Goal: Information Seeking & Learning: Find specific page/section

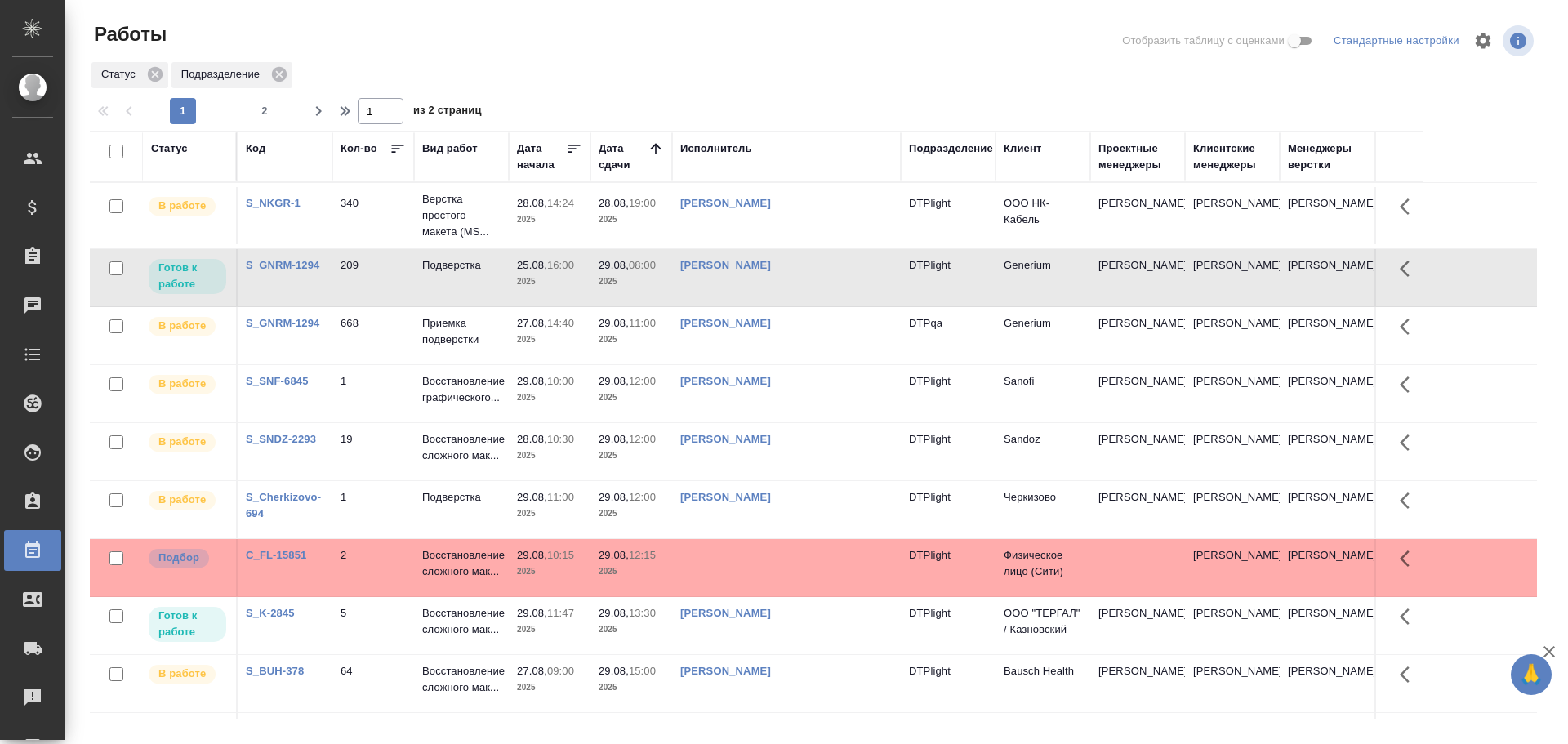
click at [717, 244] on td at bounding box center [786, 215] width 229 height 58
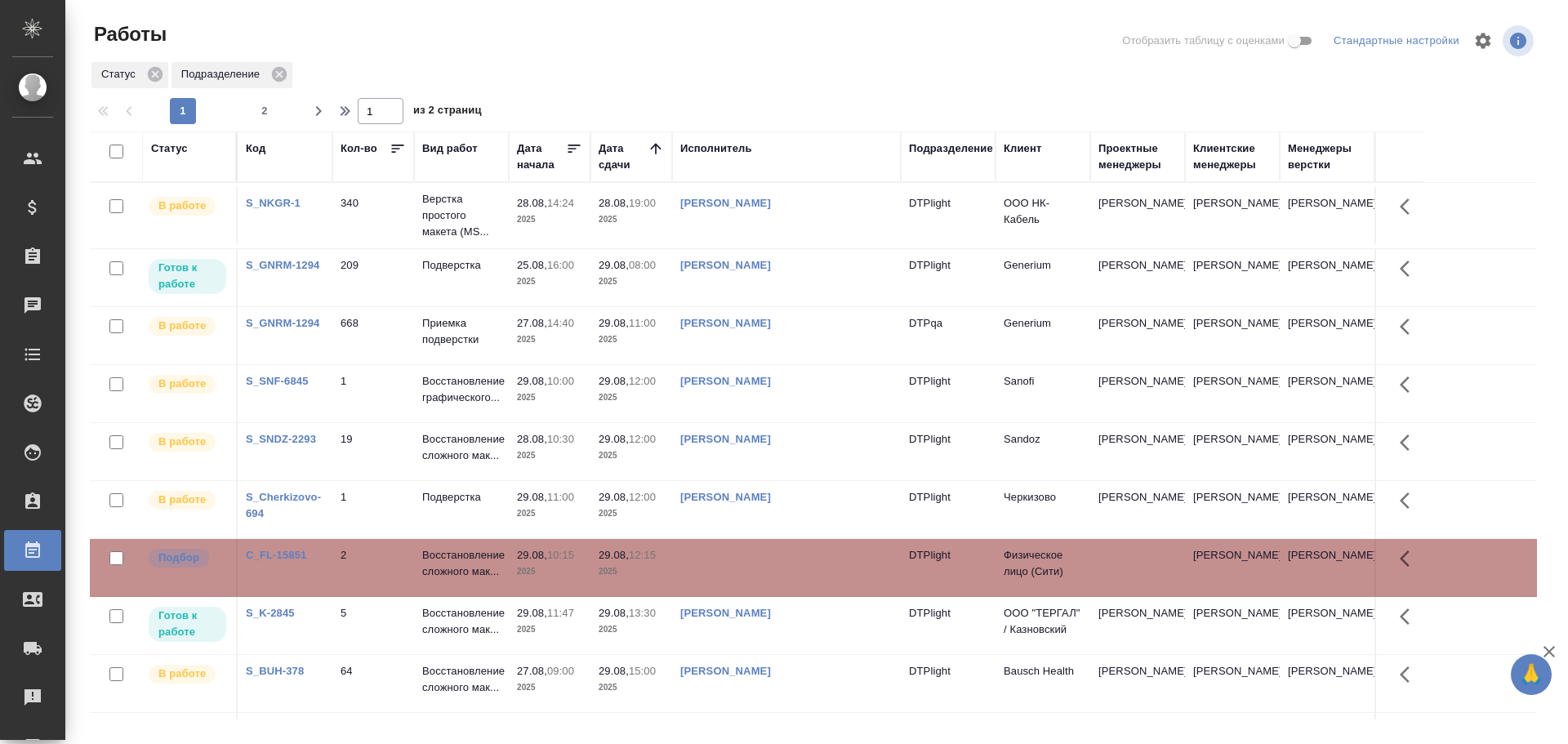
click at [717, 244] on td at bounding box center [786, 215] width 229 height 58
drag, startPoint x: 713, startPoint y: 153, endPoint x: 733, endPoint y: 206, distance: 56.6
click at [713, 153] on div "Исполнитель" at bounding box center [715, 149] width 72 height 16
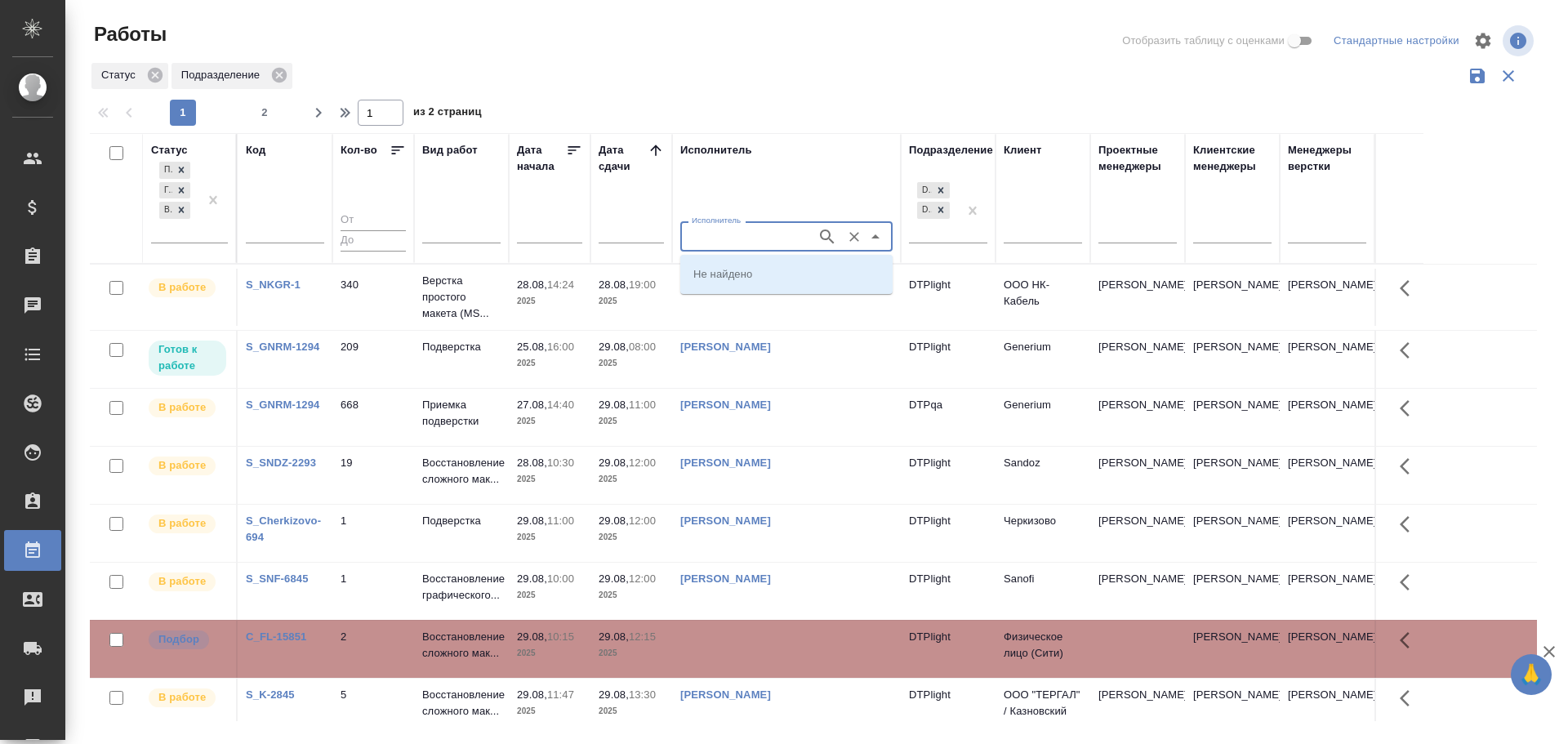
click at [715, 236] on input "Исполнитель" at bounding box center [746, 236] width 123 height 19
type input "Третьякова"
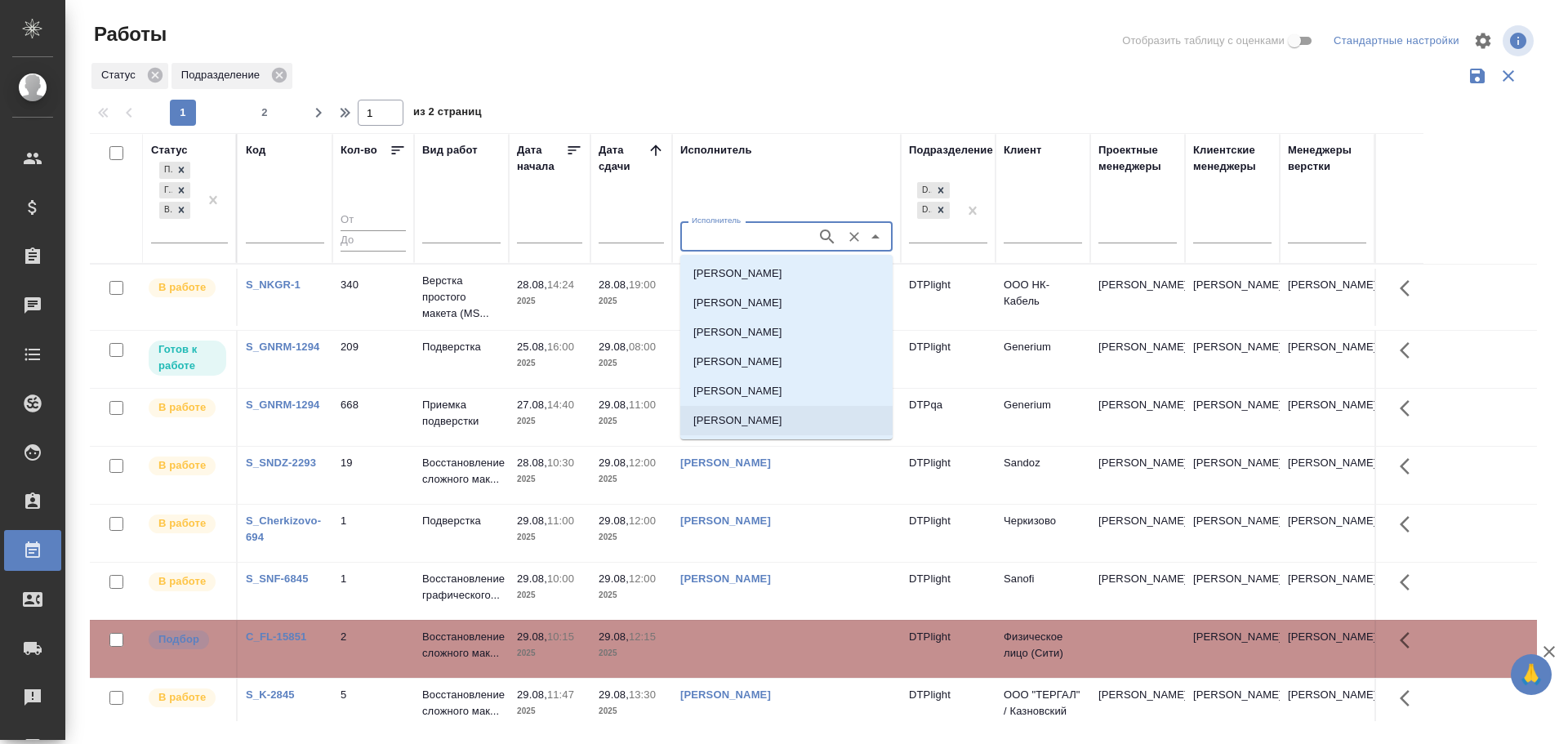
click at [783, 424] on p "Третьякова Мария Сергеевна" at bounding box center [738, 420] width 89 height 16
type input "Третьякова Мария Сергеевна"
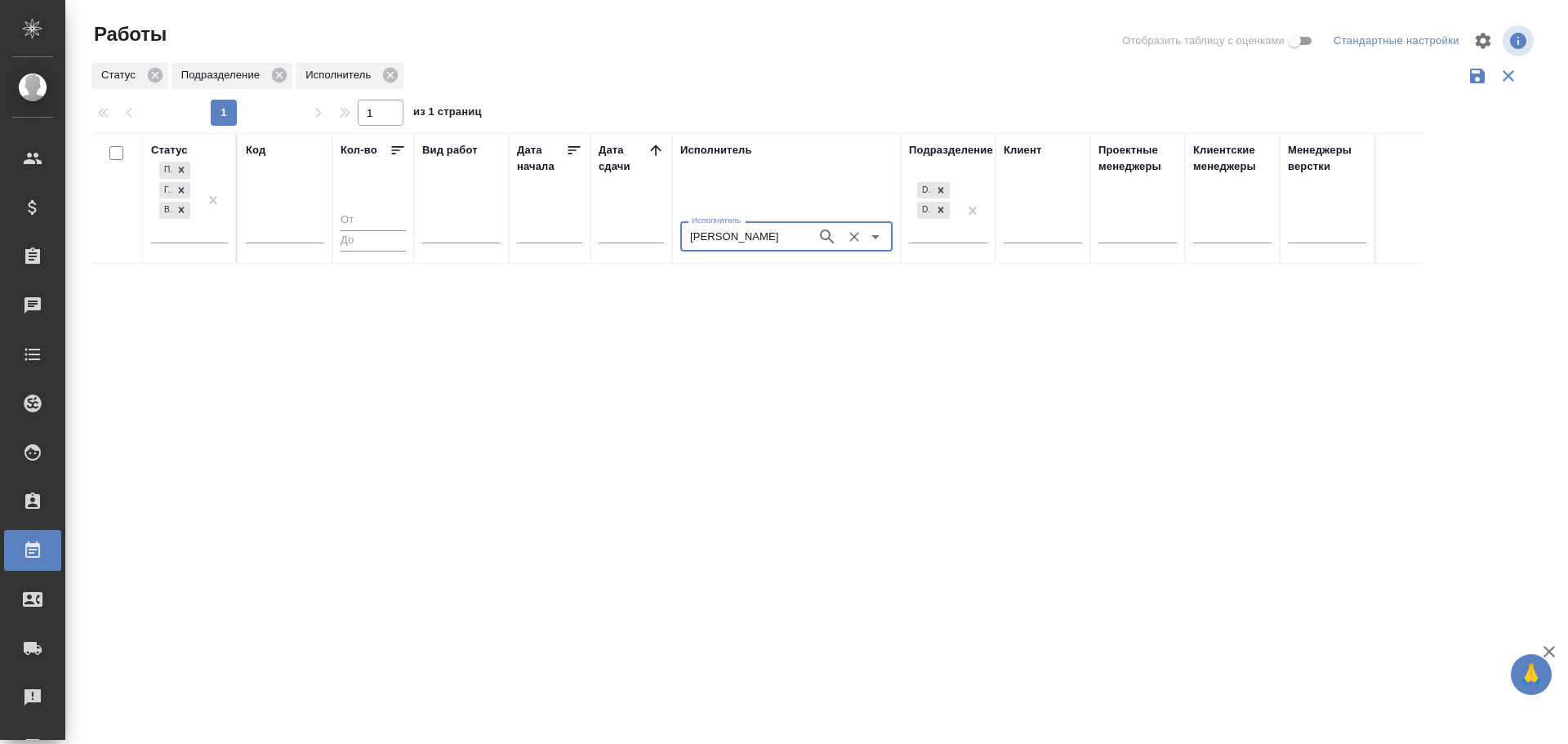
click at [853, 241] on icon "Очистить" at bounding box center [854, 237] width 16 height 16
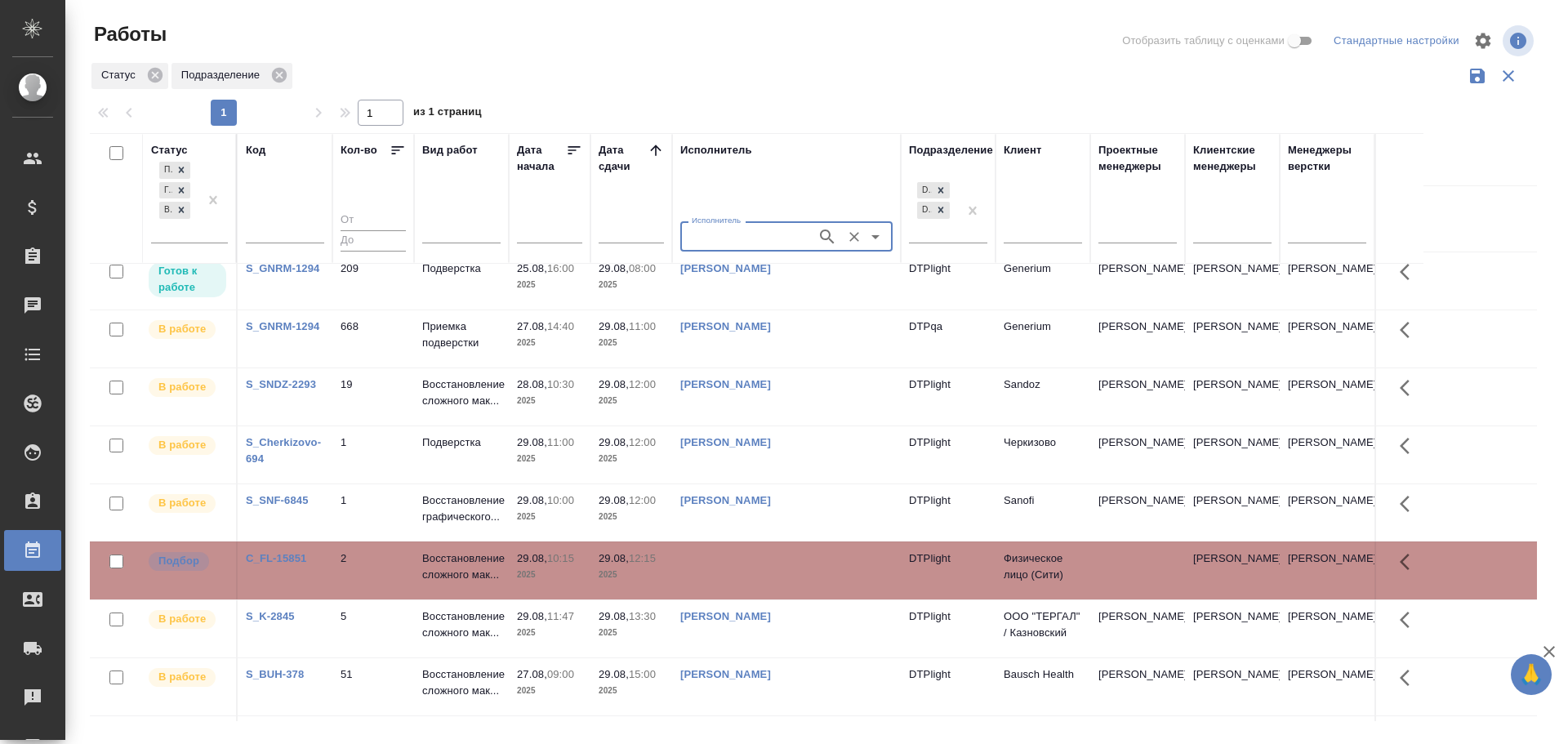
scroll to position [81, 0]
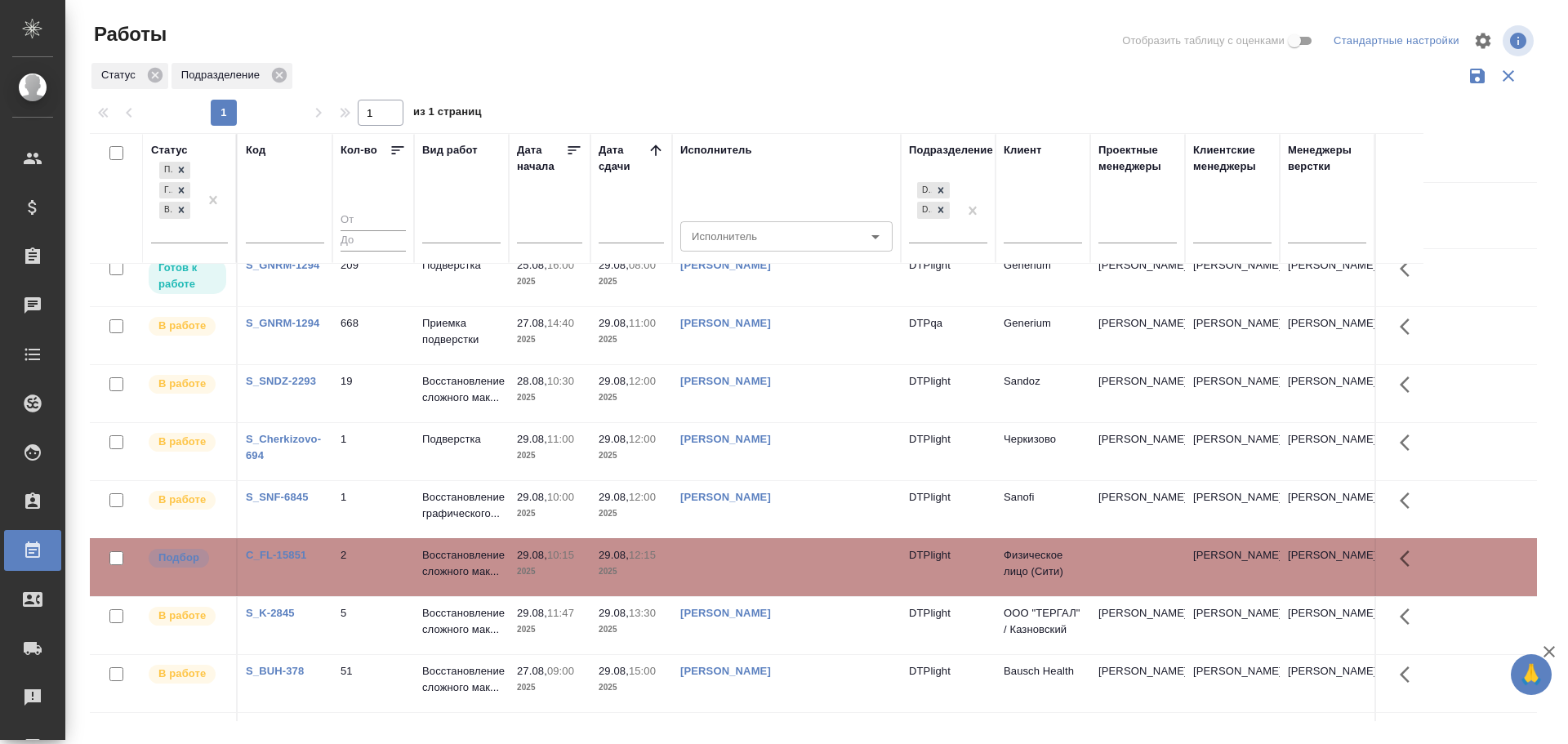
click at [748, 244] on td at bounding box center [786, 215] width 229 height 58
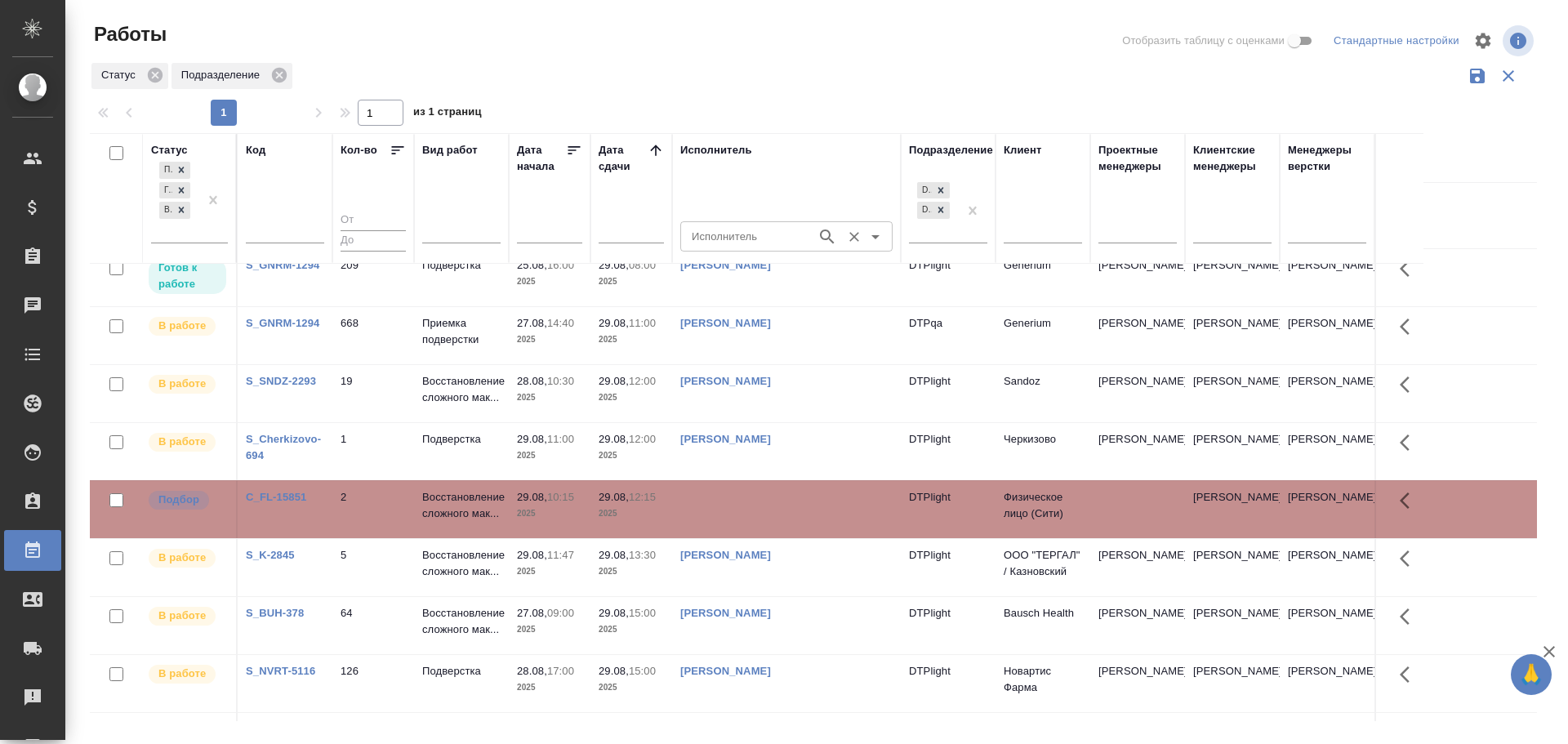
click at [738, 235] on input "Исполнитель" at bounding box center [746, 236] width 123 height 19
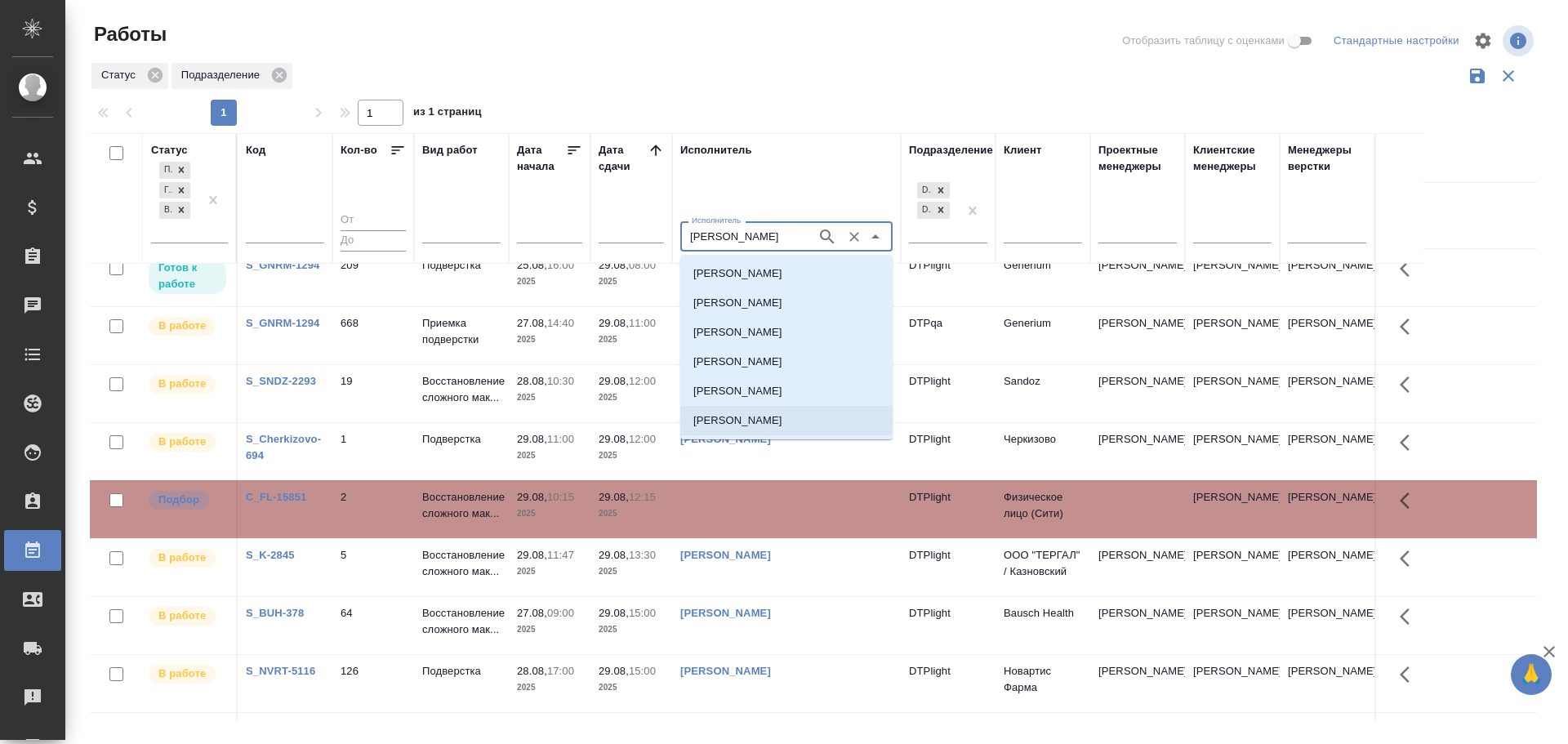
click at [783, 427] on p "Третьякова Мария Сергеевна" at bounding box center [738, 420] width 89 height 16
type input "Третьякова Мария Сергеевна"
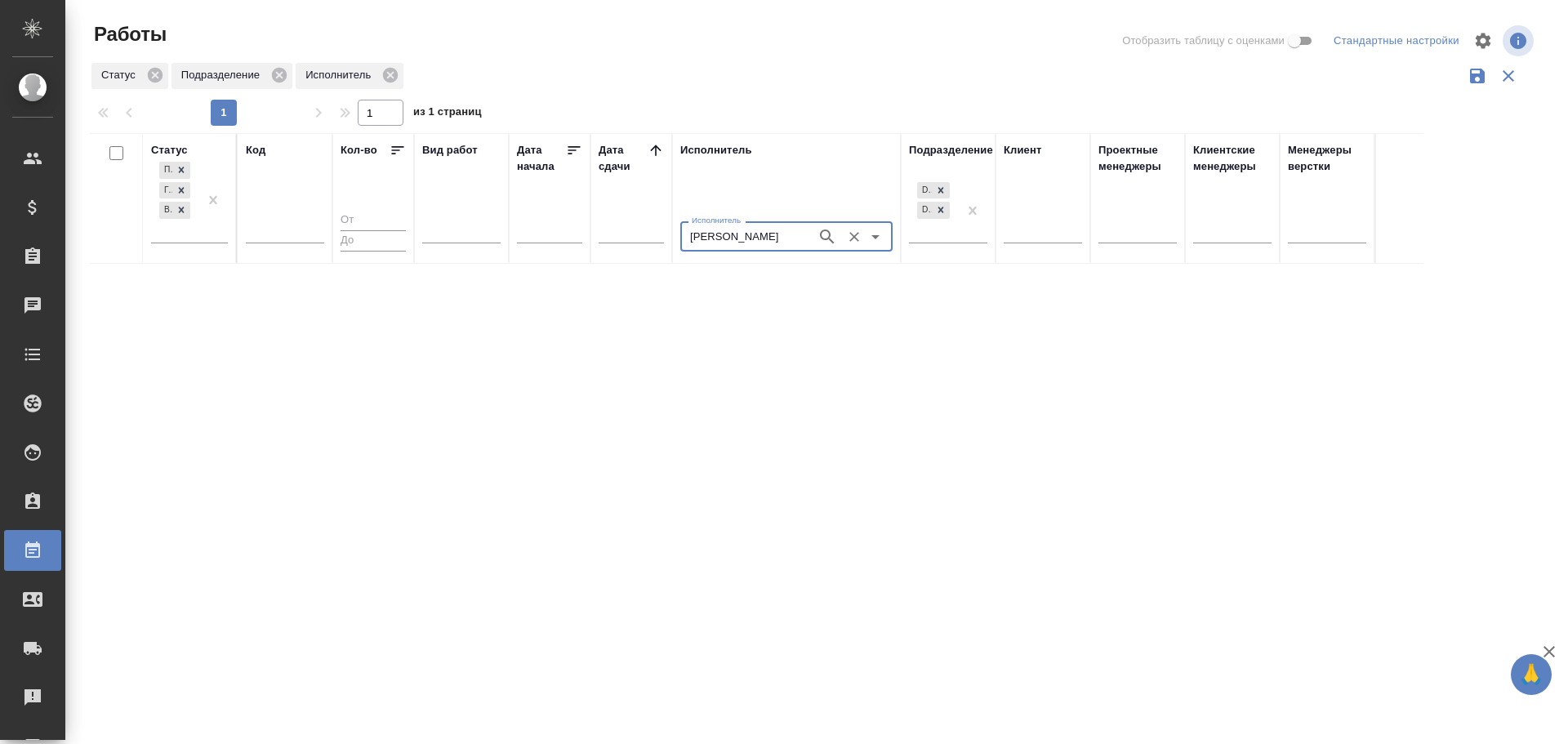
scroll to position [0, 0]
click at [850, 240] on icon "Очистить" at bounding box center [854, 237] width 16 height 16
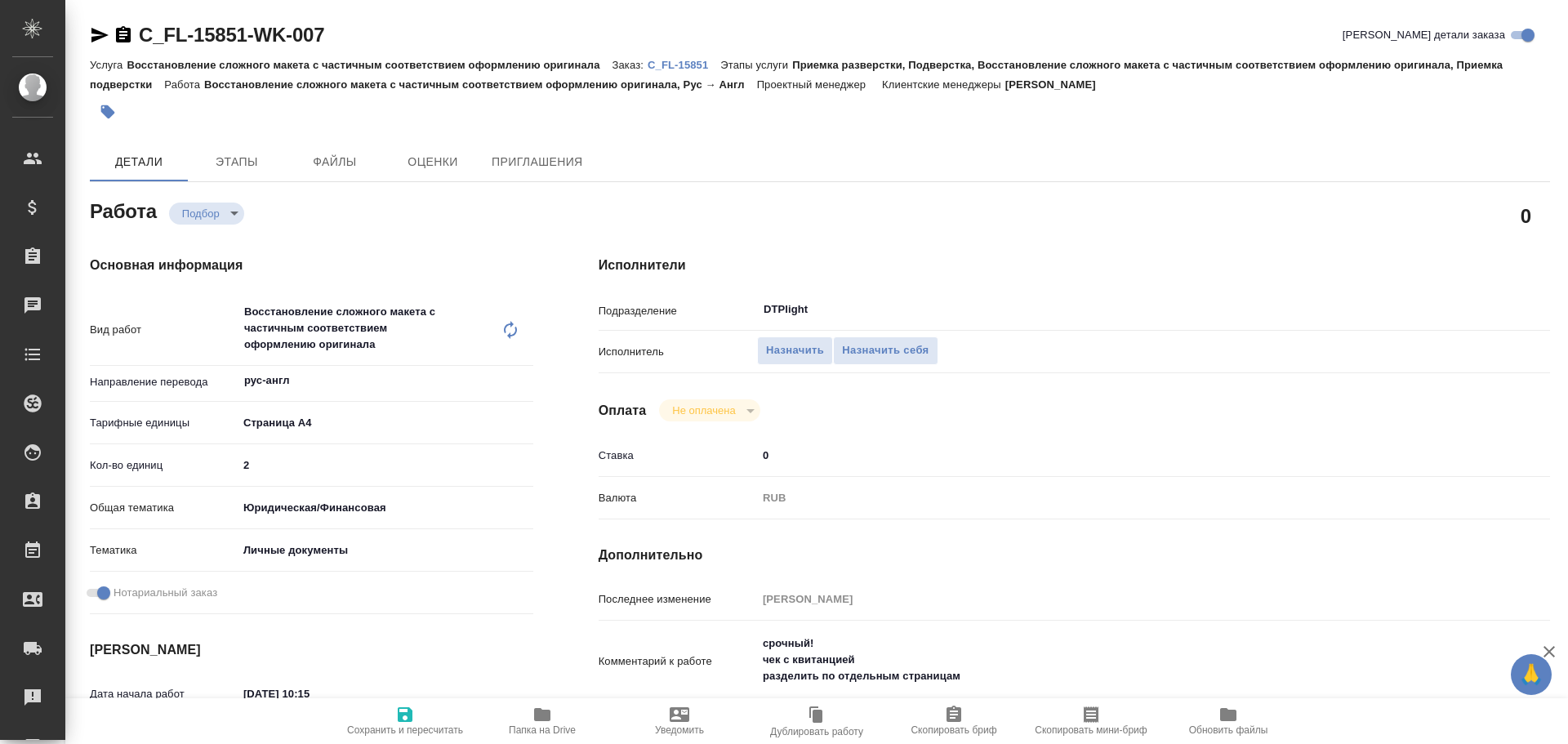
type textarea "x"
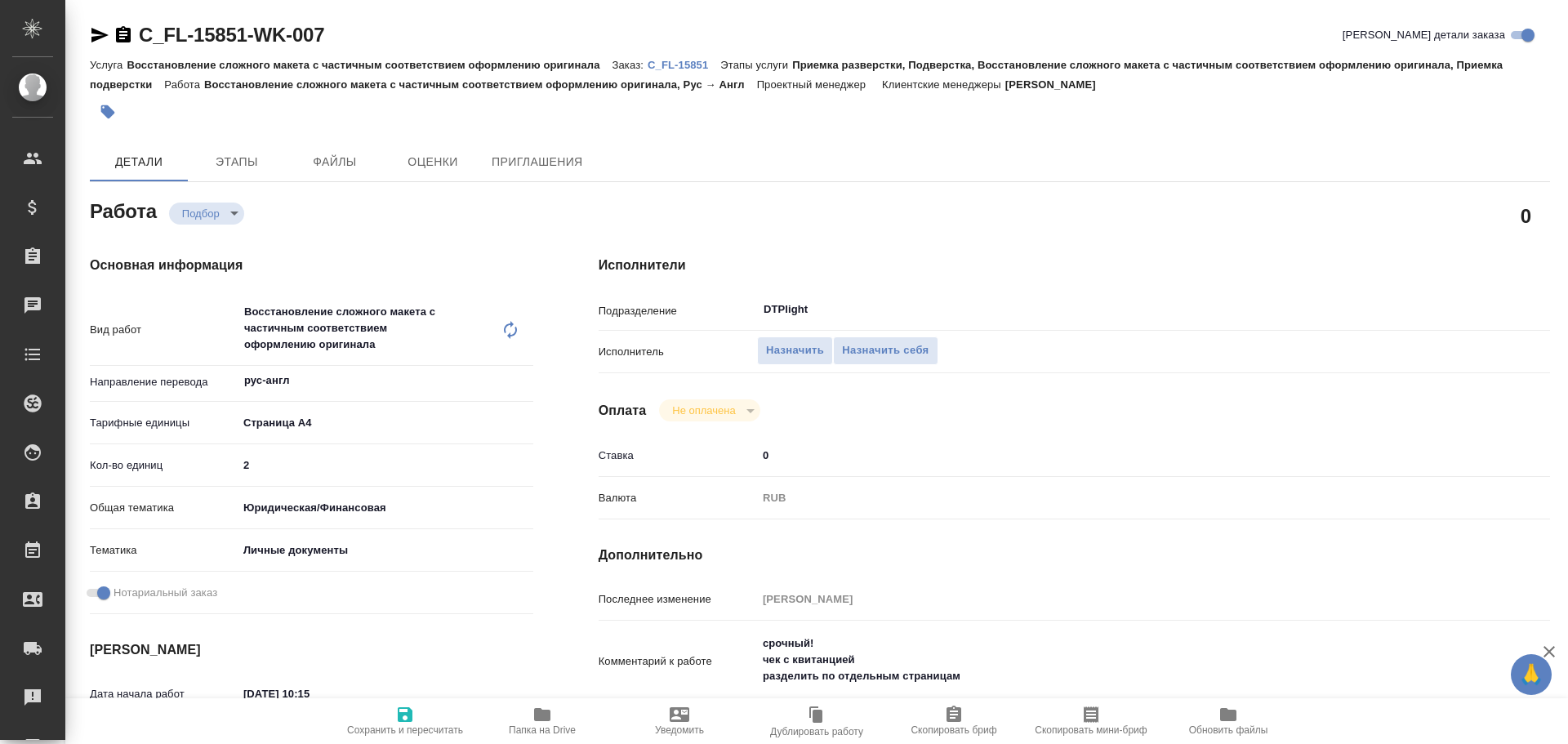
type textarea "x"
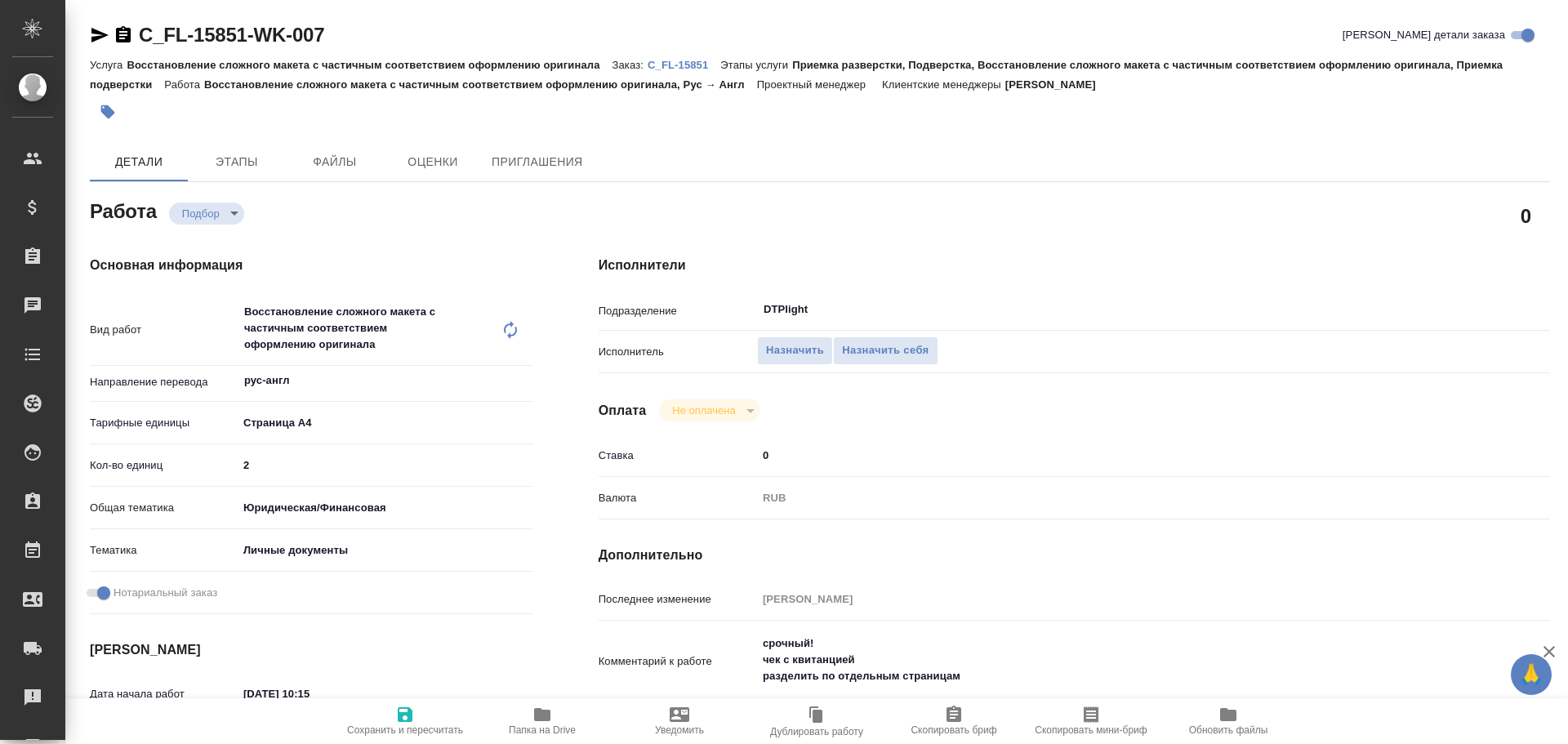
type textarea "x"
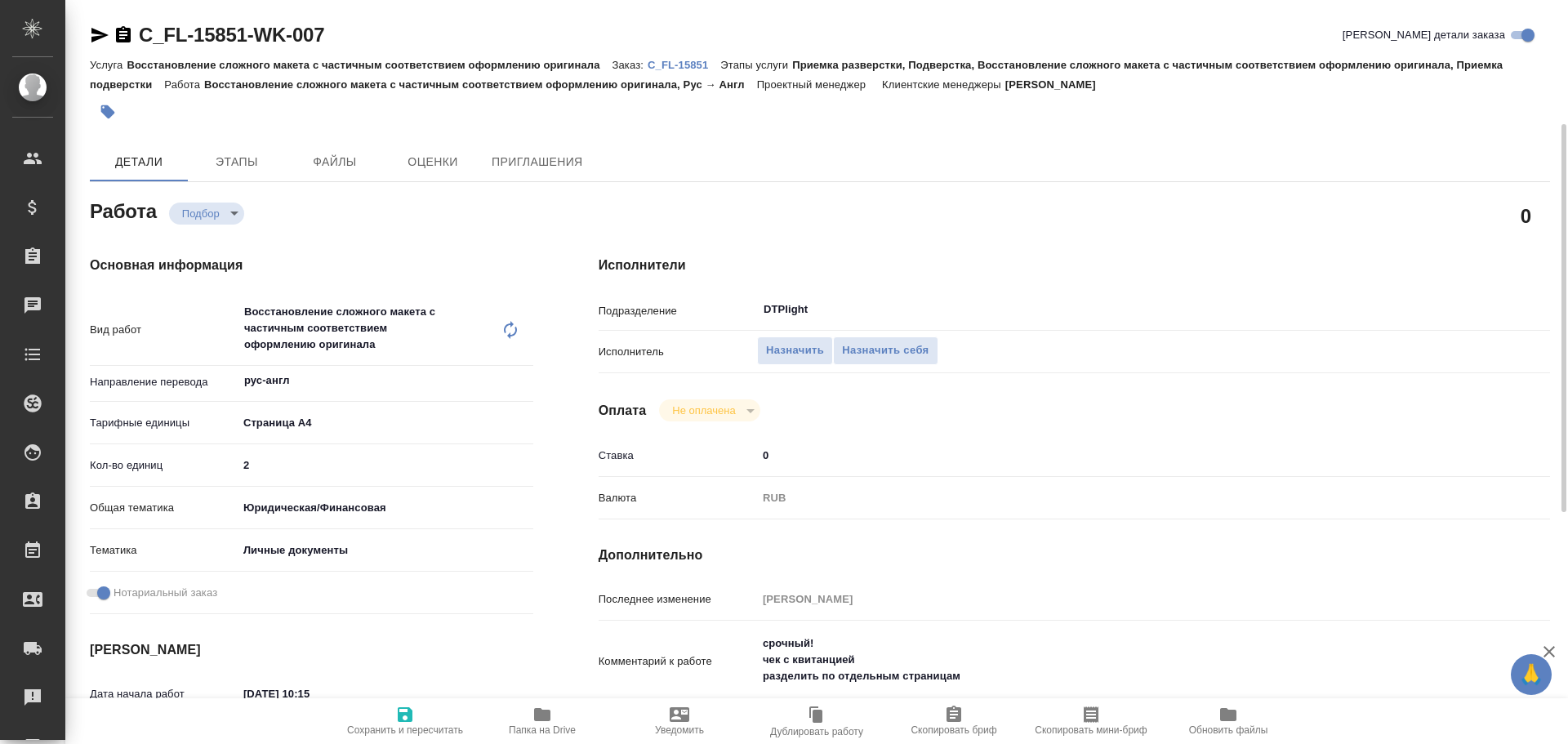
scroll to position [81, 0]
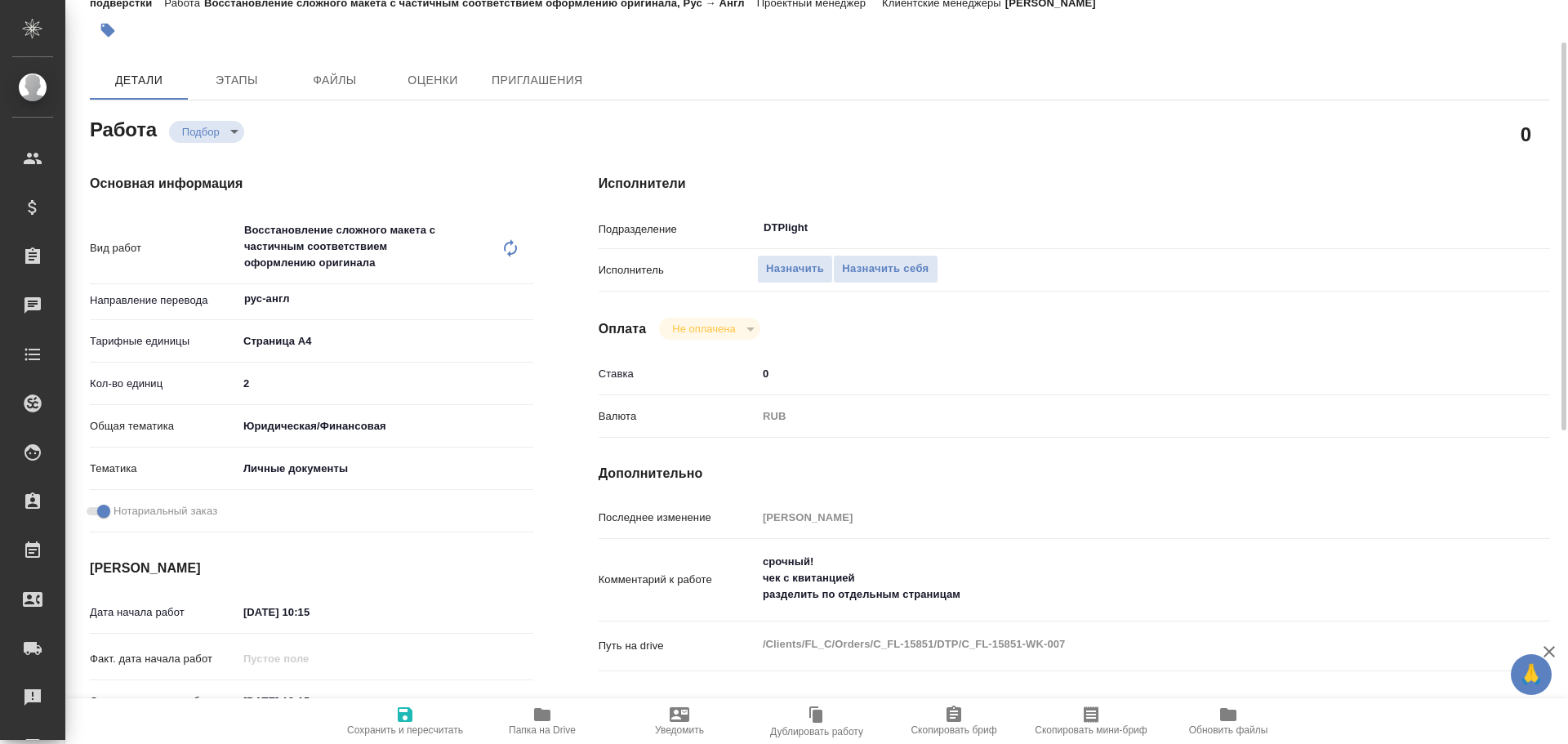
type textarea "x"
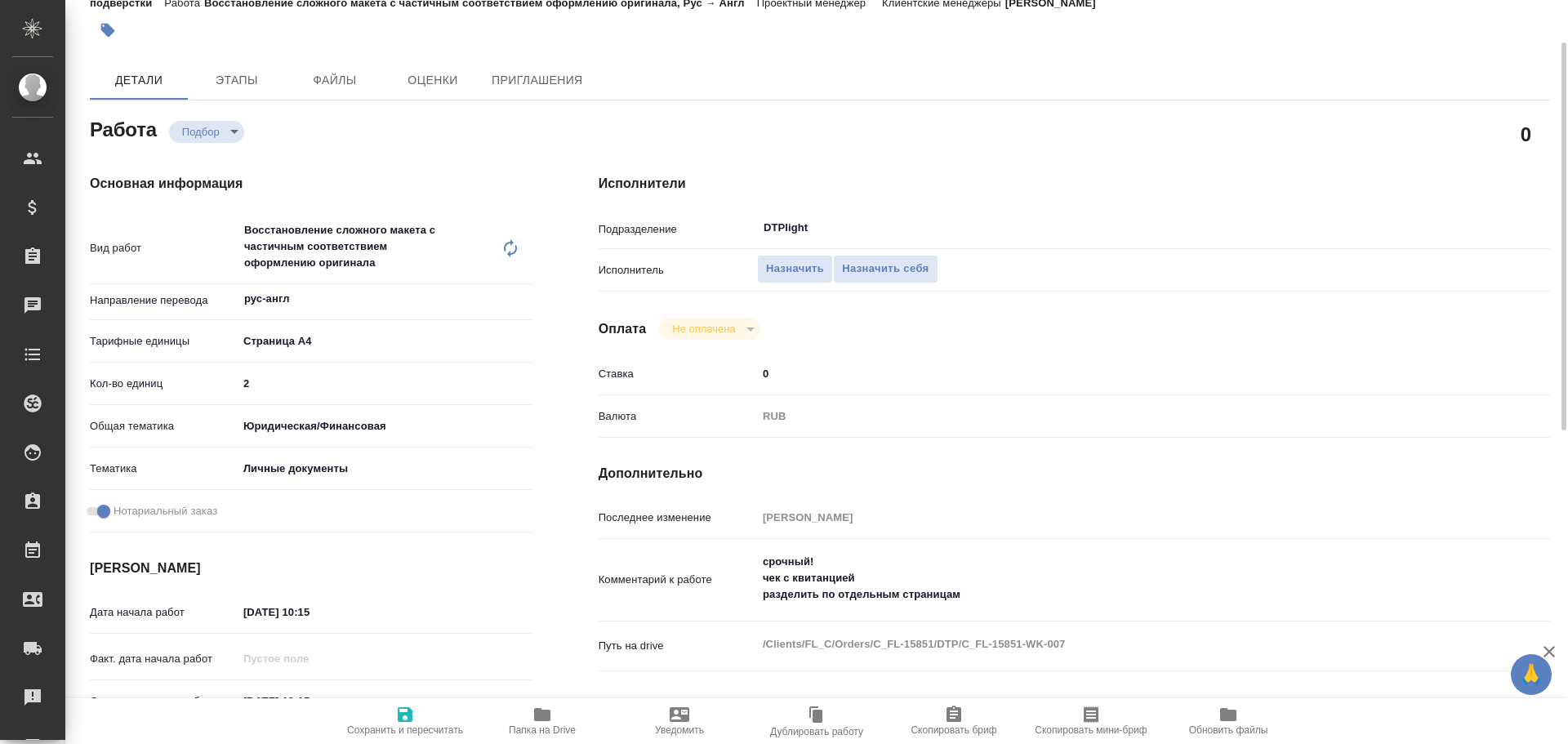
type textarea "x"
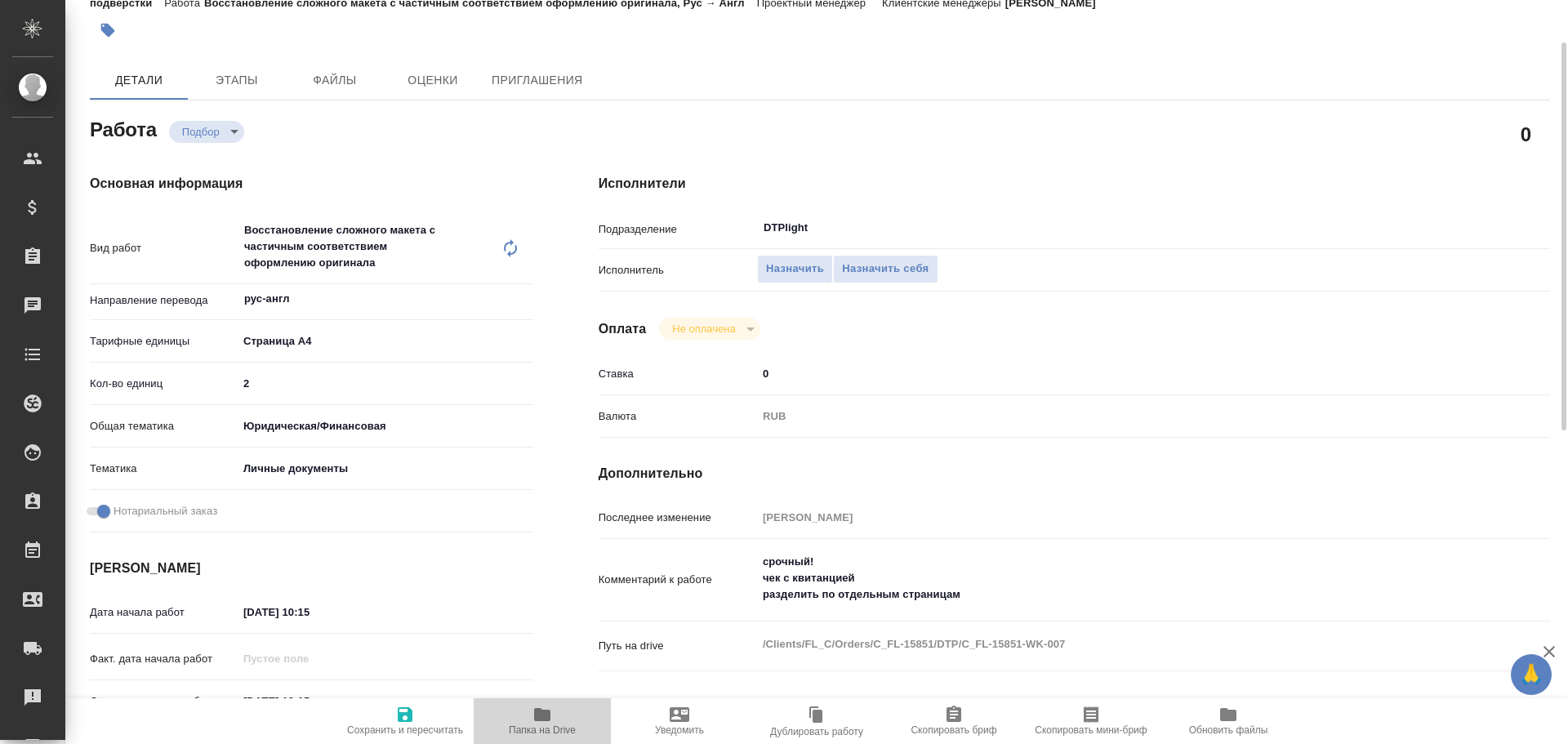
click at [547, 718] on icon "button" at bounding box center [542, 715] width 16 height 13
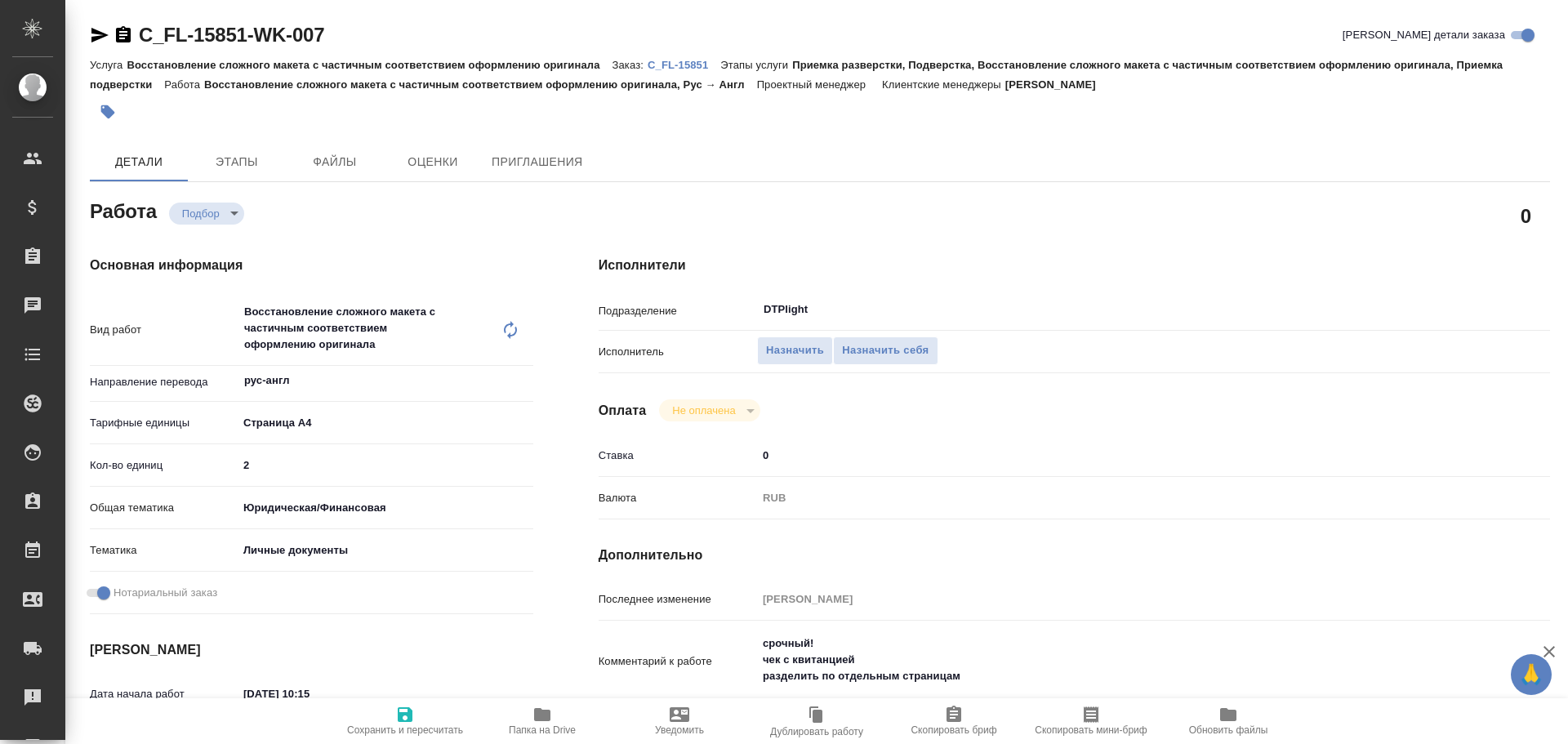
type textarea "x"
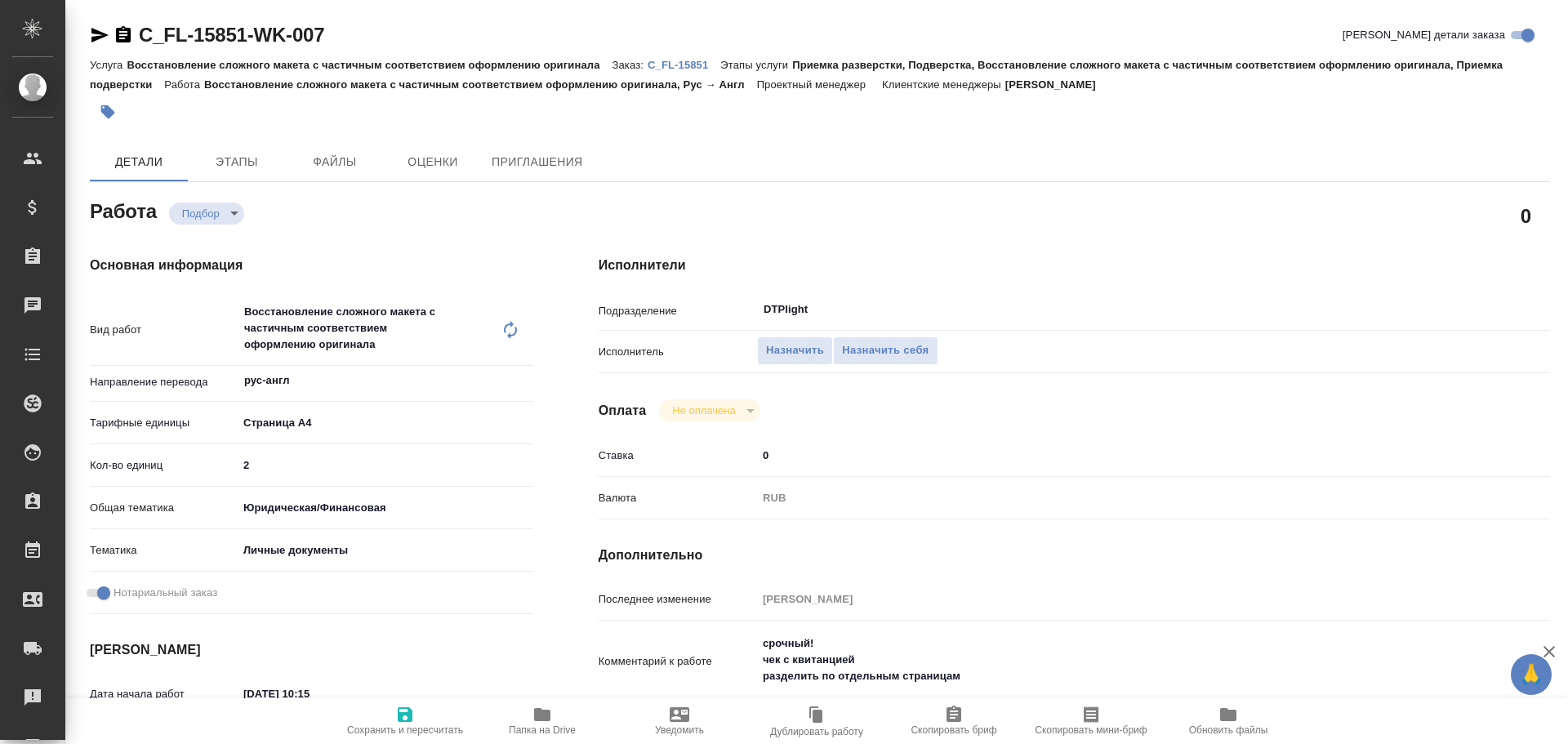
type textarea "x"
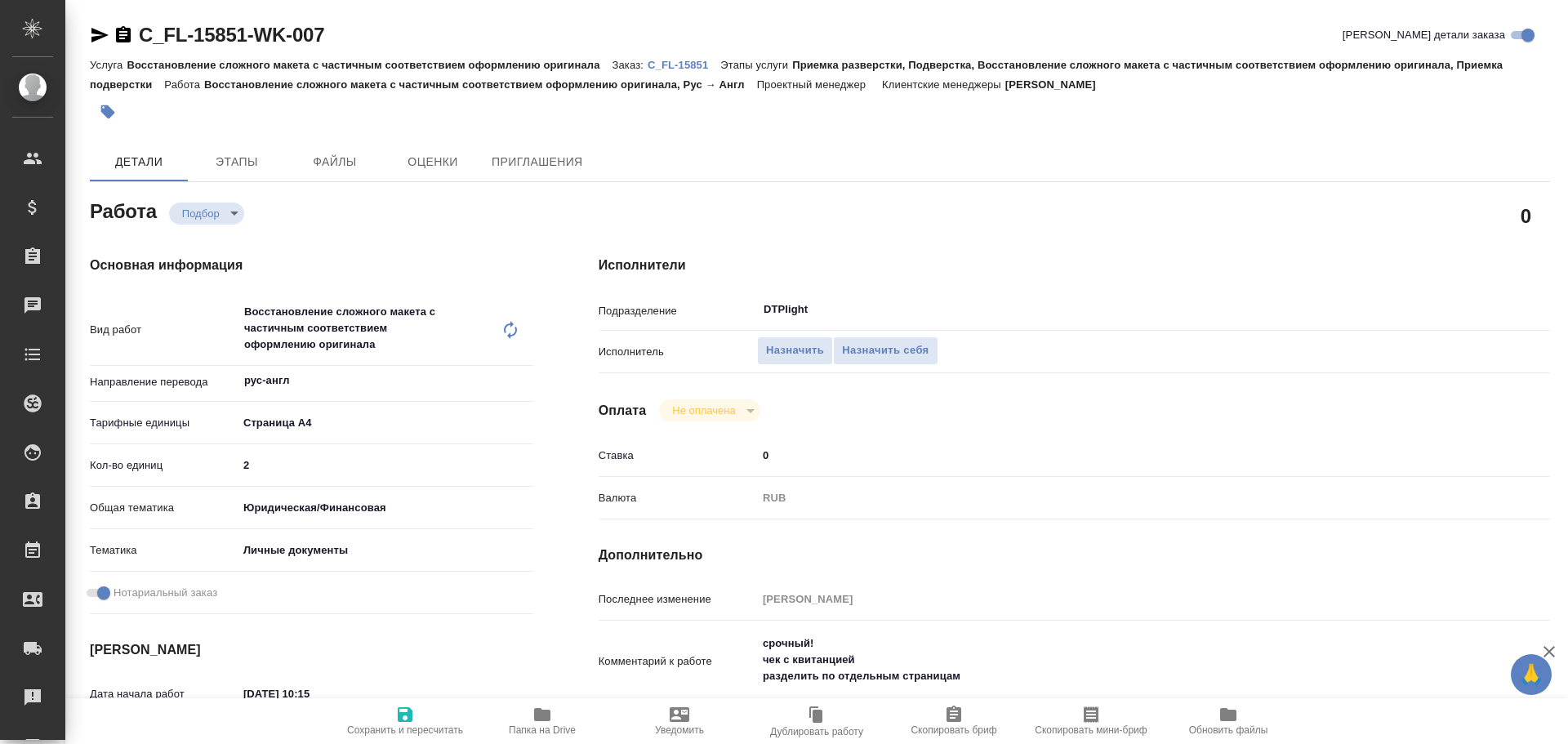
click at [93, 41] on icon "button" at bounding box center [99, 35] width 17 height 15
type textarea "x"
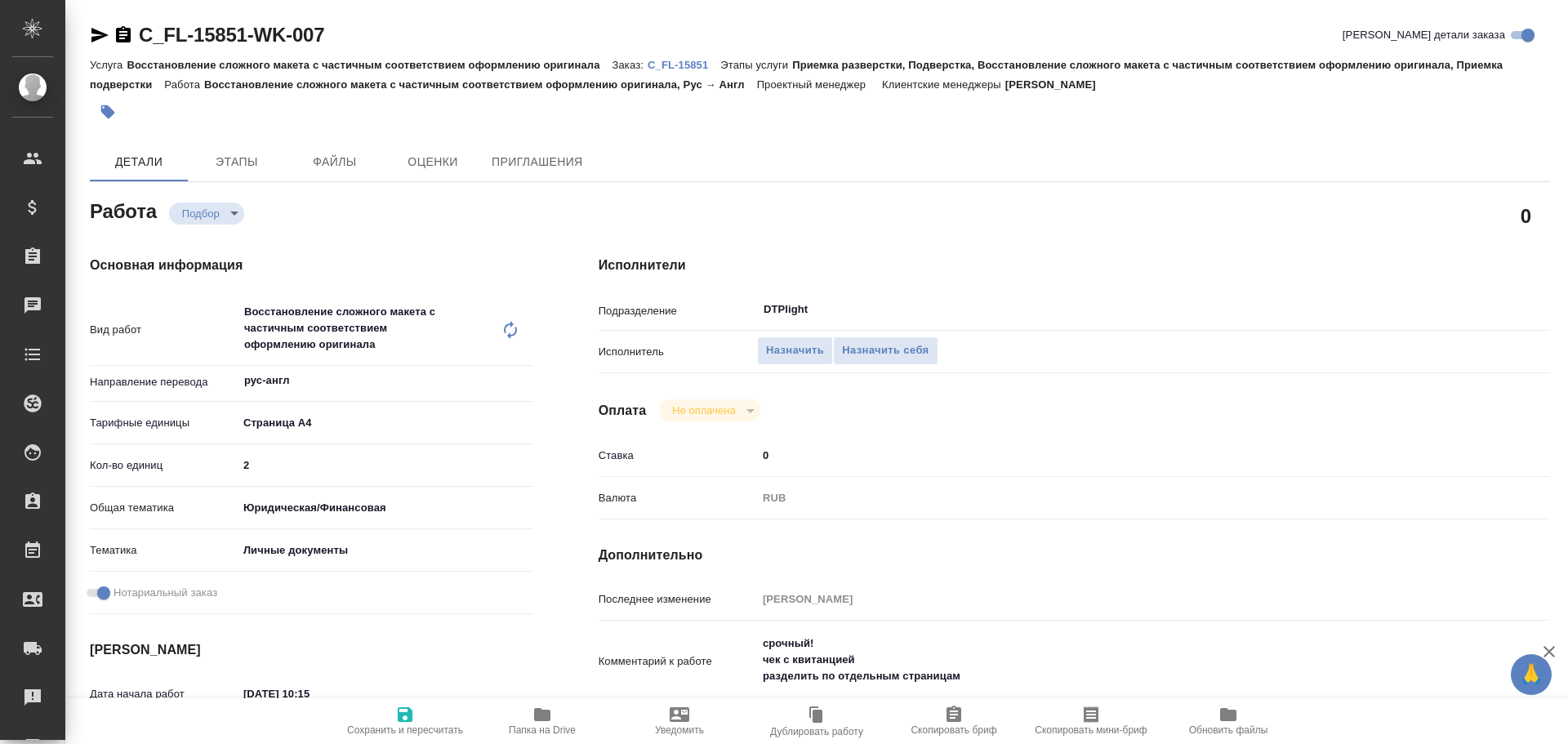
type textarea "x"
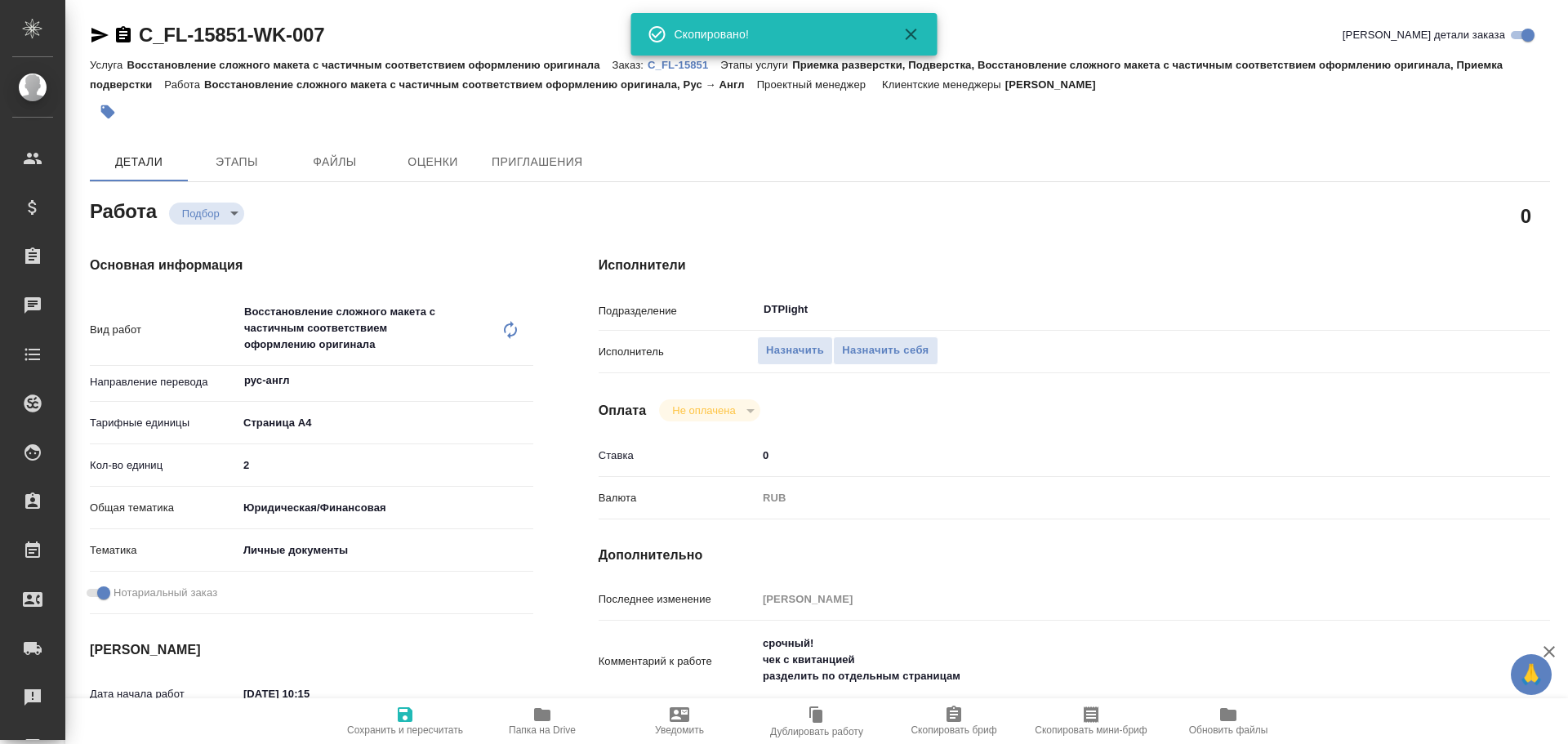
type textarea "x"
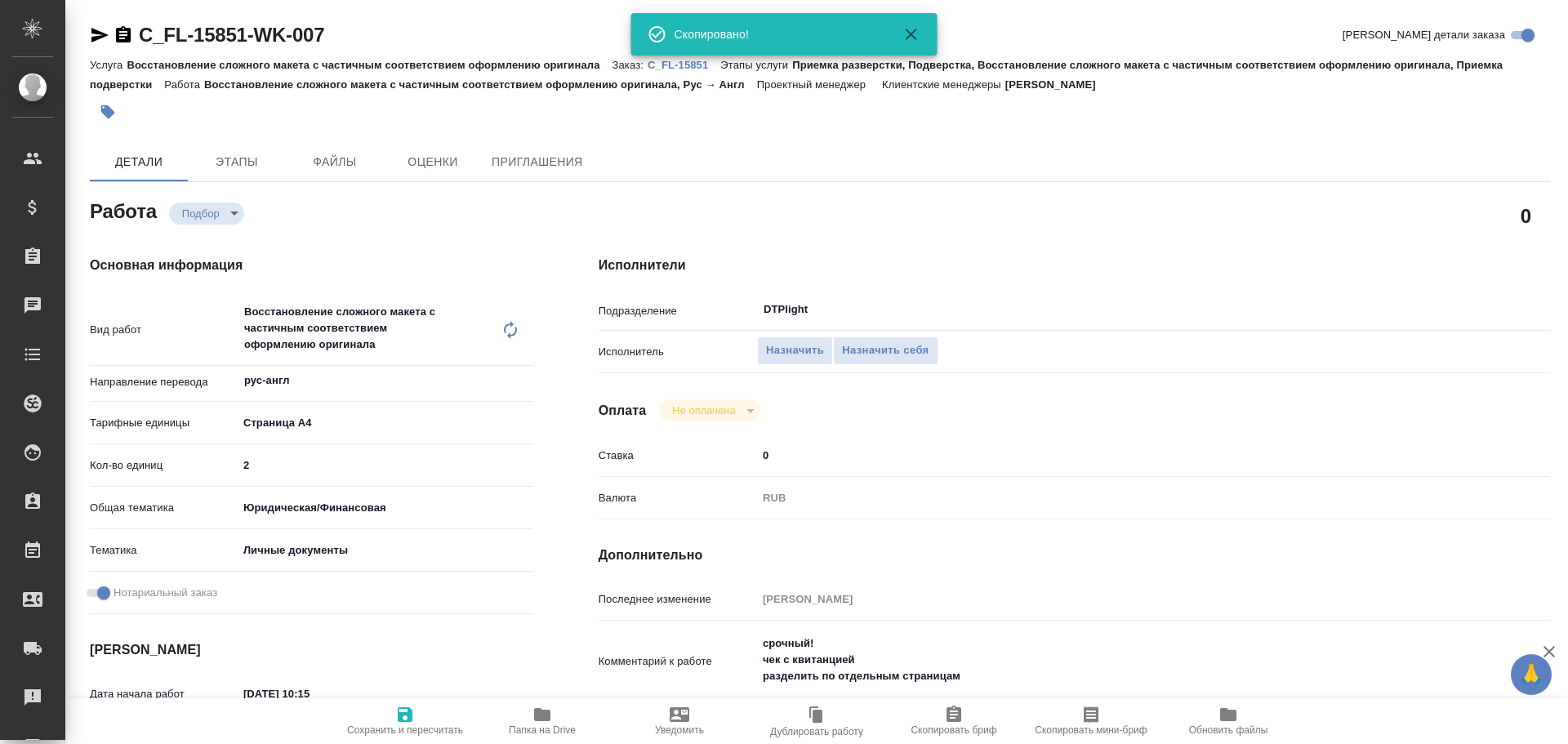
type textarea "x"
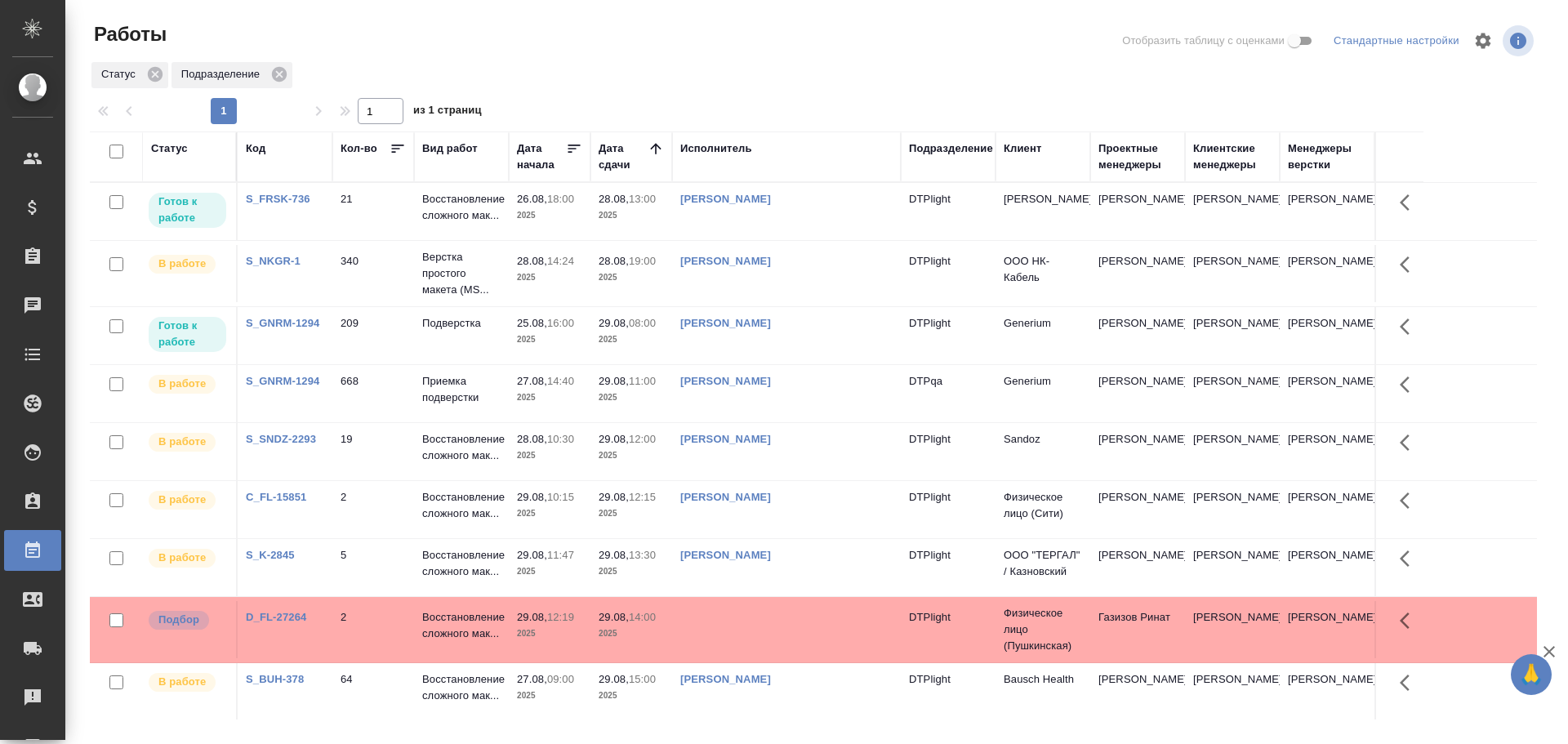
click at [729, 155] on div "Исполнитель" at bounding box center [715, 149] width 72 height 16
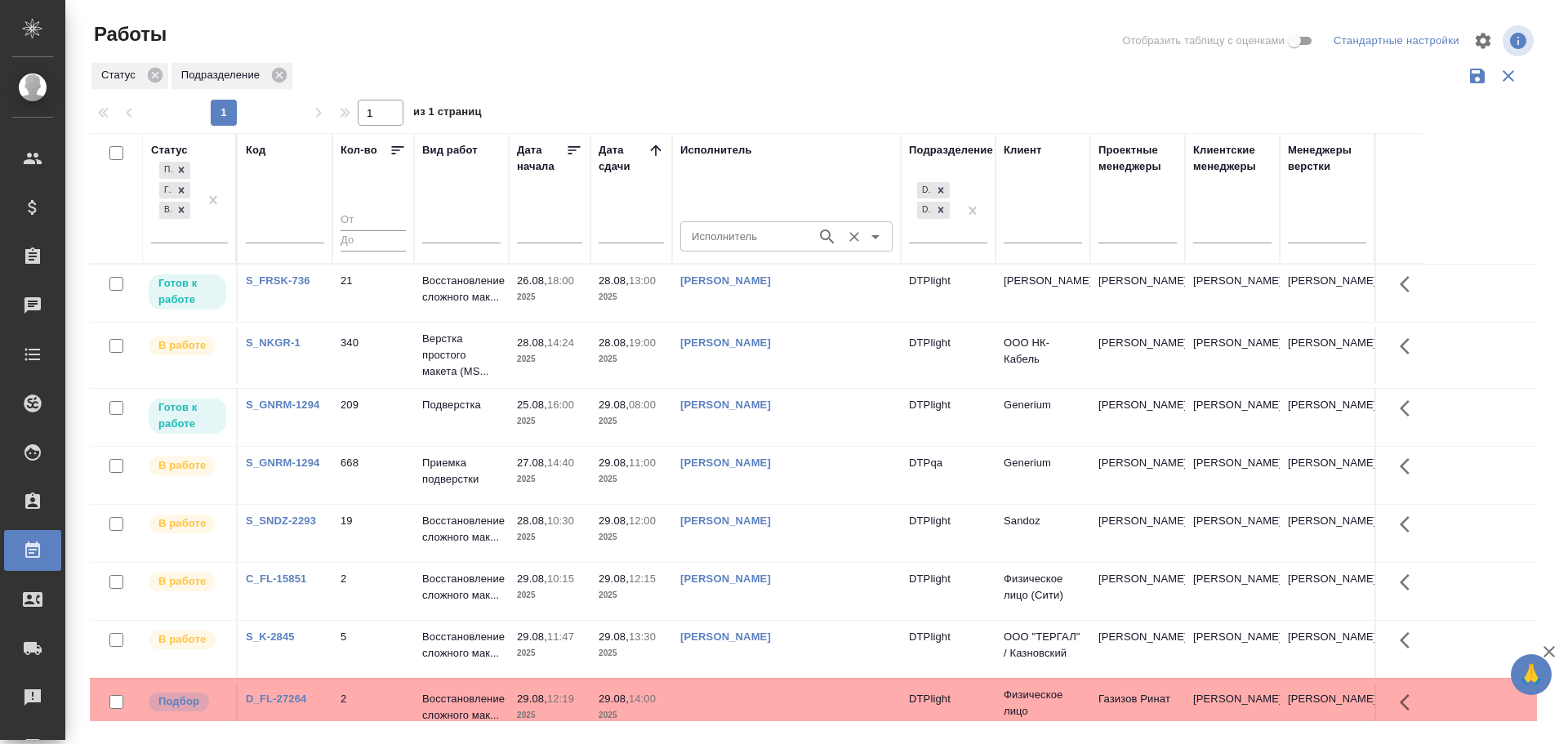
click at [727, 235] on input "Исполнитель" at bounding box center [746, 236] width 123 height 19
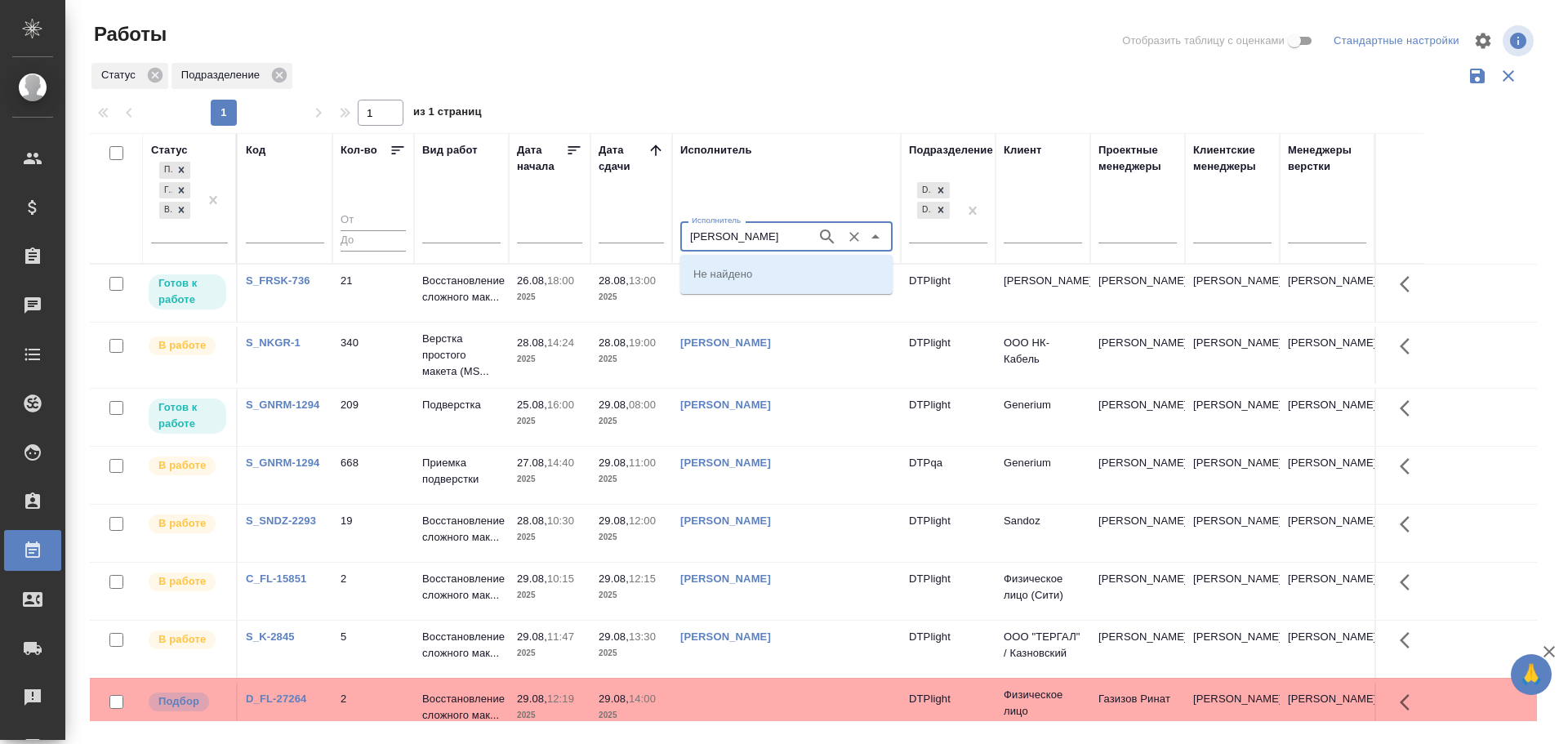
type input "[PERSON_NAME]"
click at [769, 294] on li "Гузов Марк Анатольевич" at bounding box center [786, 303] width 212 height 29
type input "Гузов Марк Анатольевич"
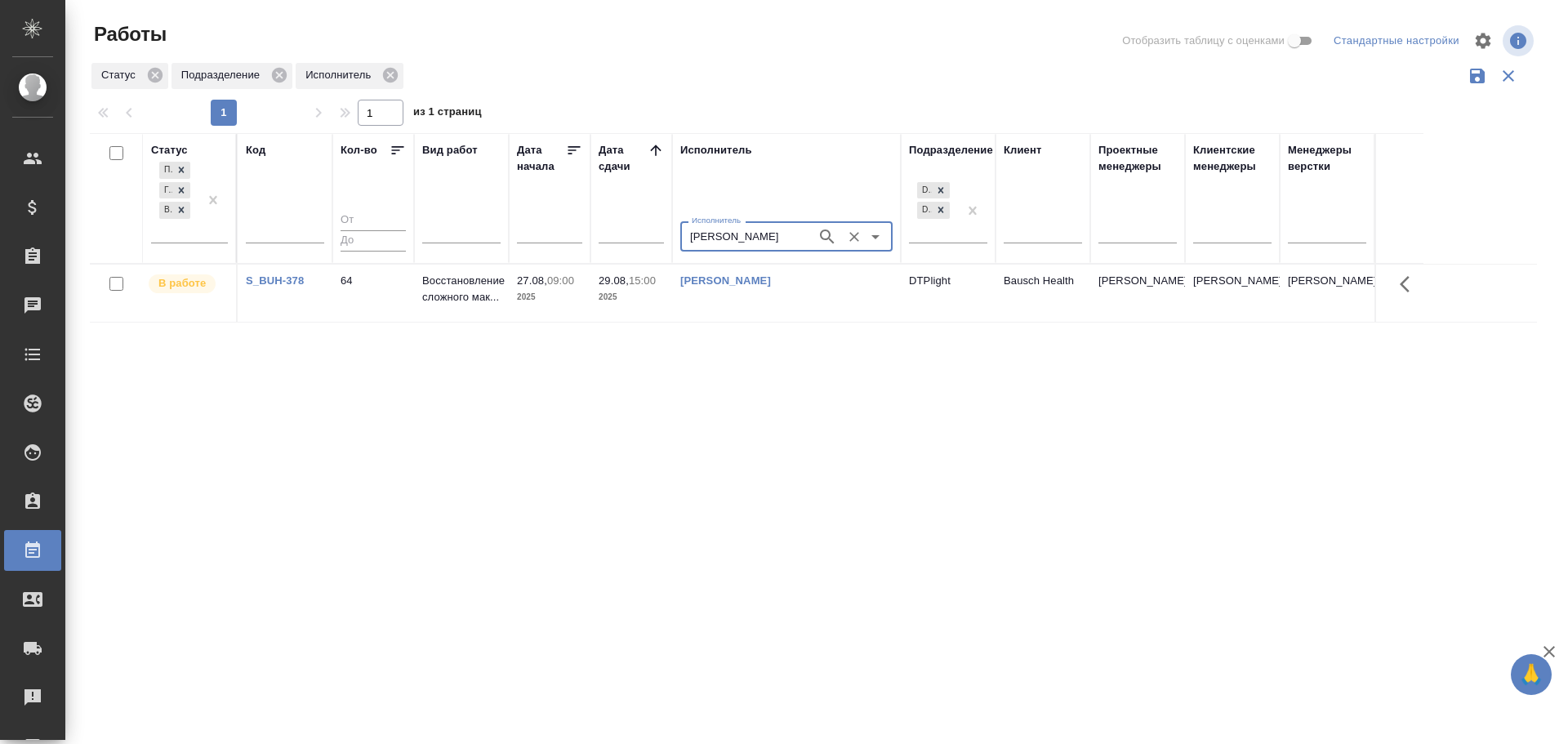
click at [855, 234] on icon "Очистить" at bounding box center [854, 237] width 16 height 16
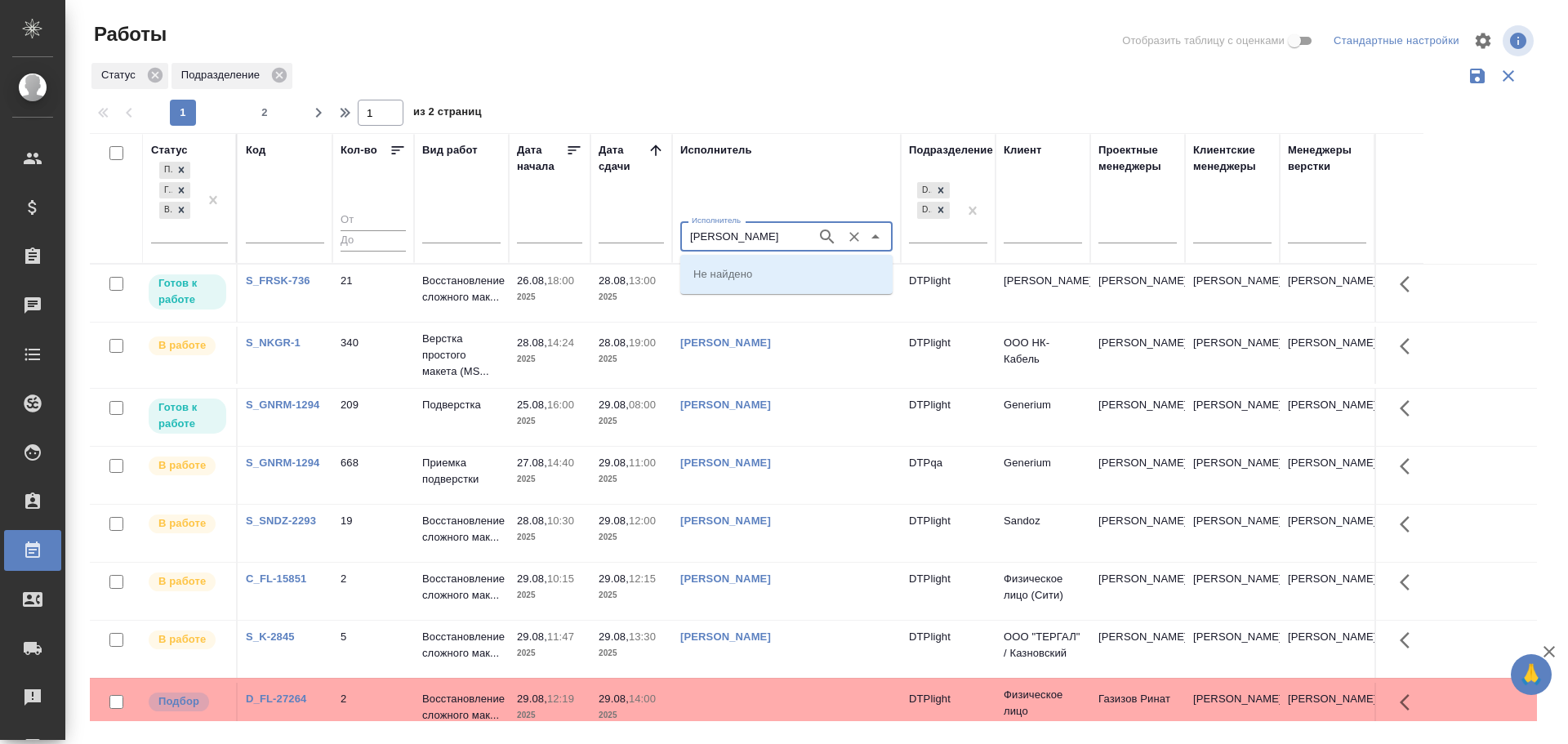
type input "Крамник"
click at [804, 272] on li "Крамник Артем" at bounding box center [786, 273] width 212 height 29
type input "Крамник Артем"
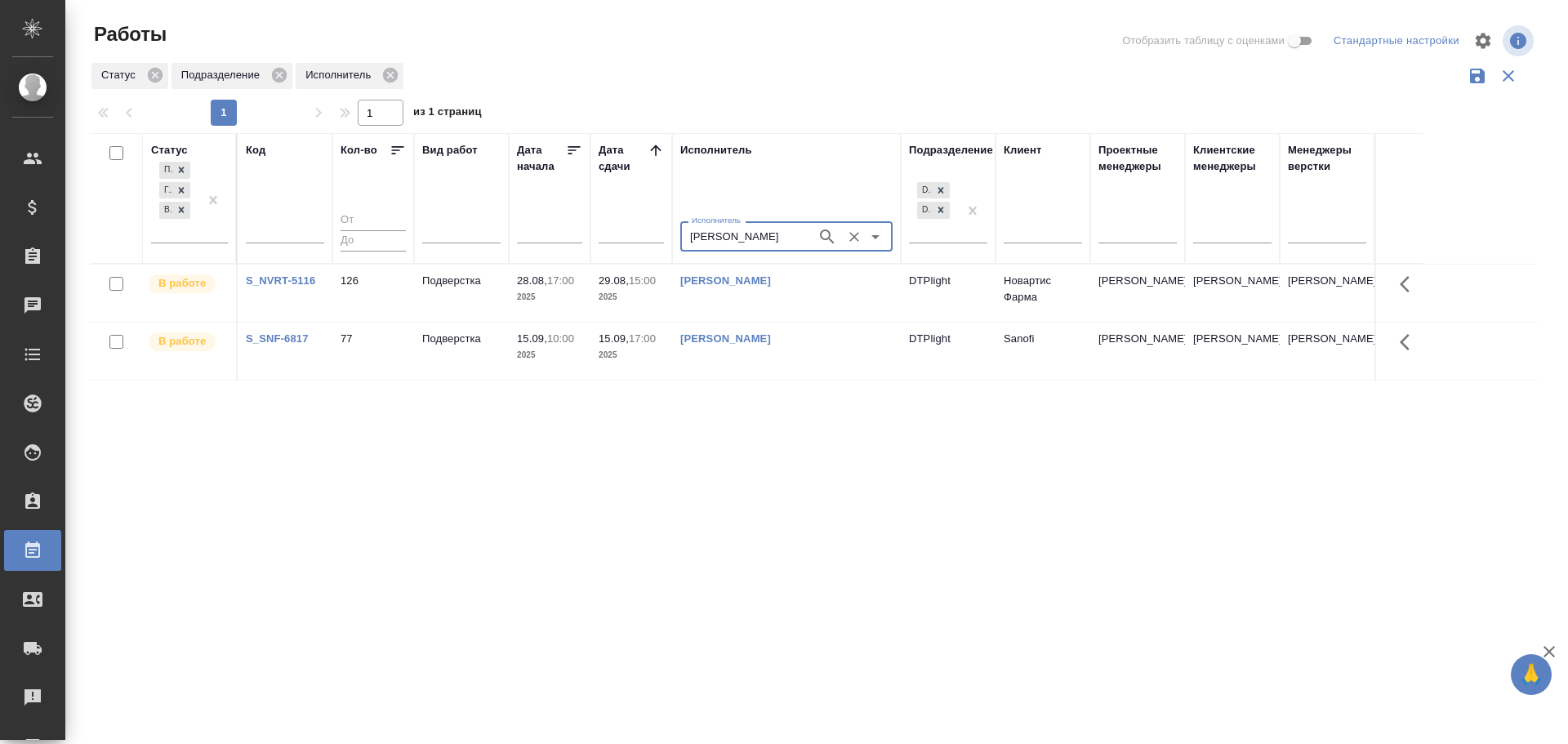
click at [857, 239] on icon "Очистить" at bounding box center [853, 236] width 10 height 10
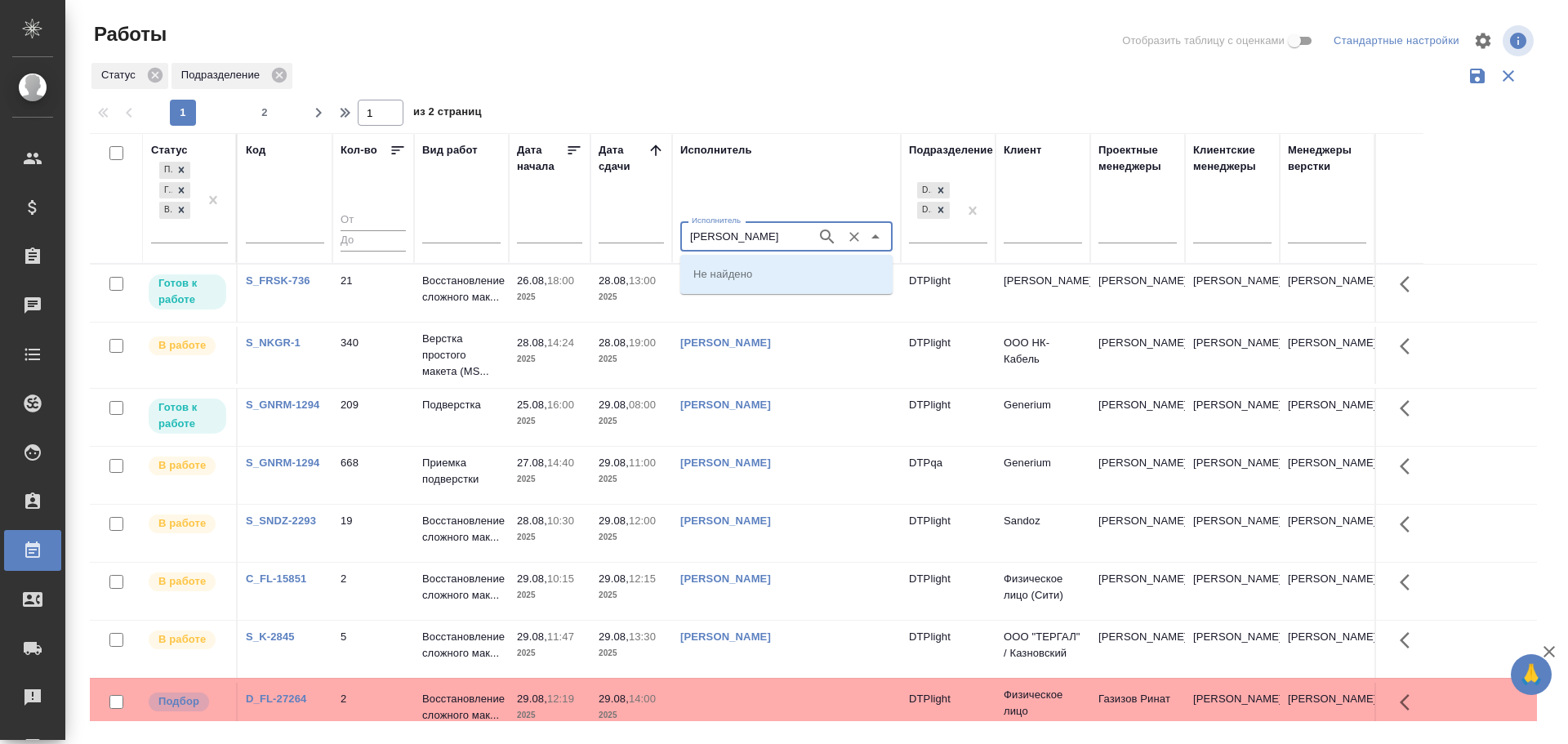
type input "Риянова"
click at [783, 272] on p "Риянова Анна Александровна" at bounding box center [738, 273] width 89 height 16
type input "Риянова Анна Александровна"
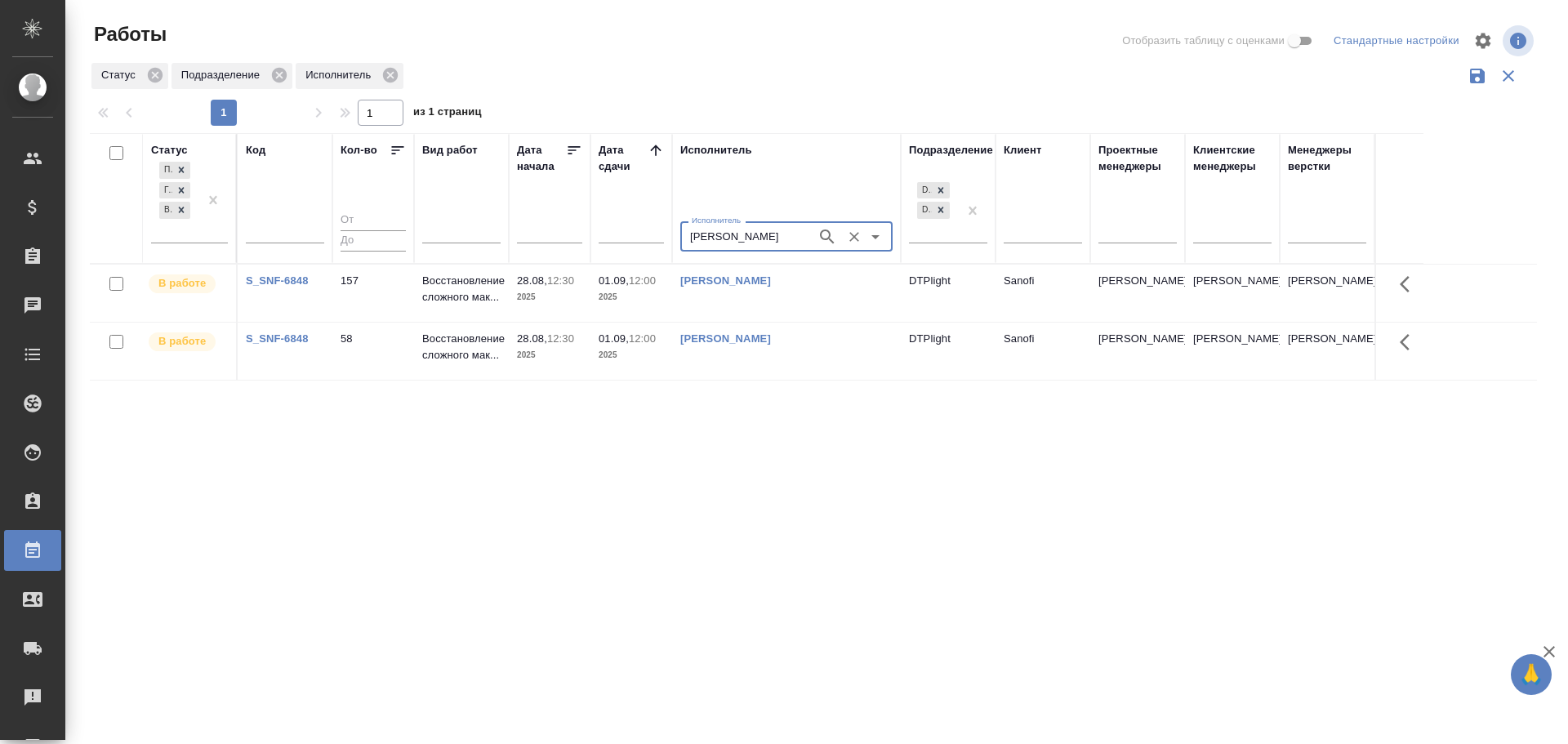
click at [849, 234] on icon "Очистить" at bounding box center [854, 237] width 16 height 16
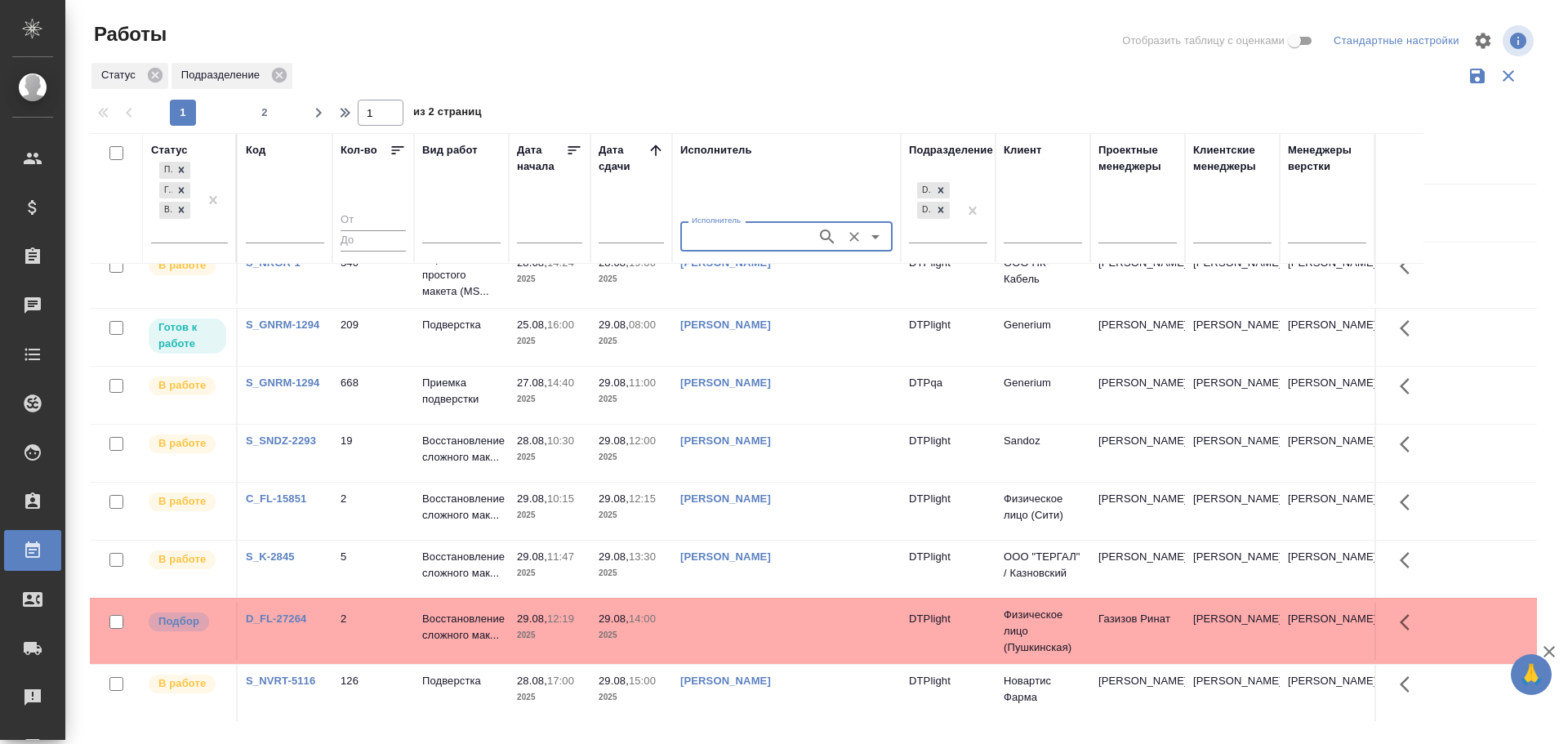
scroll to position [81, 0]
click at [742, 241] on td at bounding box center [786, 211] width 229 height 58
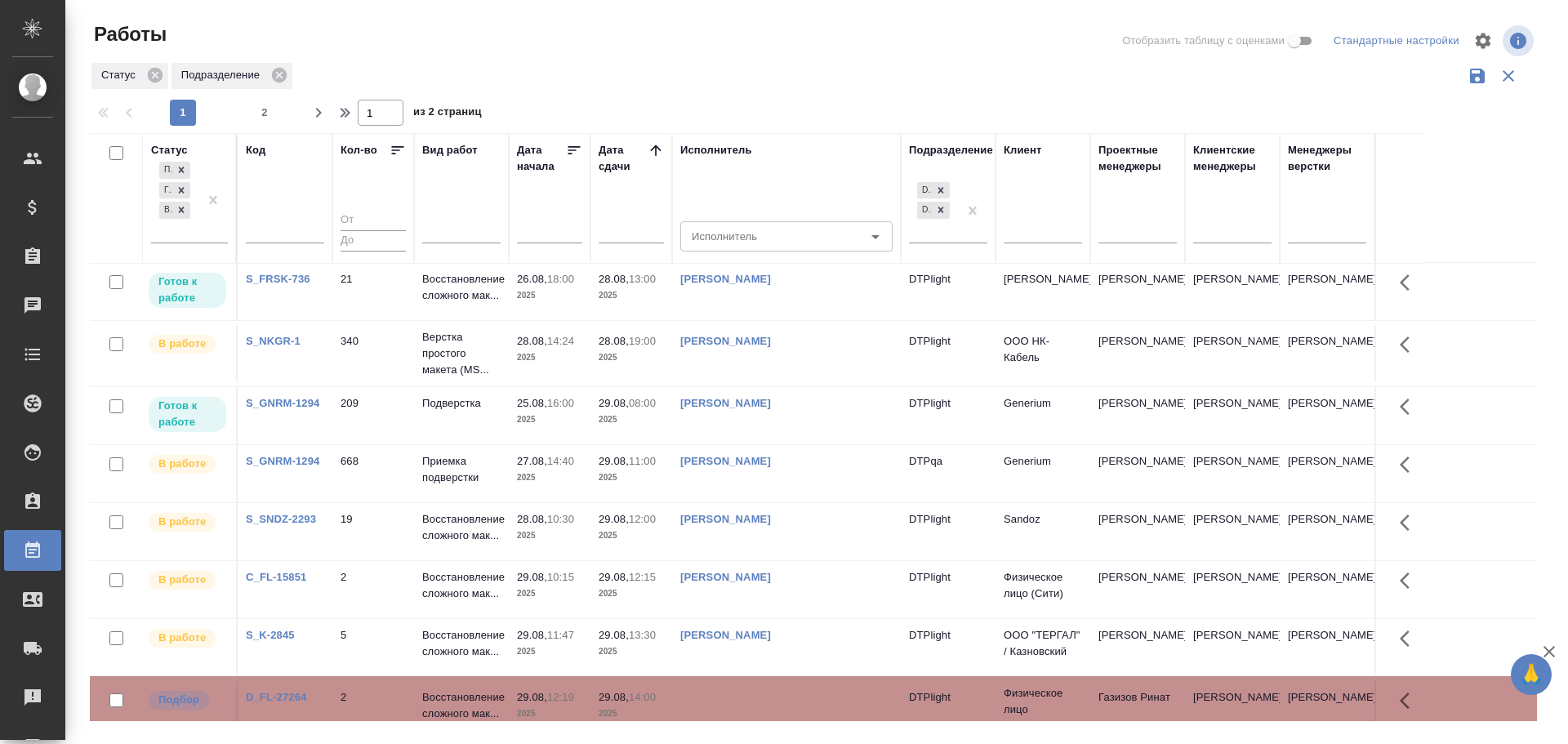
scroll to position [0, 0]
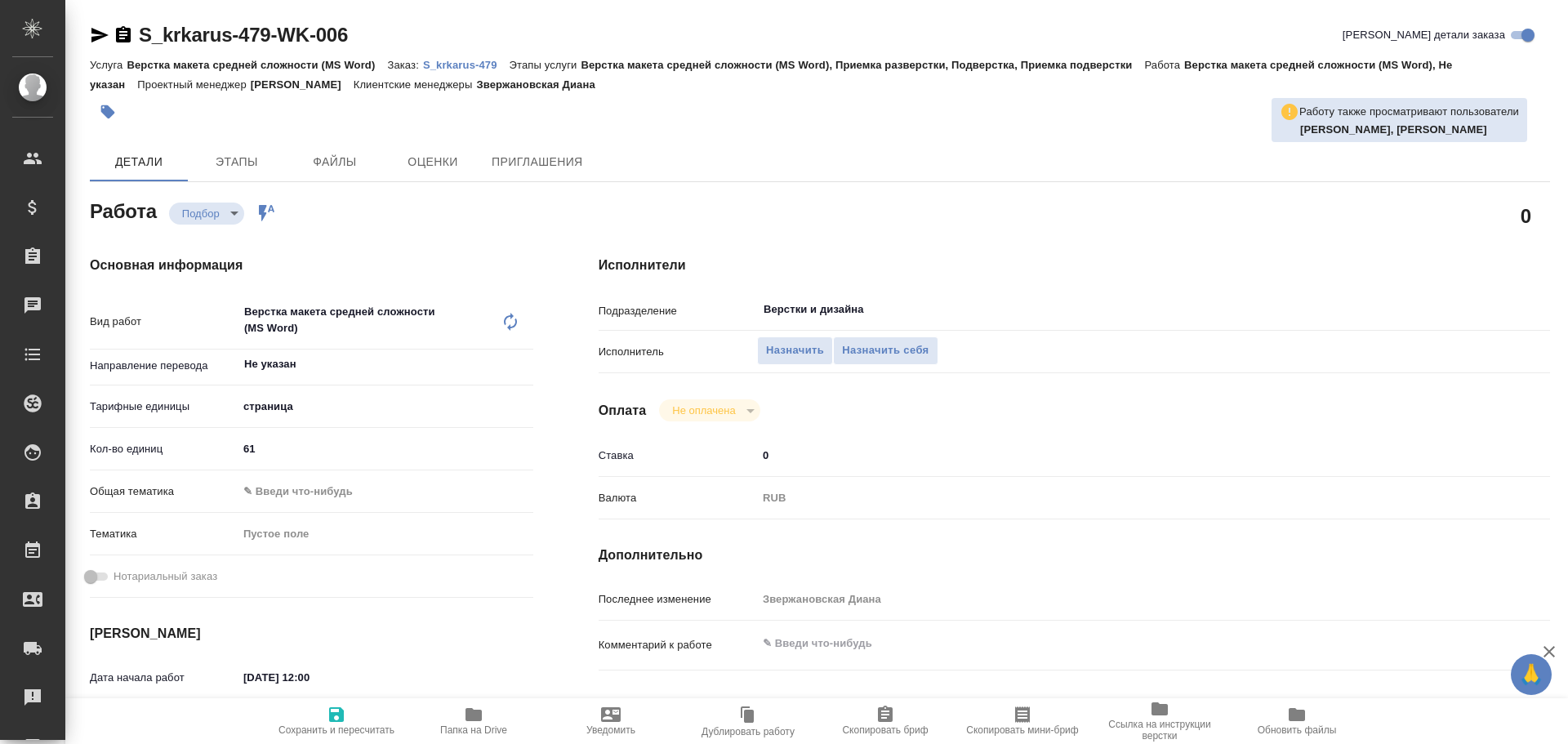
type textarea "x"
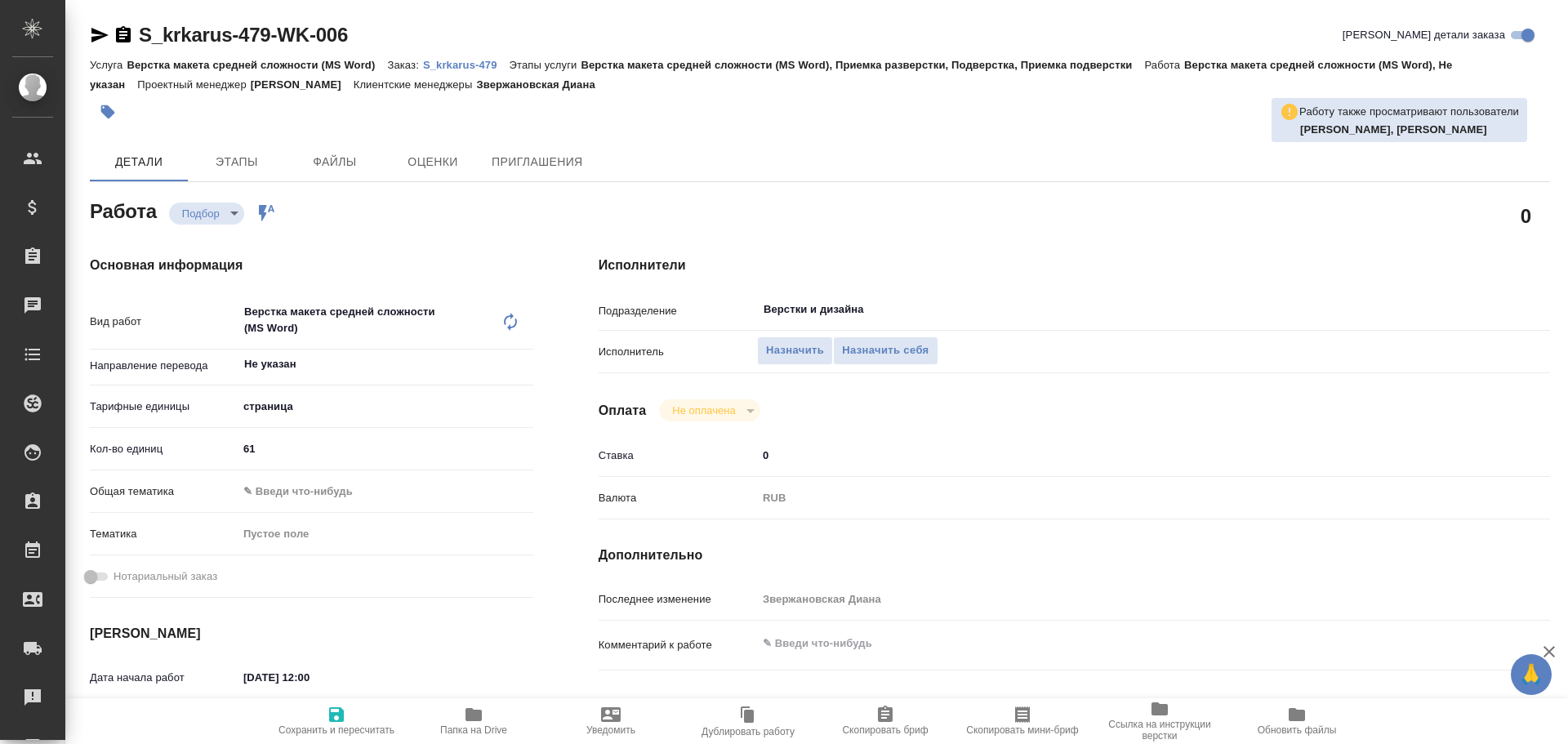
type textarea "x"
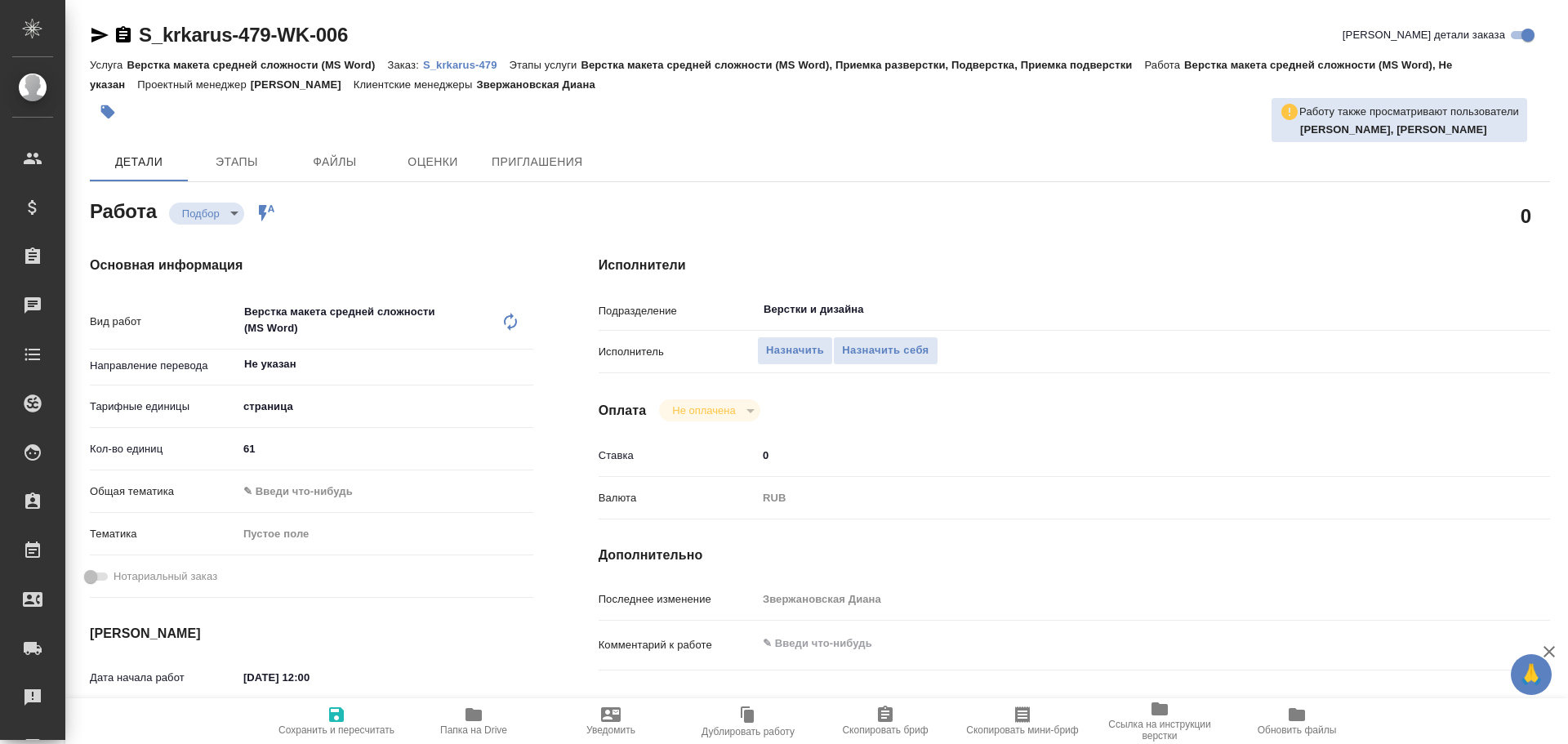
type textarea "x"
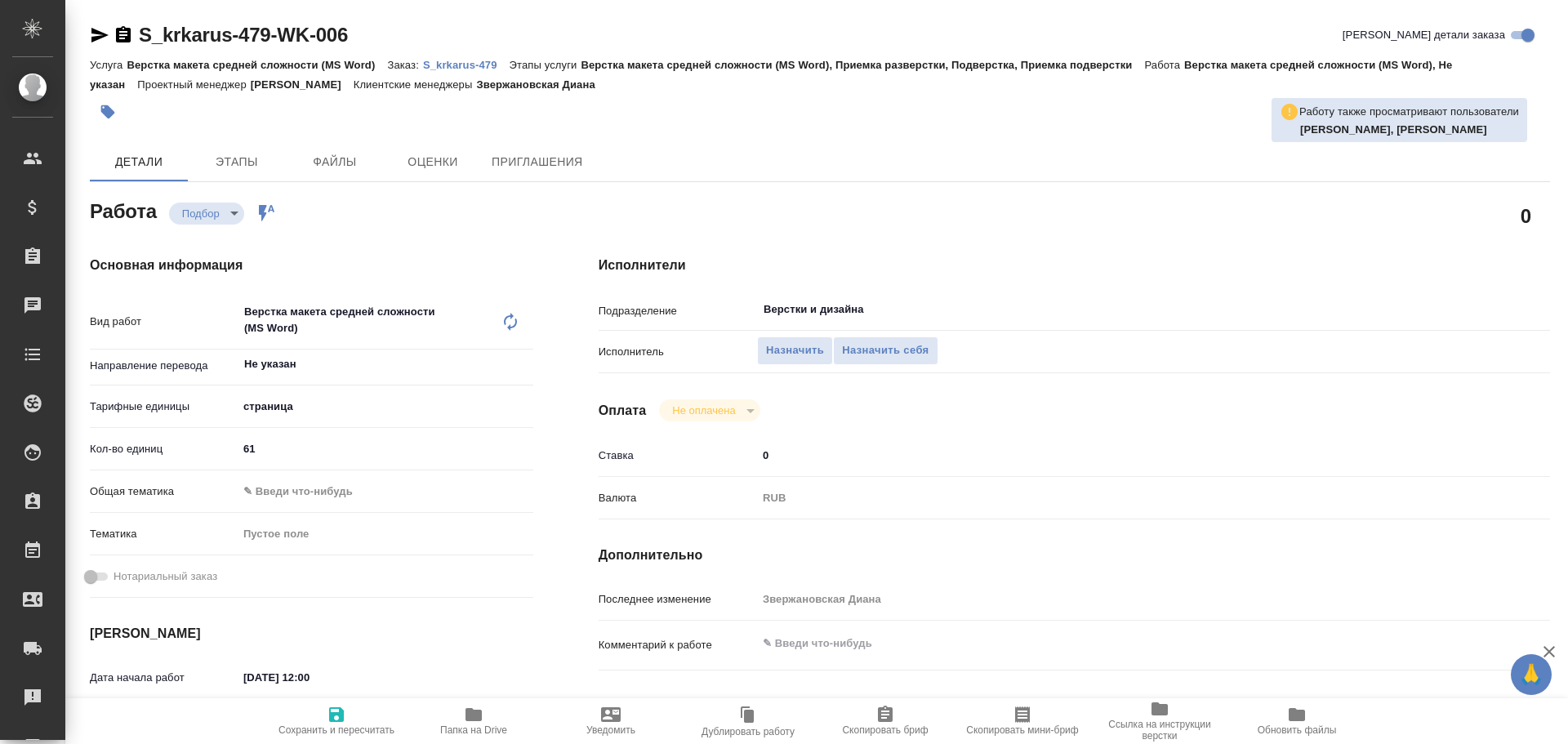
scroll to position [81, 0]
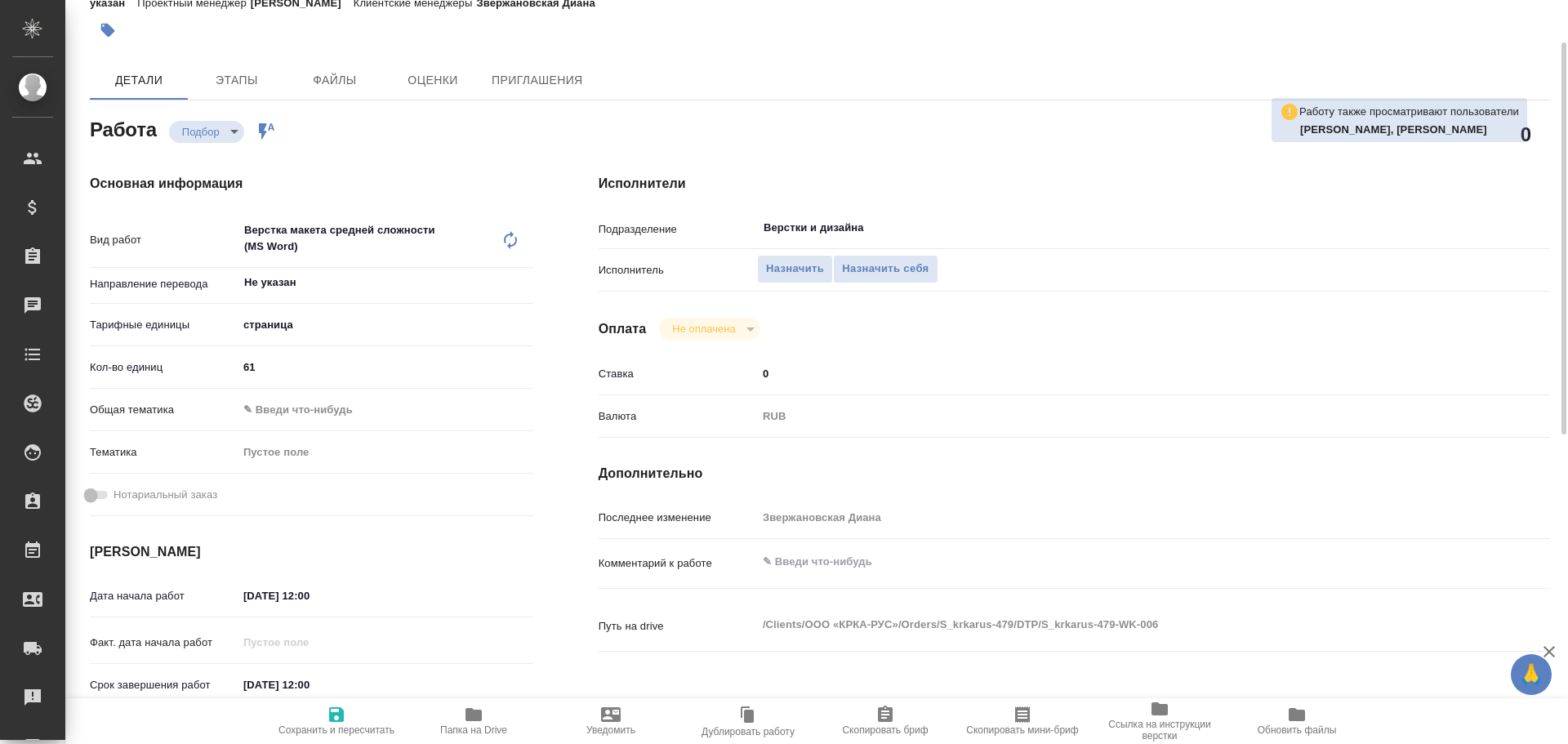
type textarea "x"
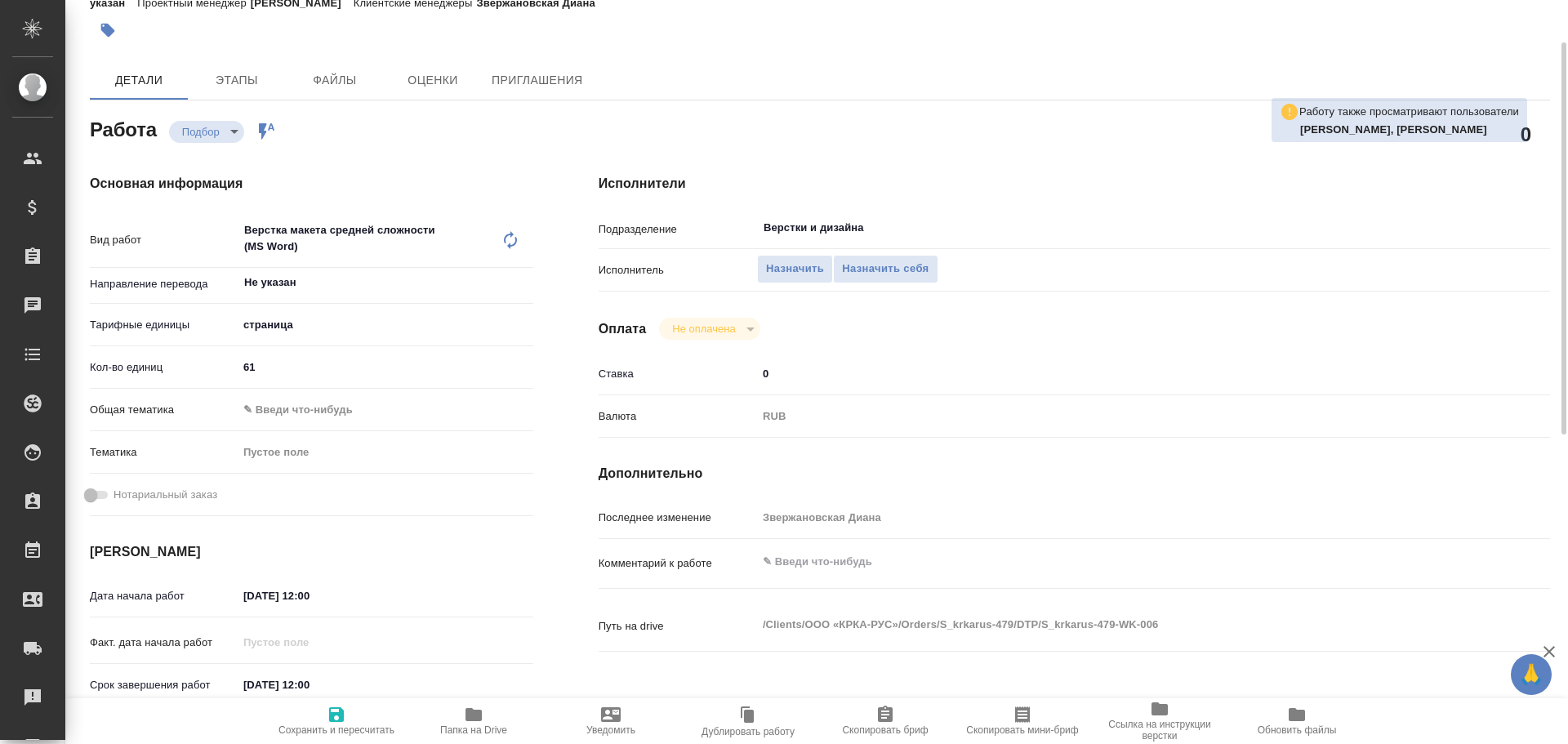
scroll to position [0, 0]
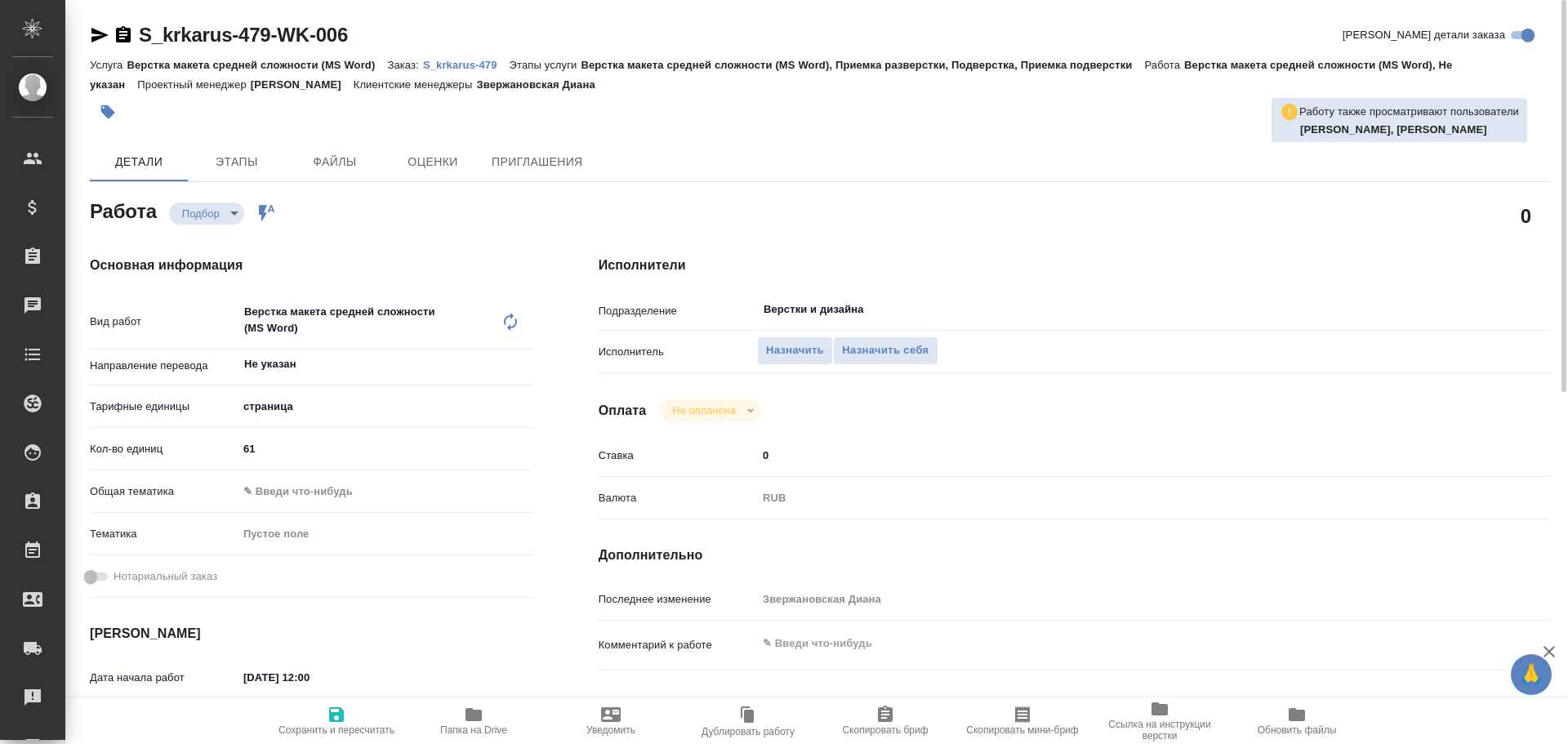
type textarea "x"
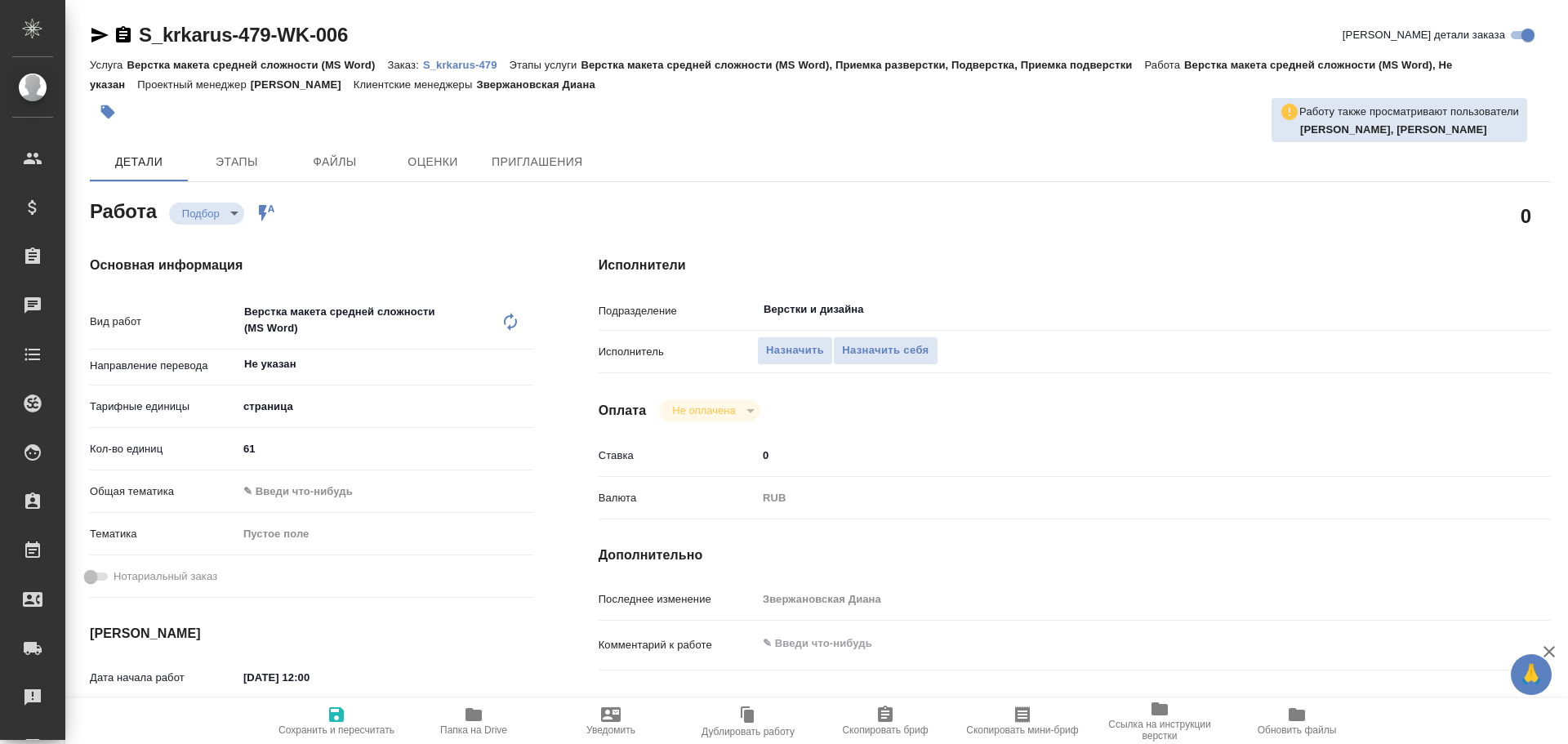
type textarea "x"
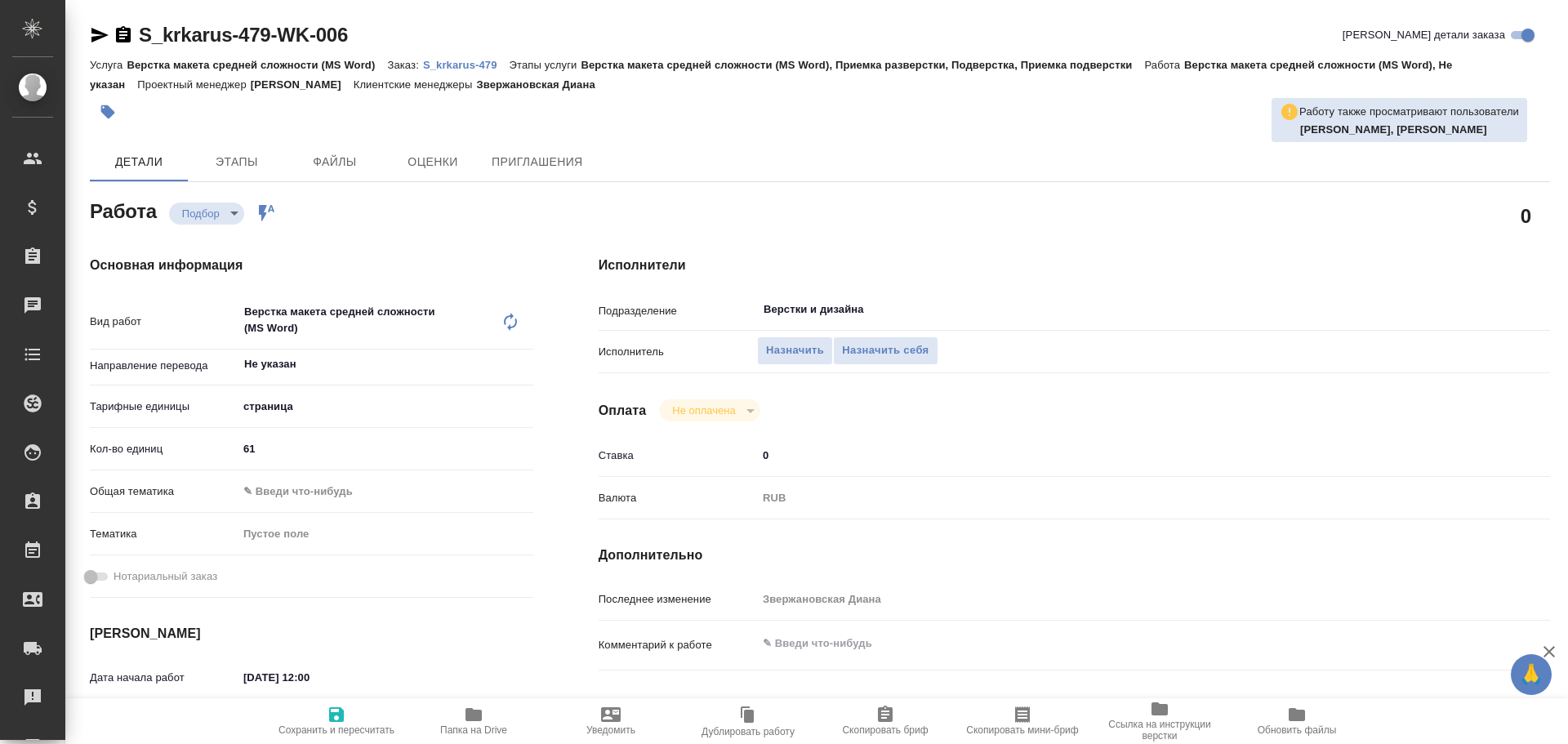
type textarea "x"
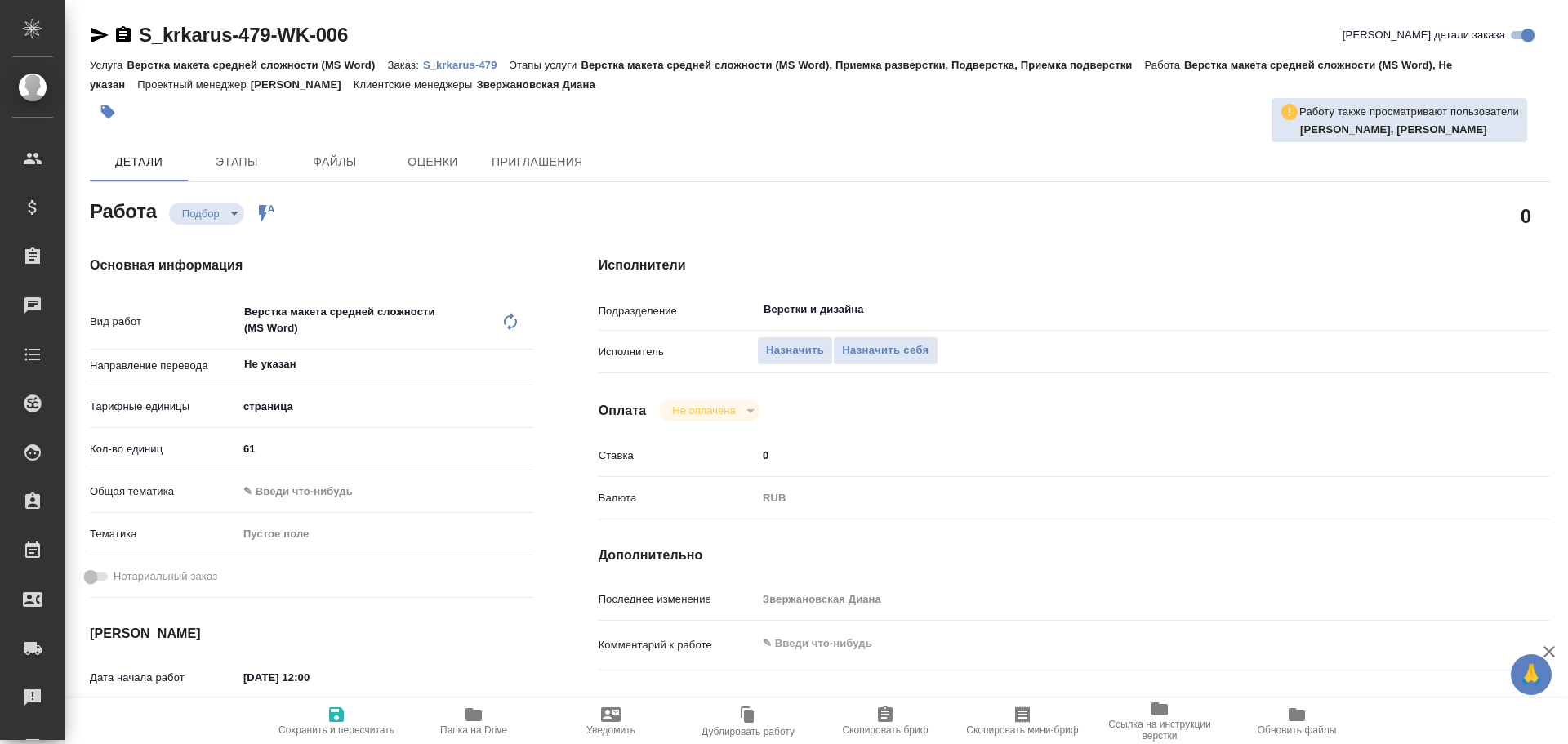
type textarea "x"
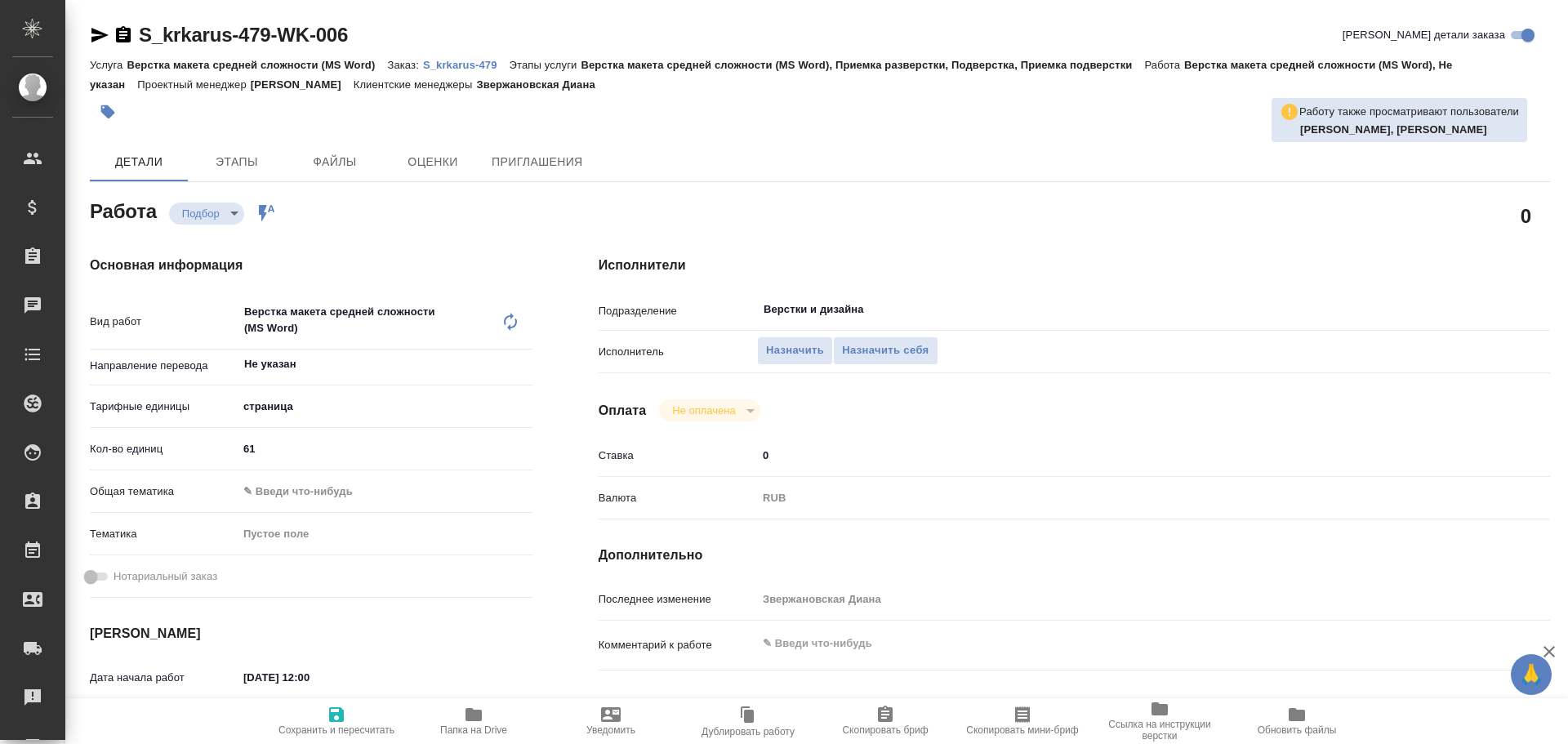
type textarea "x"
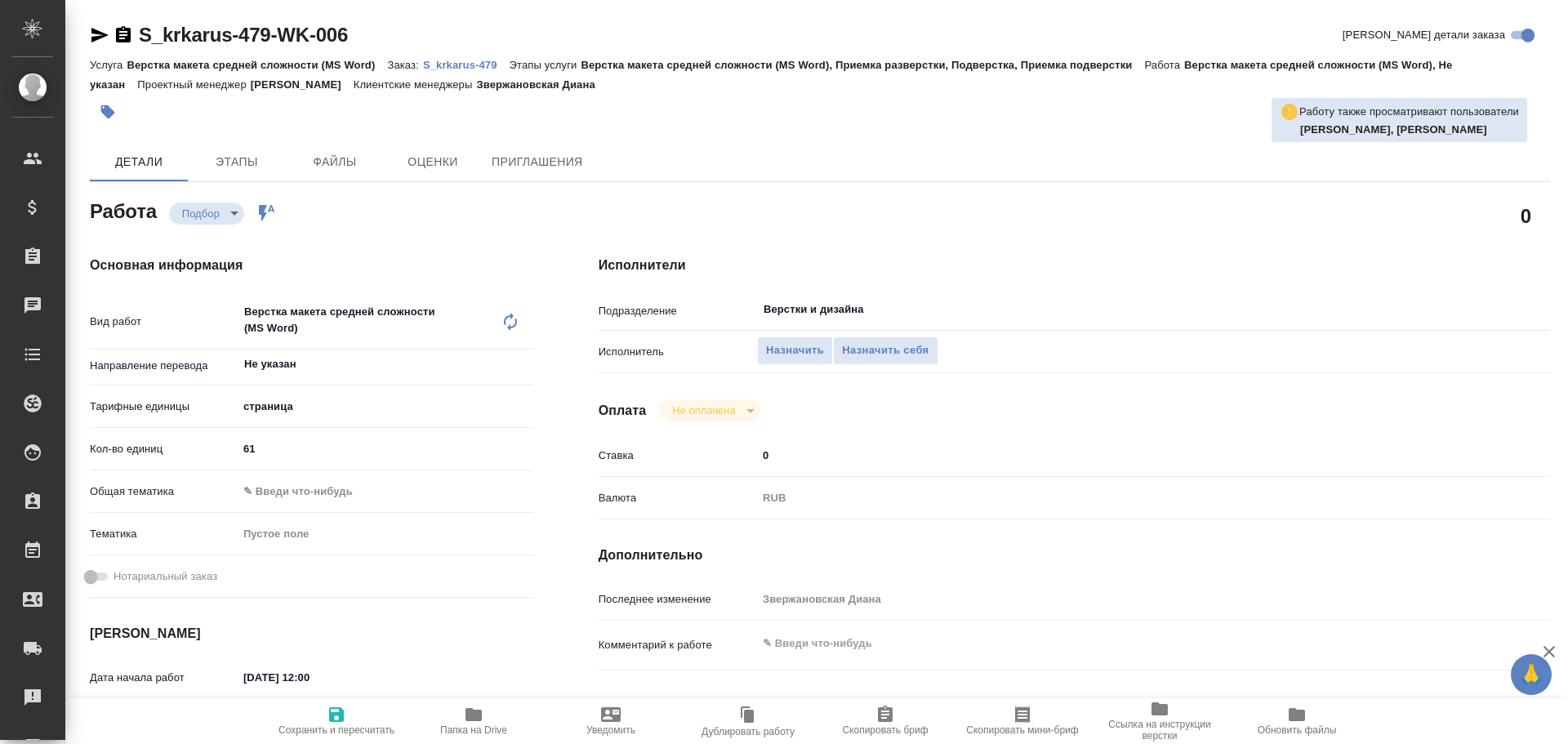
type textarea "x"
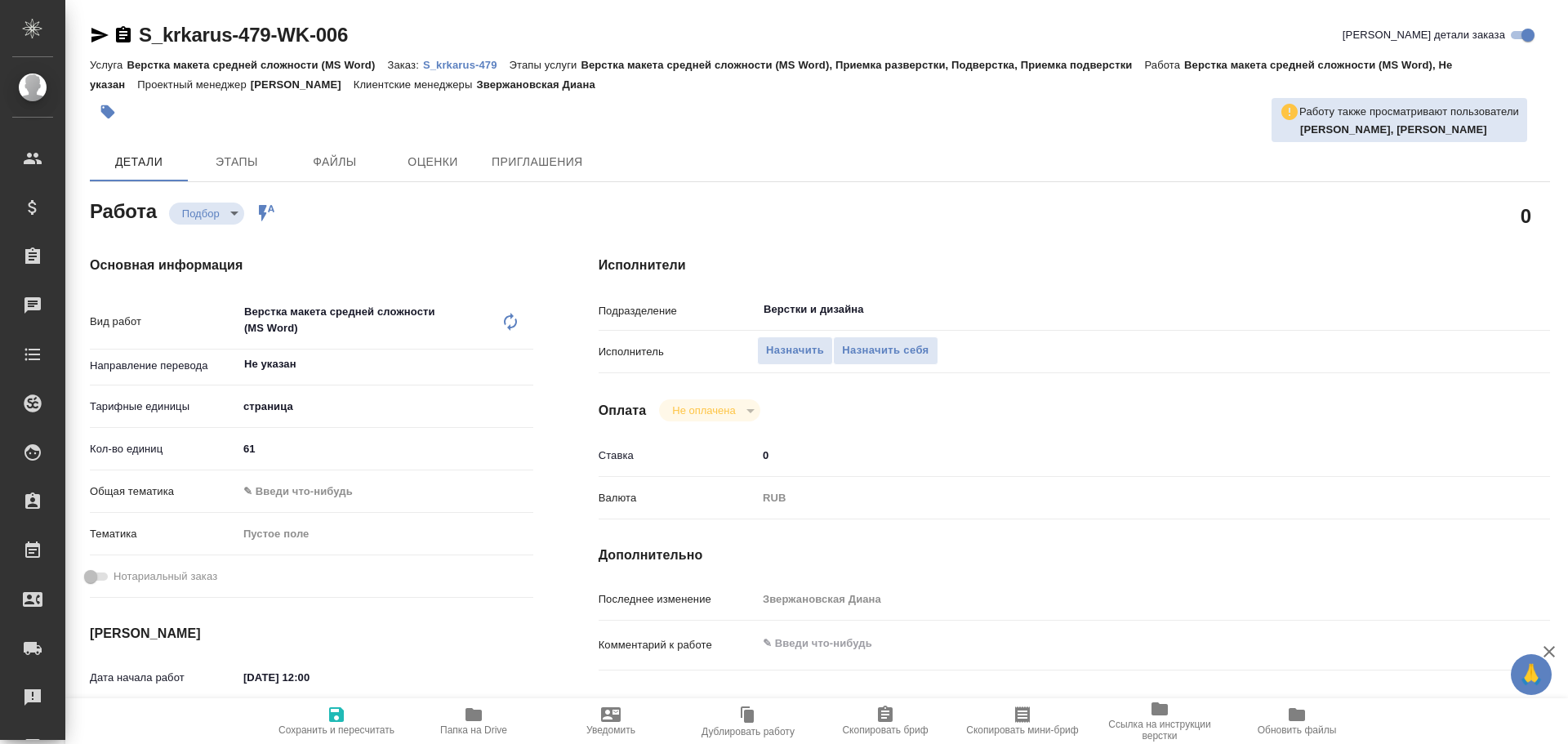
type textarea "x"
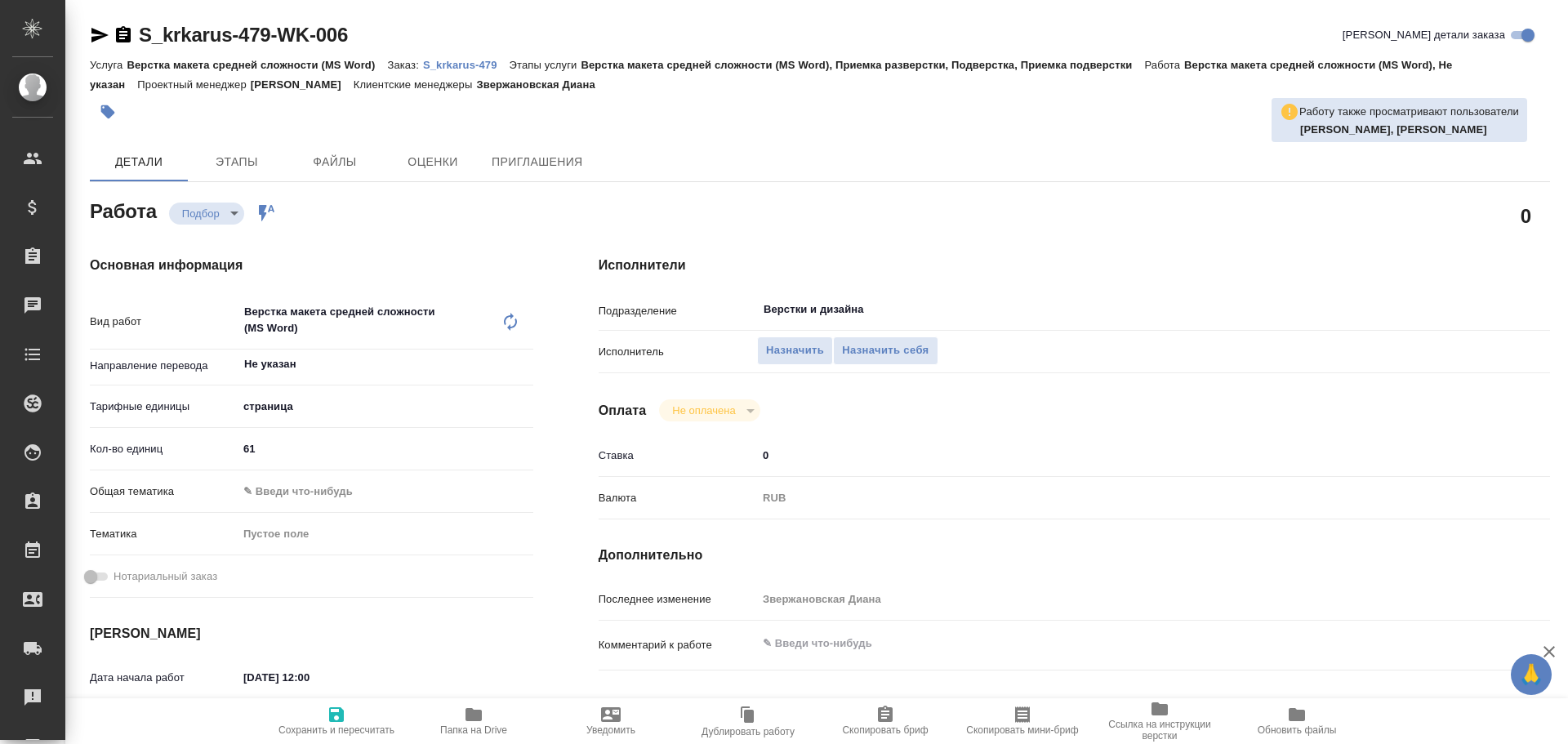
click at [467, 732] on span "Папка на Drive" at bounding box center [474, 730] width 67 height 12
type textarea "x"
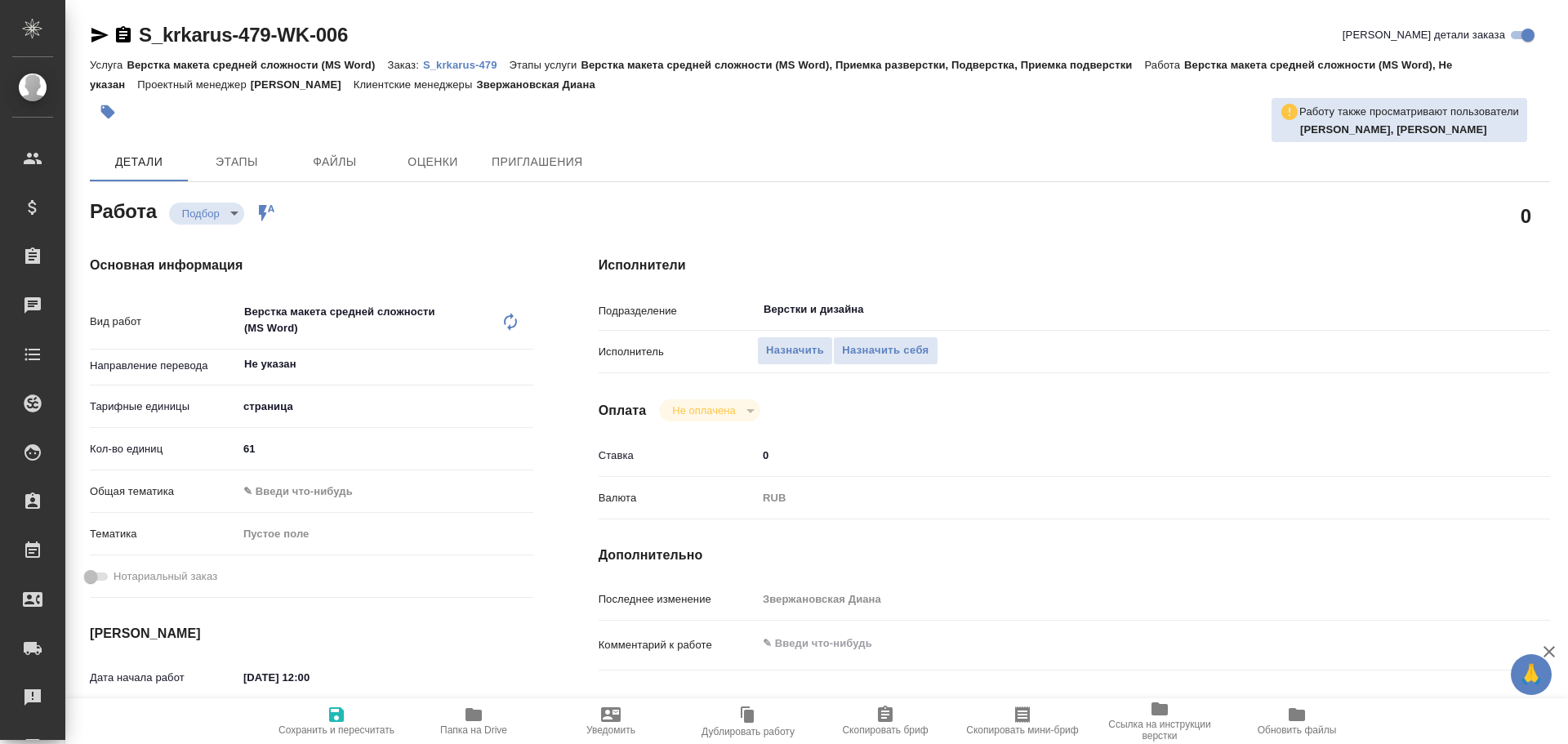
type textarea "x"
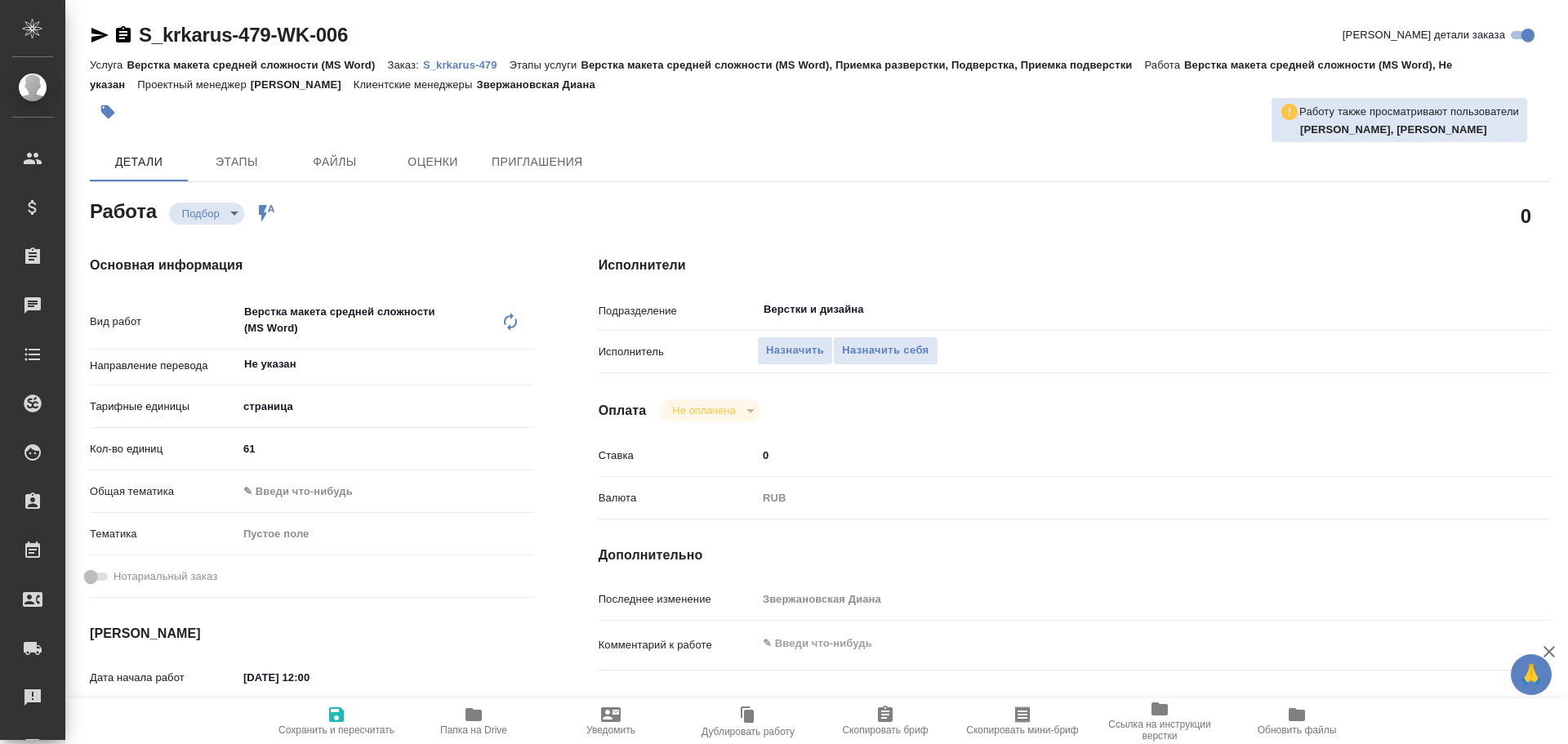
type textarea "x"
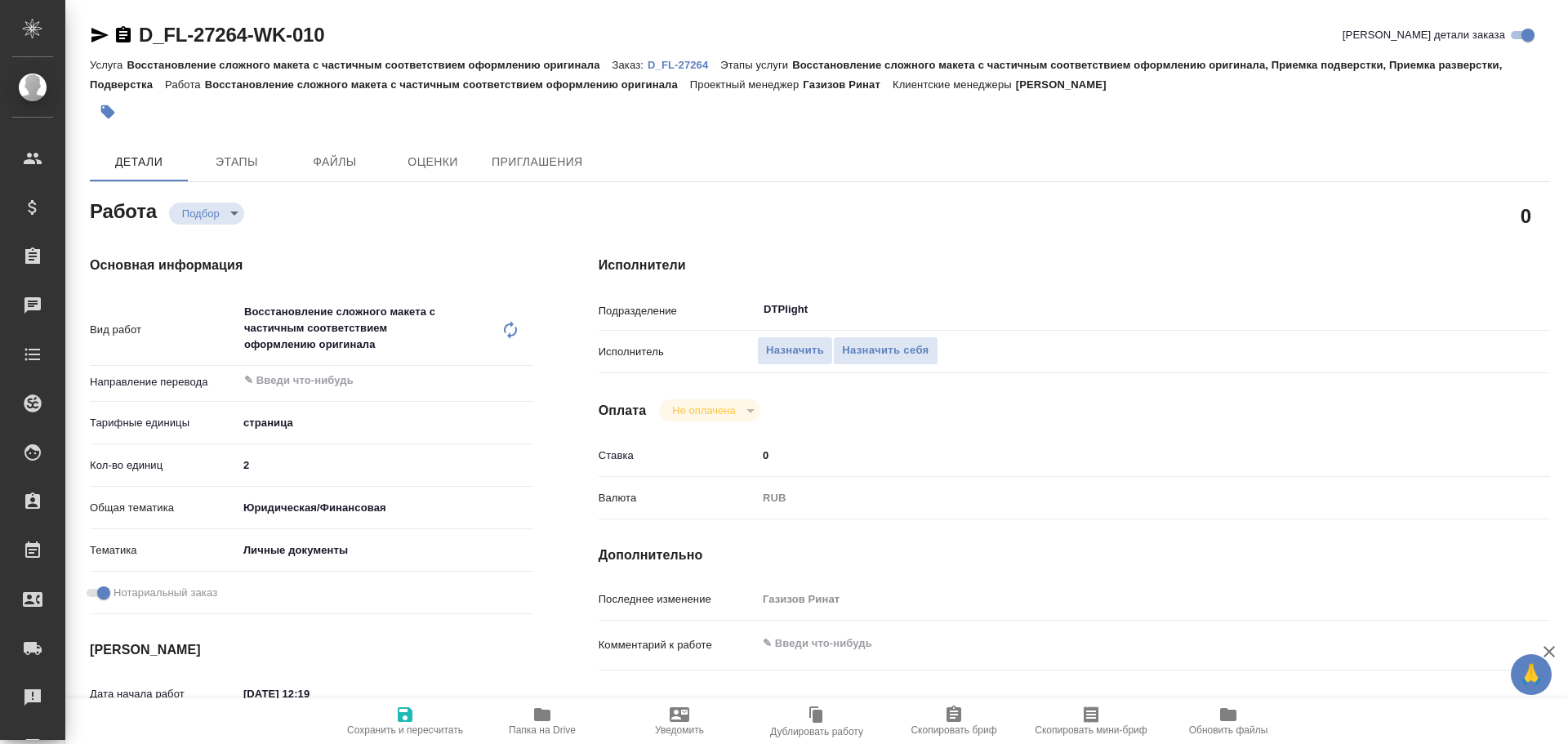
type textarea "x"
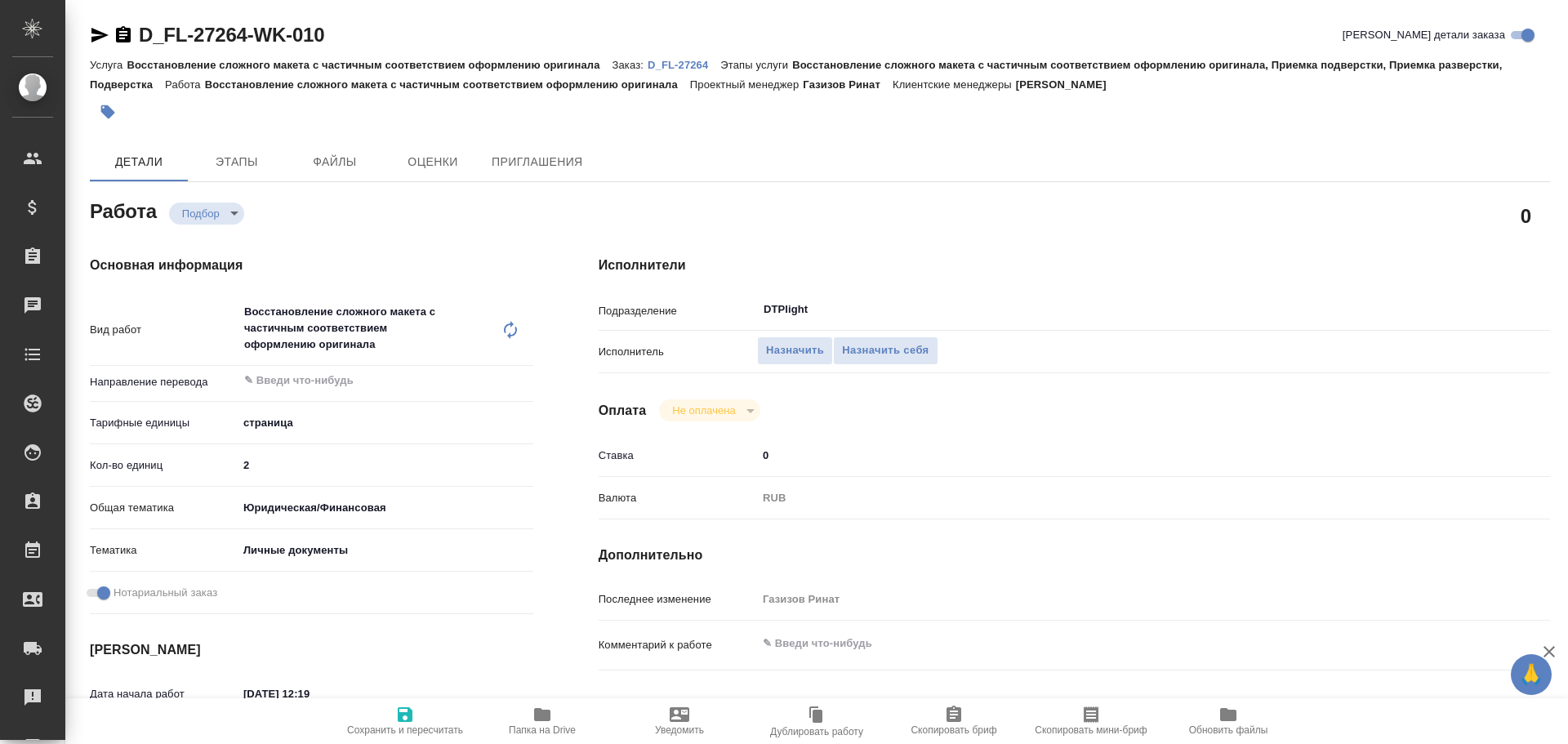
type textarea "x"
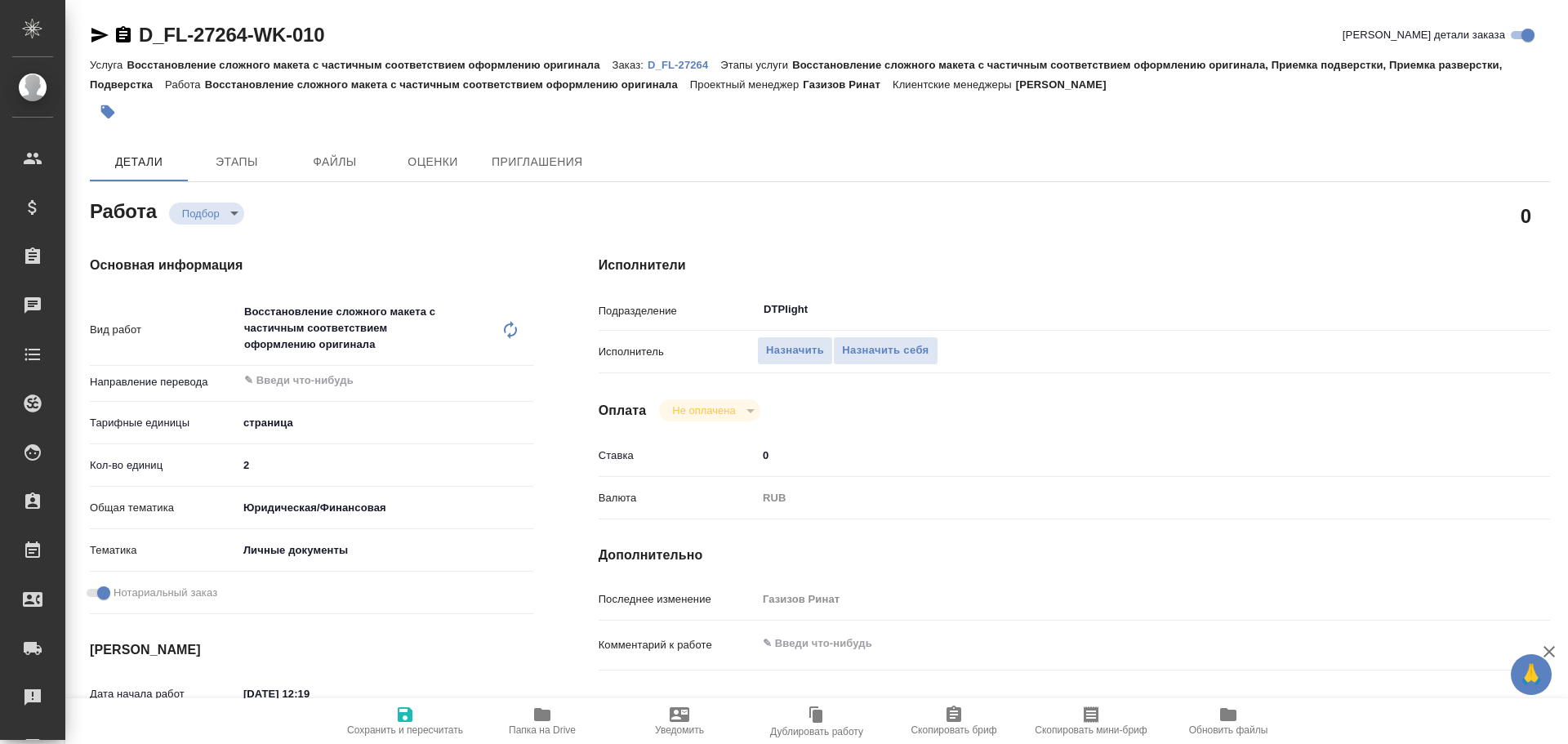
type textarea "x"
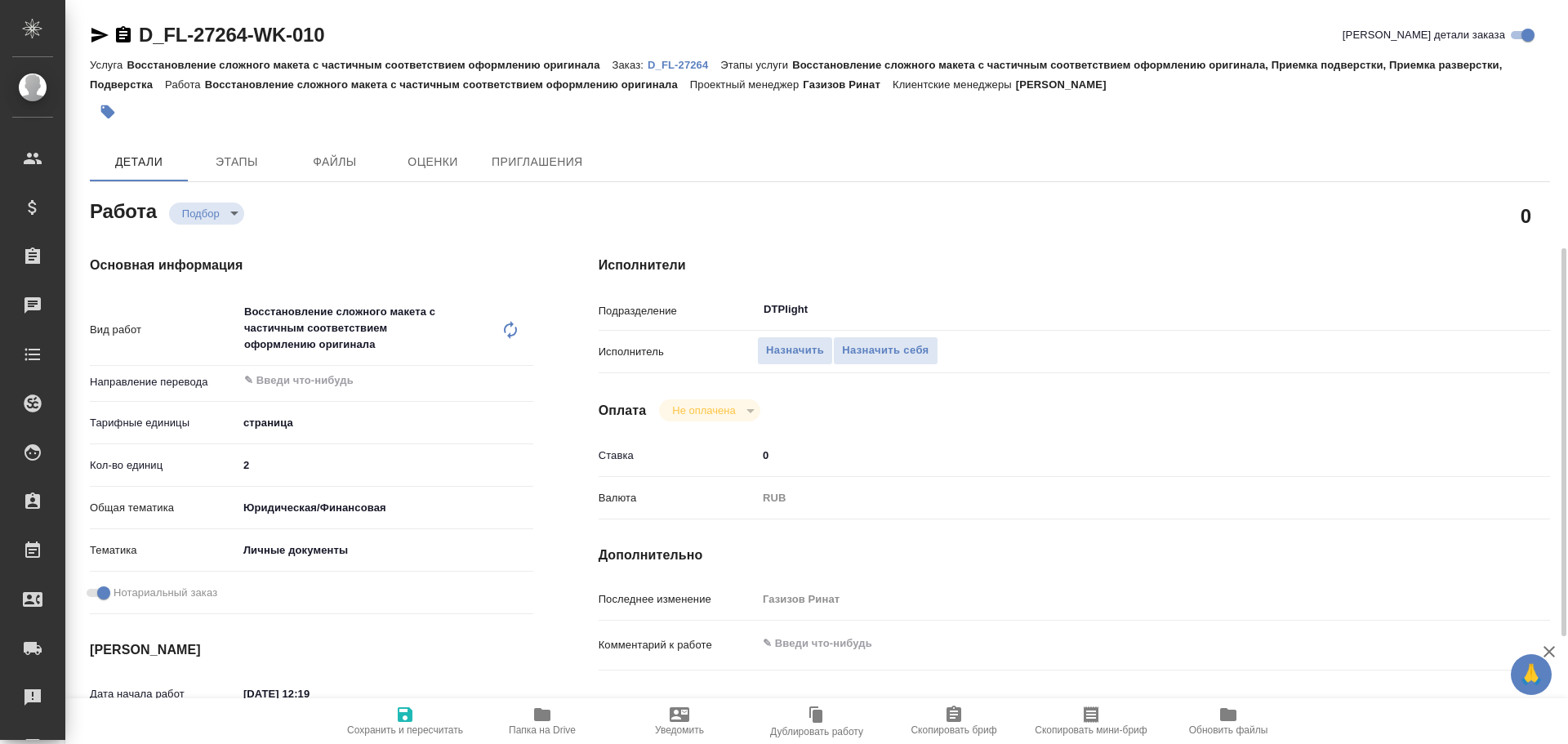
scroll to position [164, 0]
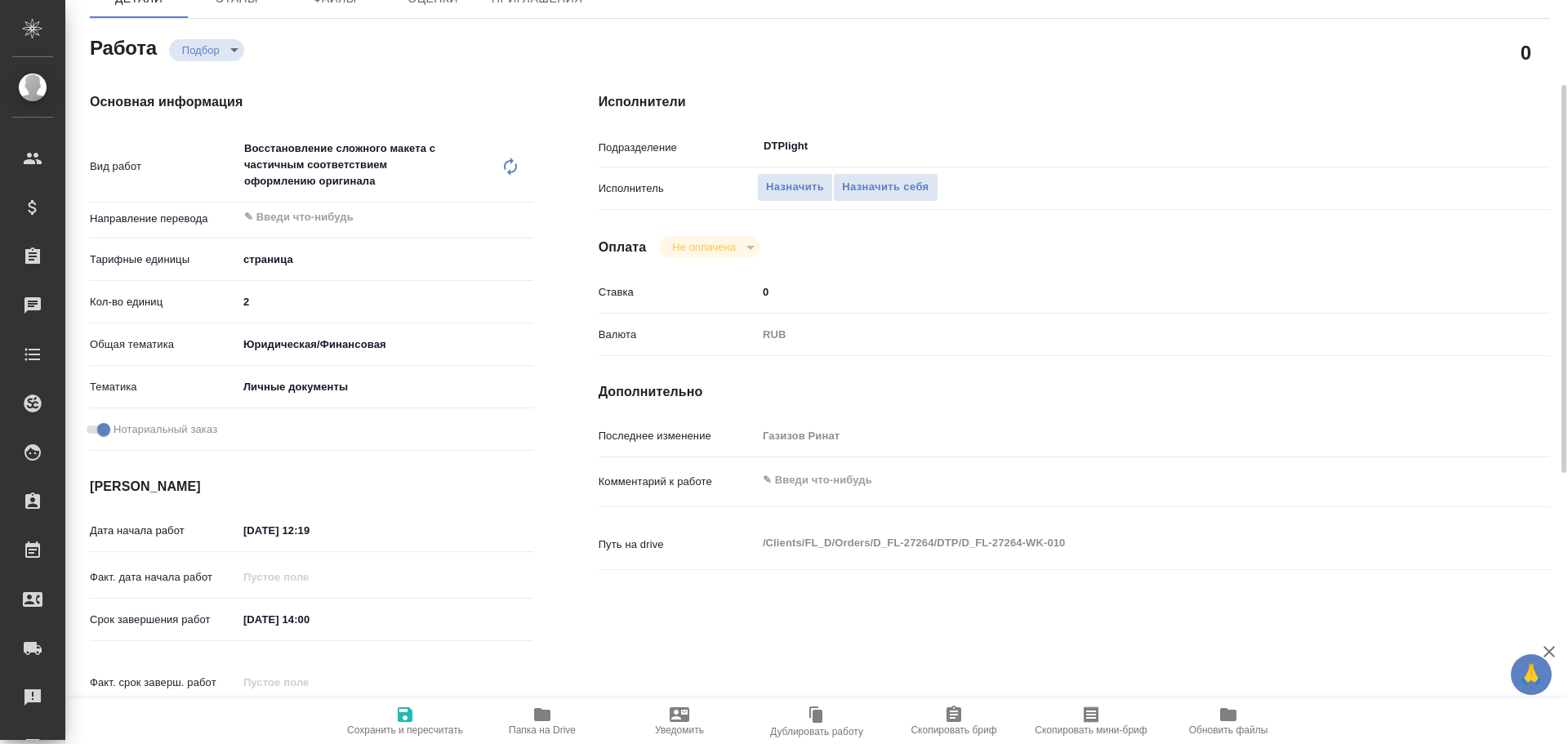
type textarea "x"
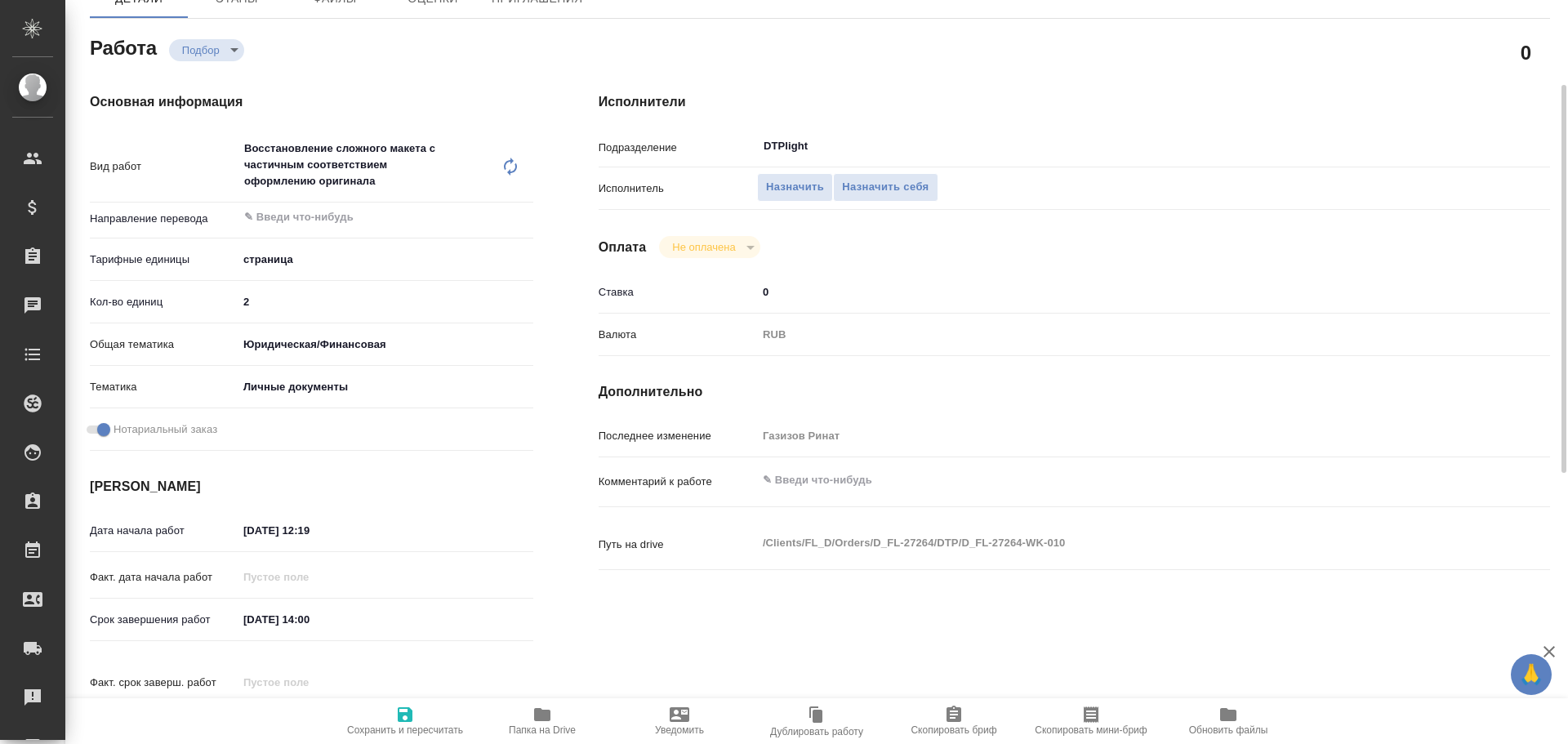
click at [549, 714] on icon "button" at bounding box center [542, 715] width 16 height 13
type textarea "x"
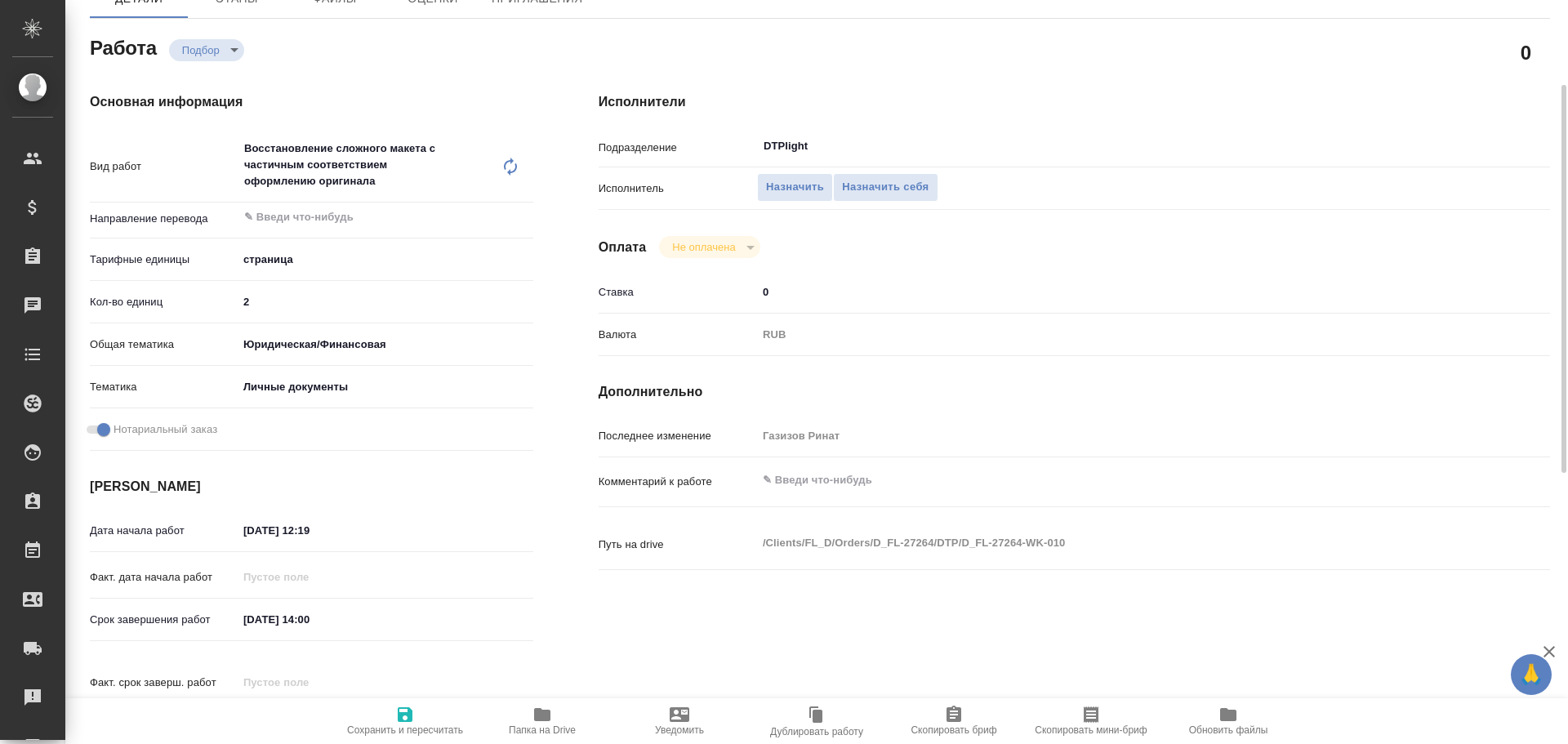
type textarea "x"
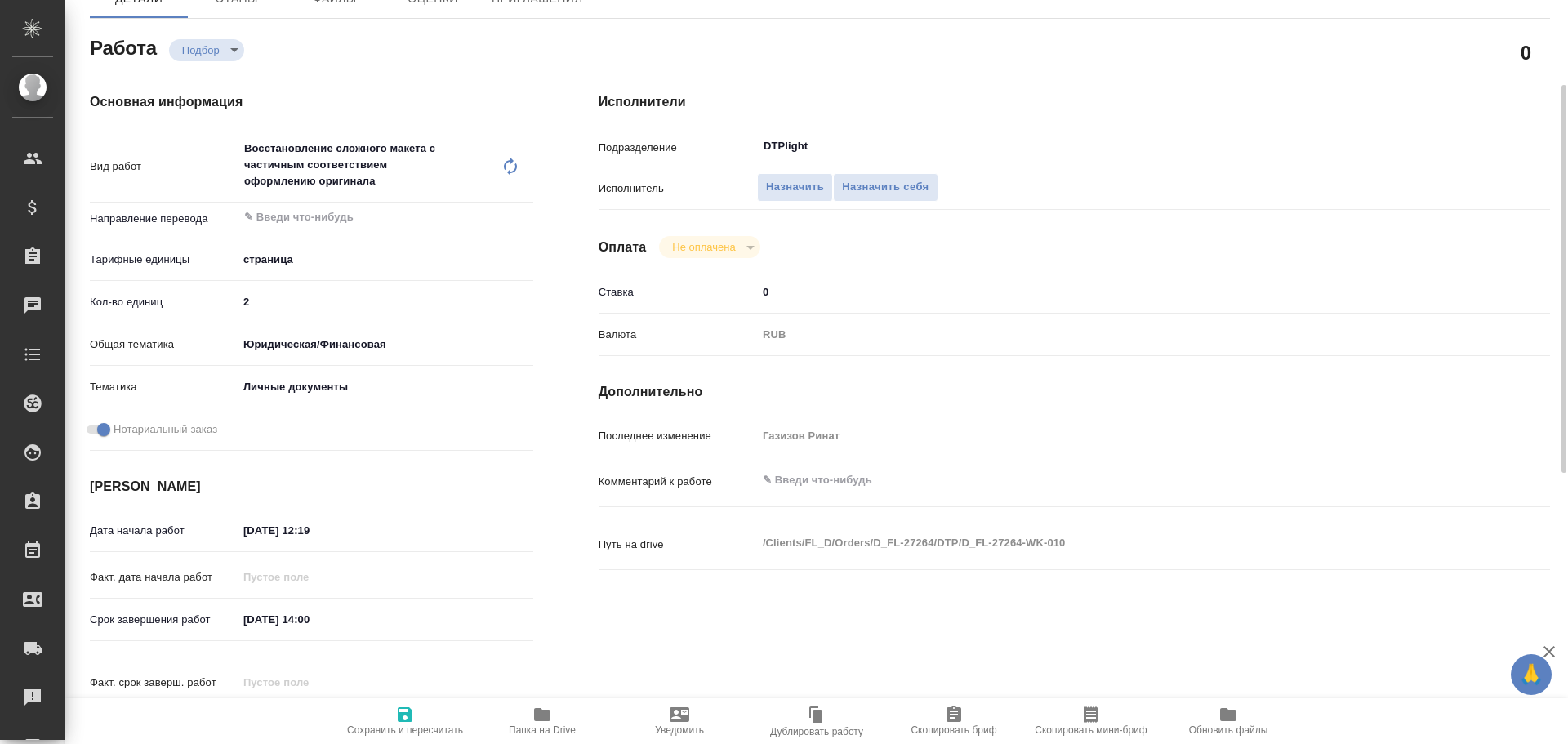
type textarea "x"
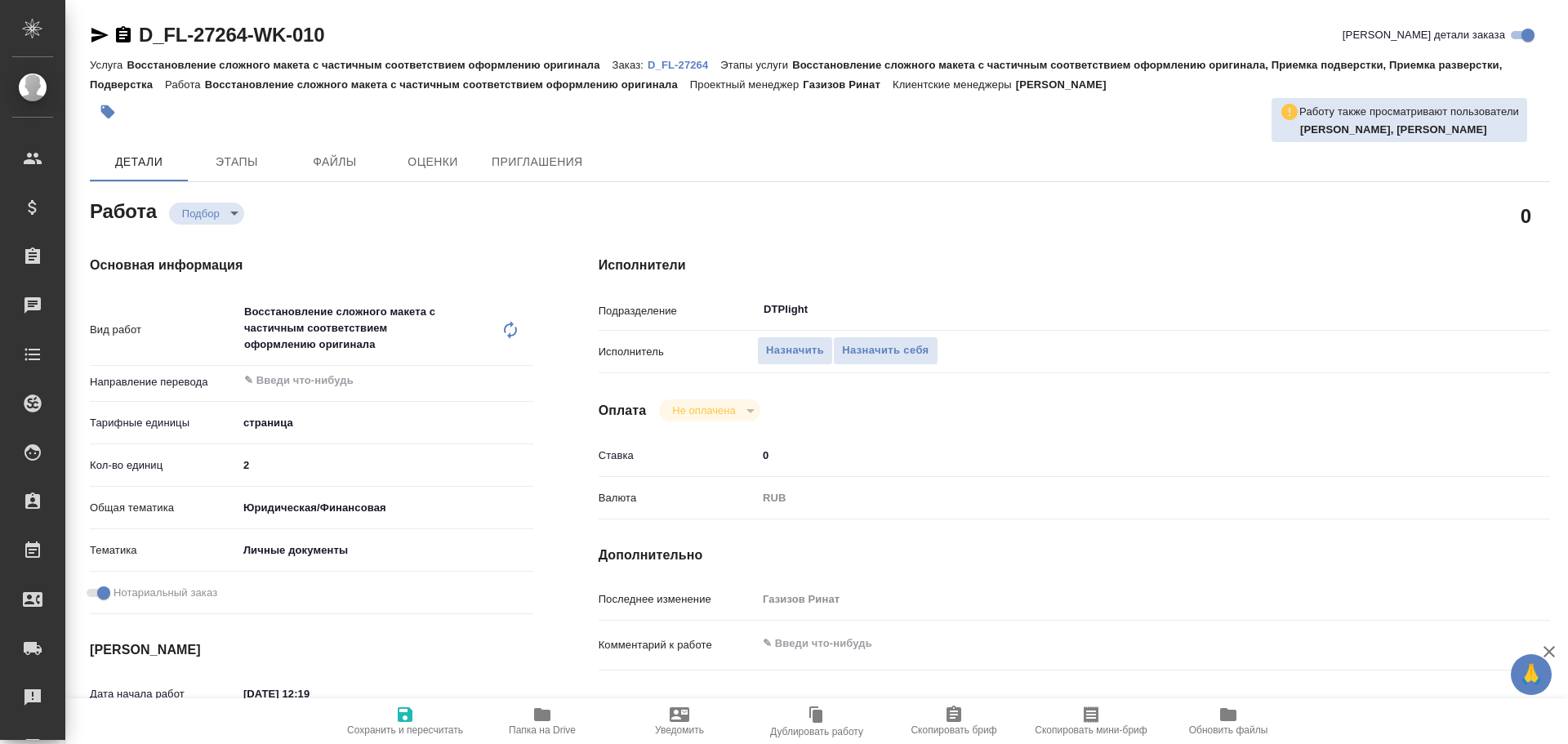
type textarea "x"
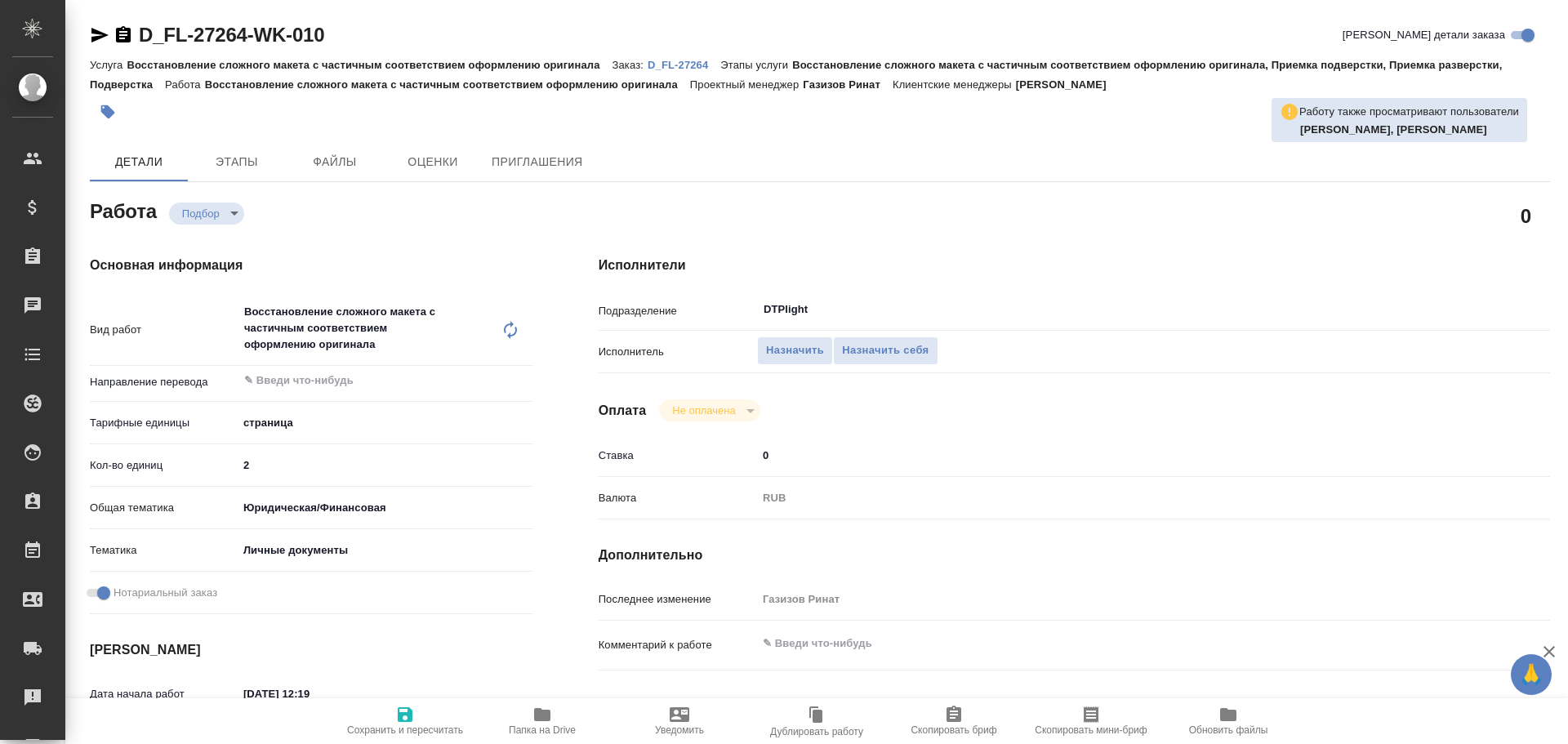
type textarea "x"
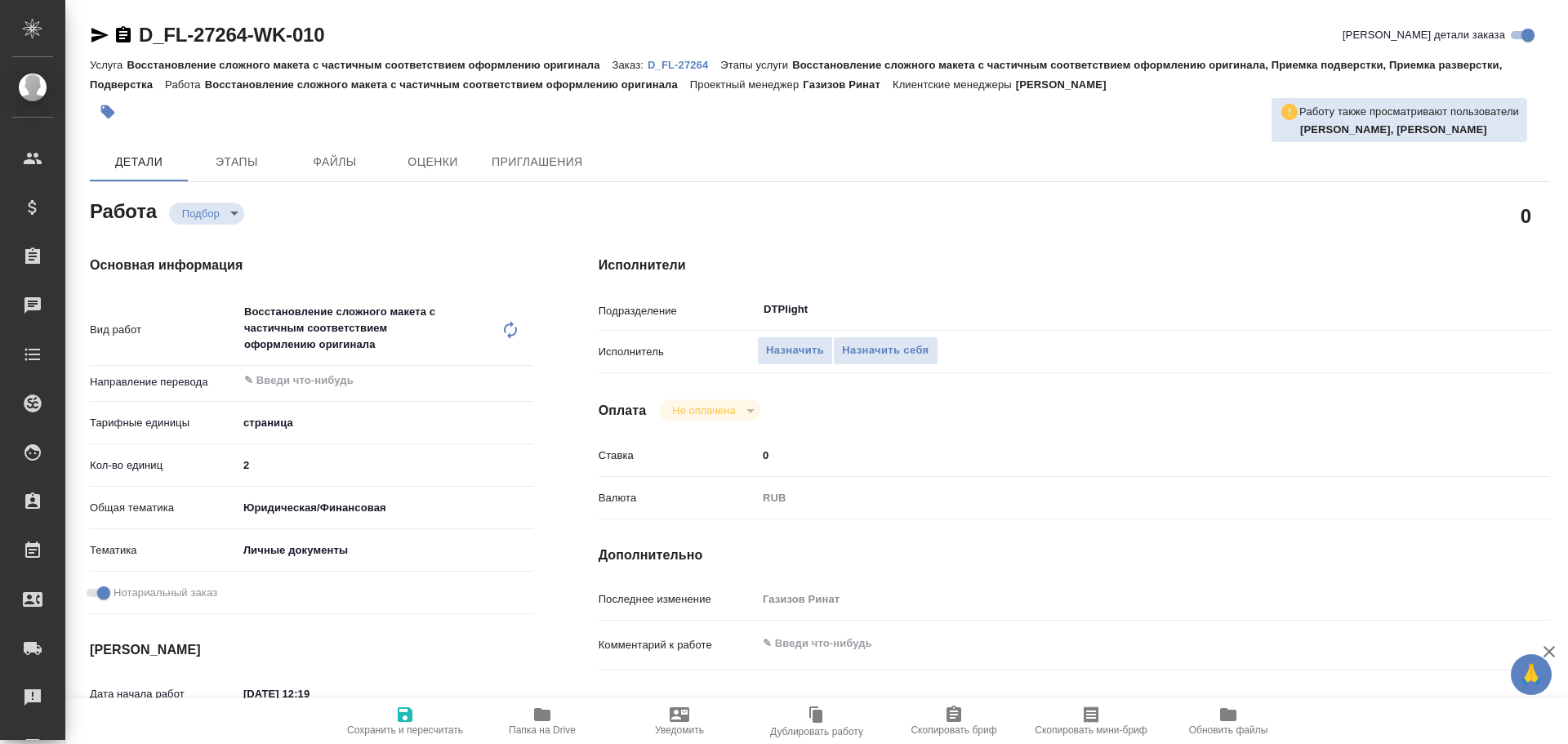
type textarea "x"
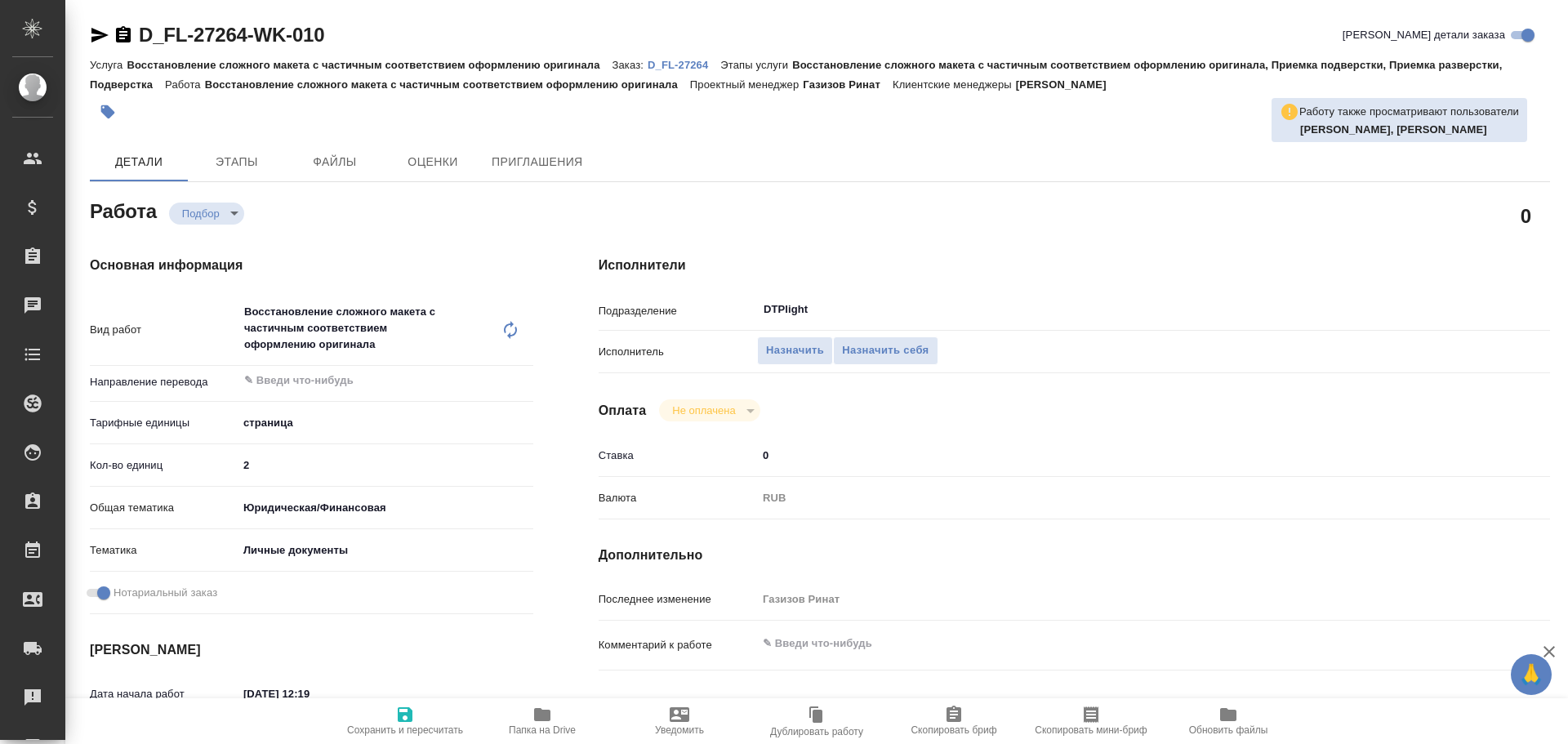
type textarea "x"
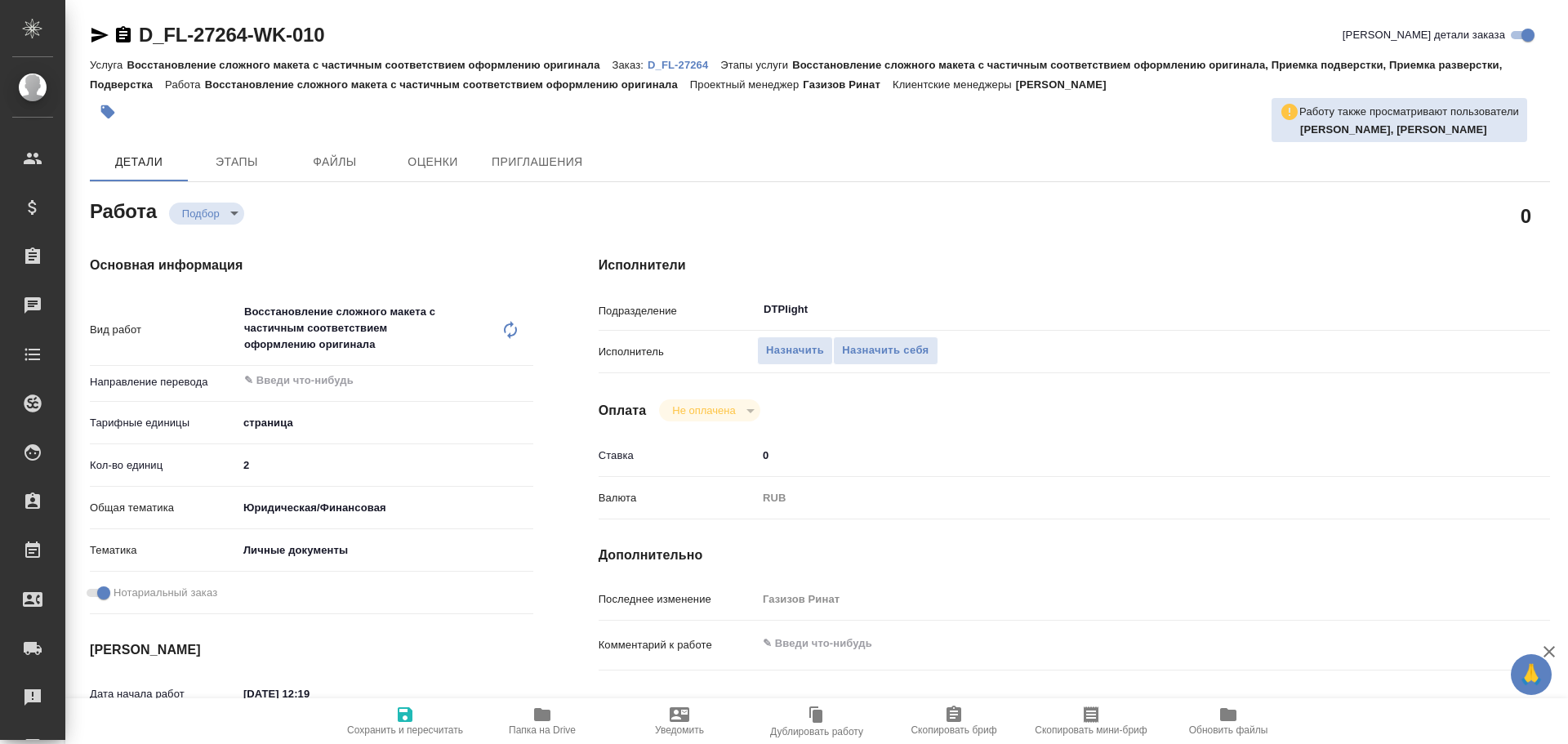
type textarea "x"
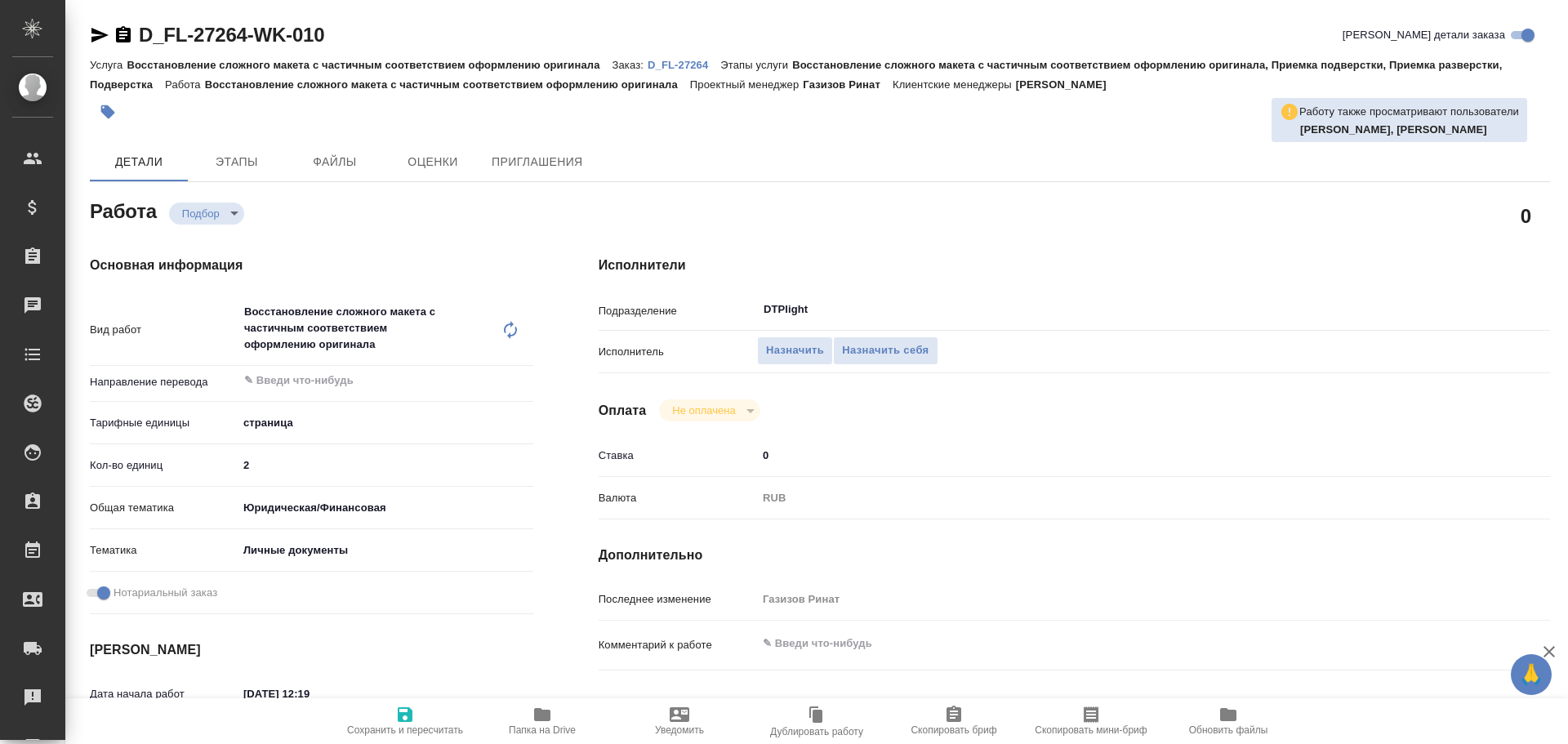
type textarea "x"
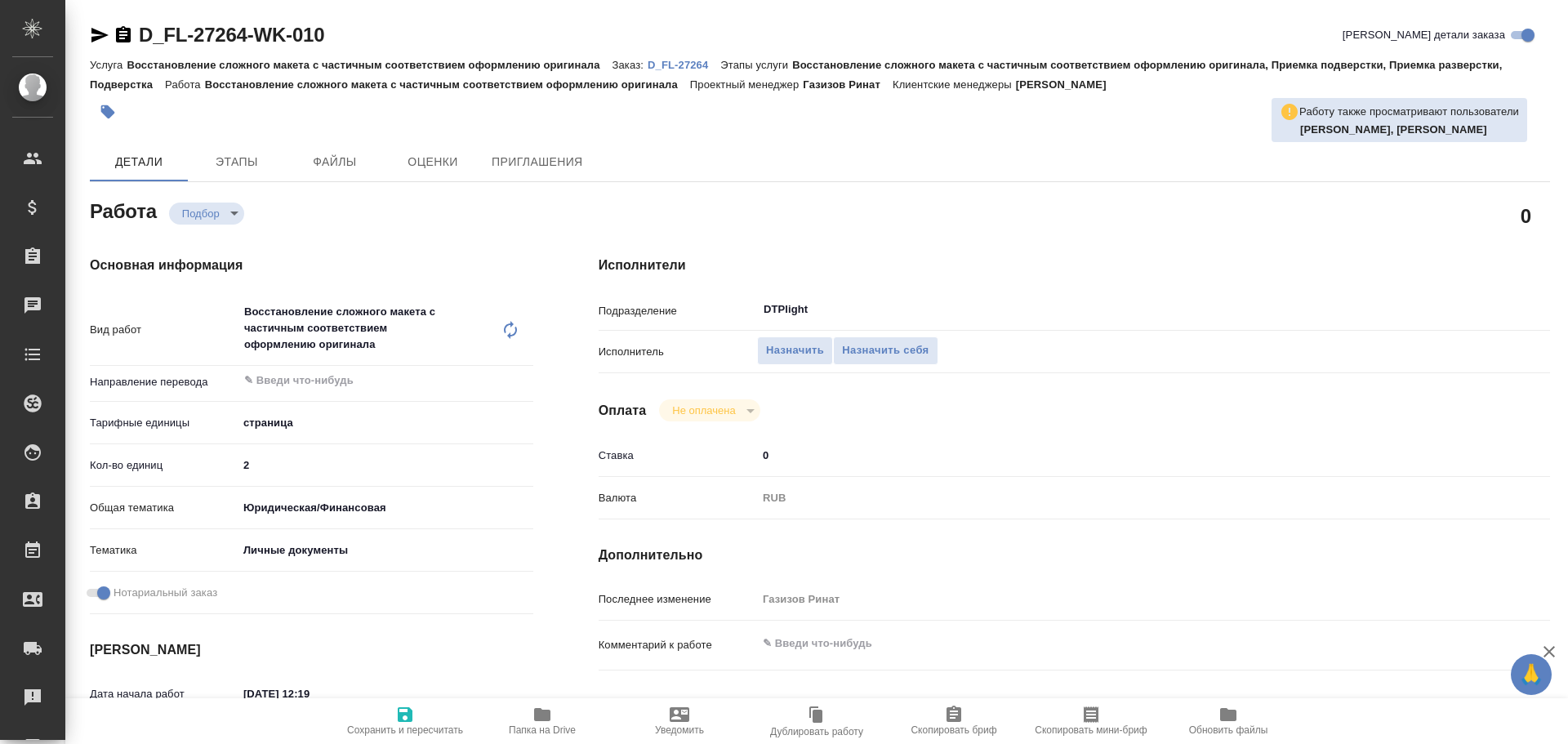
type textarea "x"
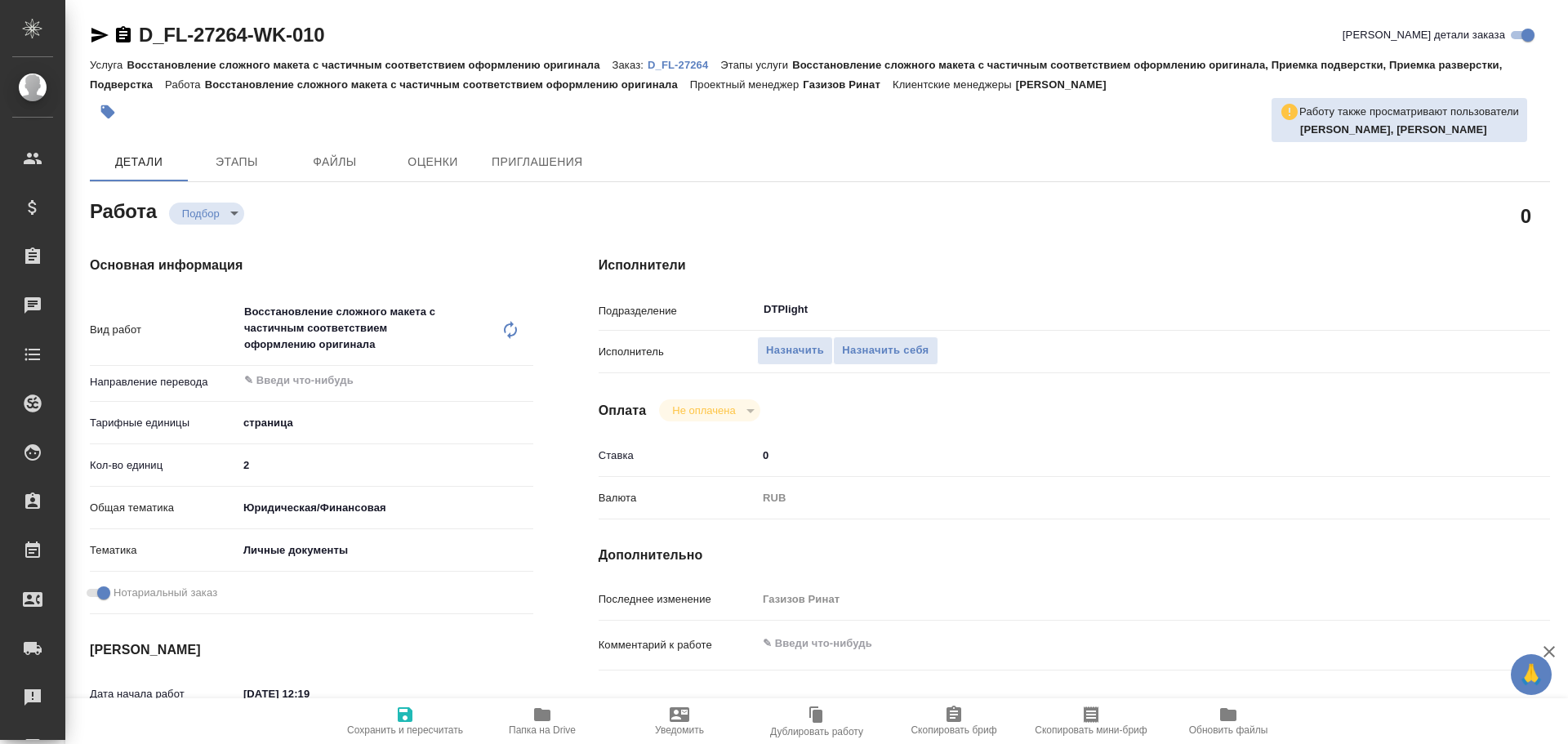
type textarea "x"
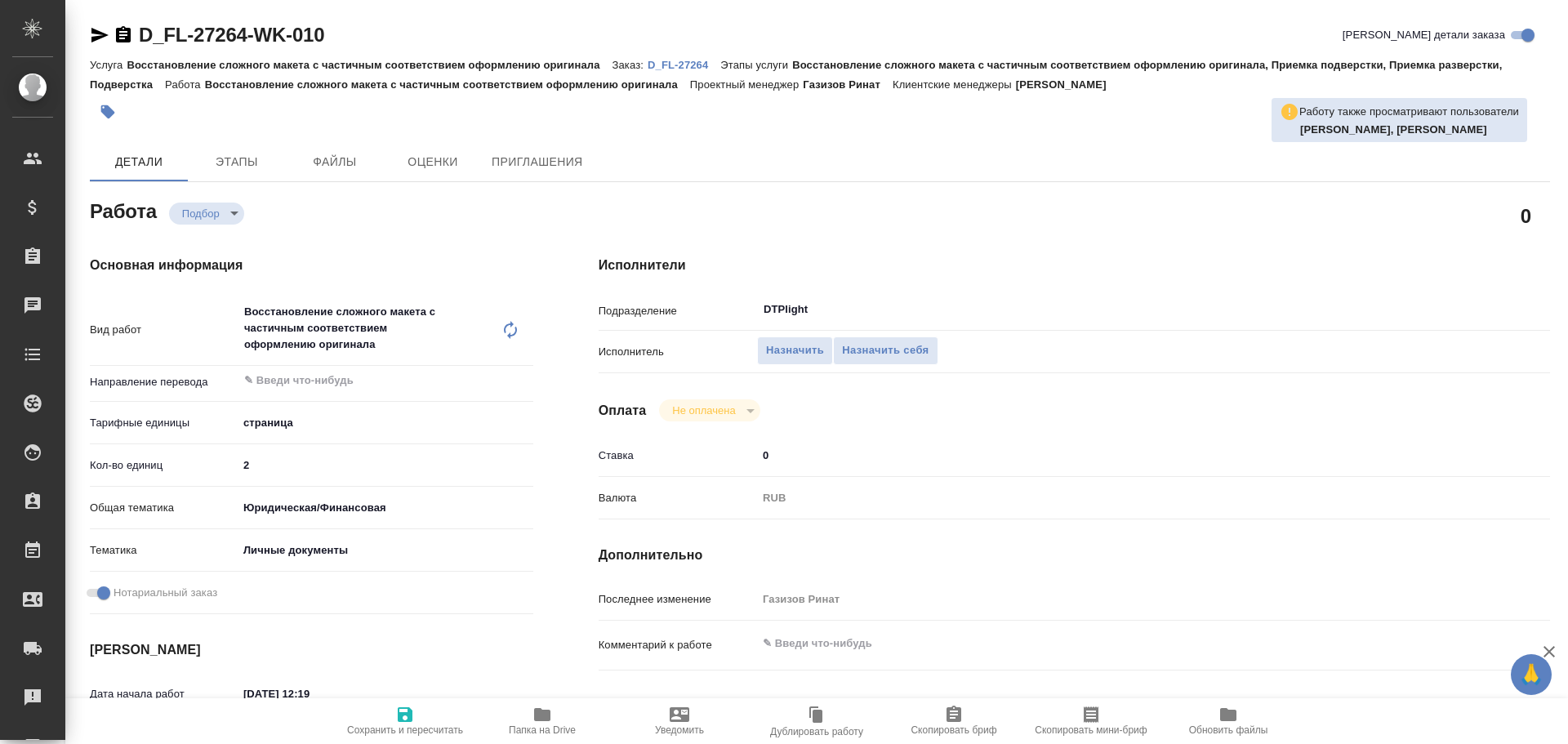
type textarea "x"
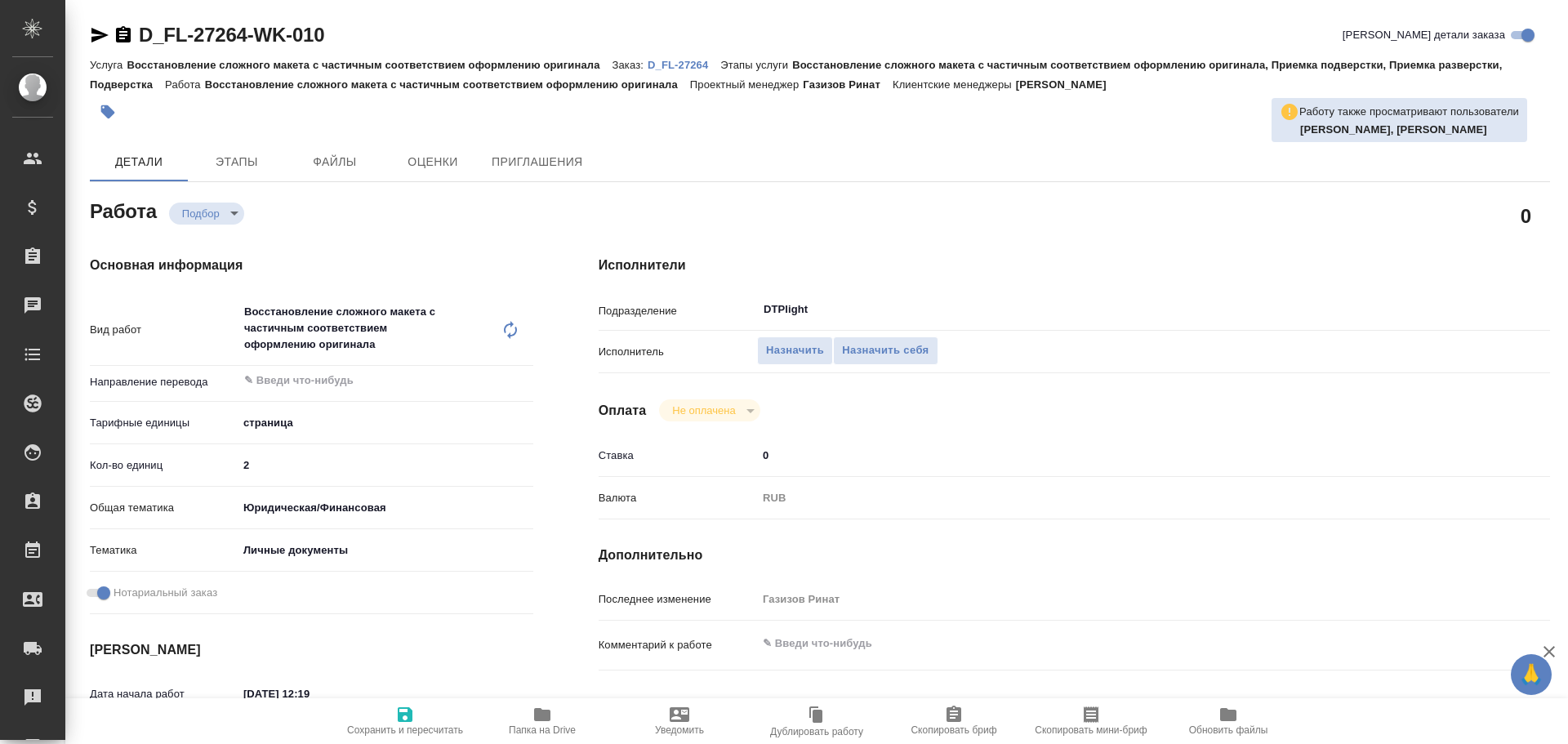
type textarea "x"
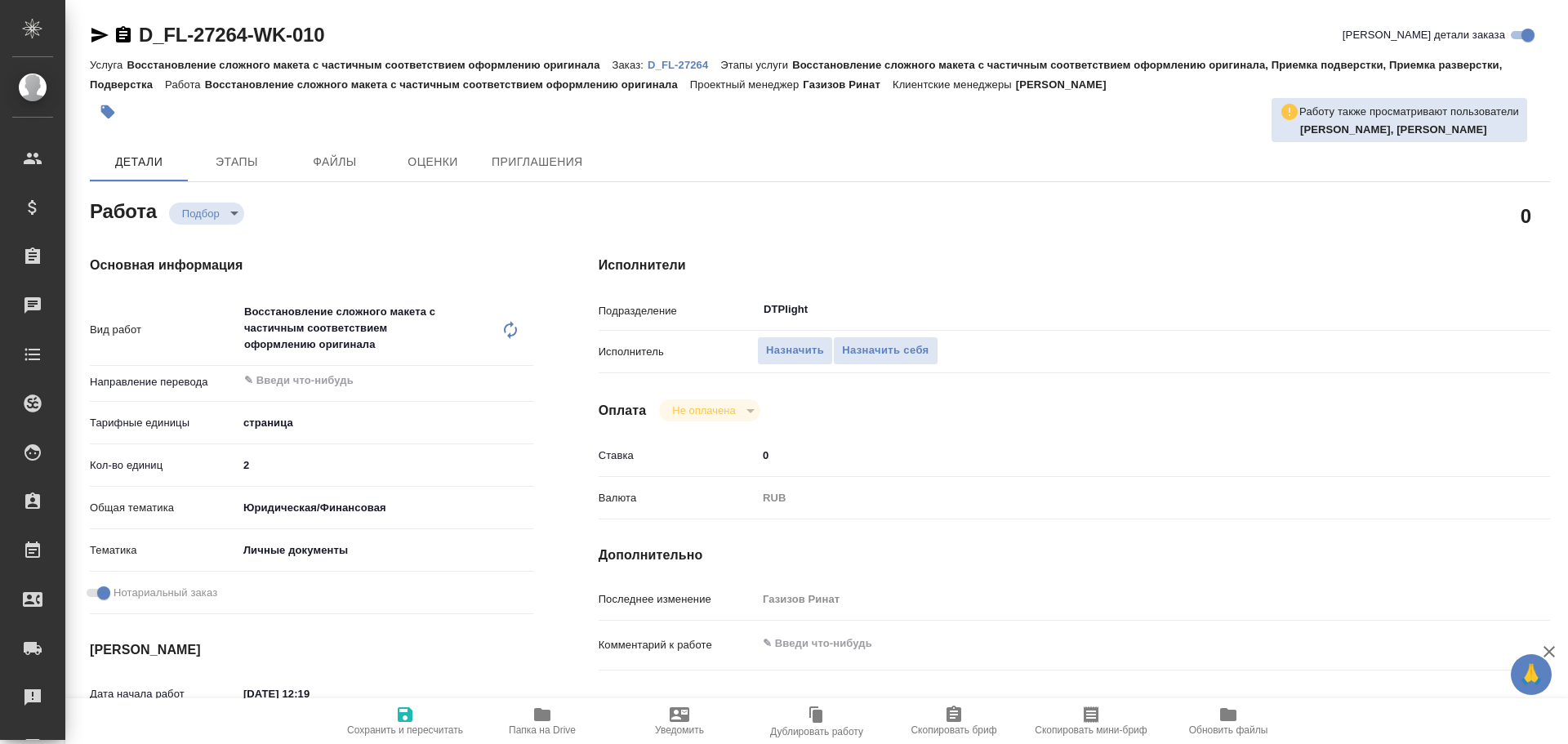
type textarea "x"
